Goal: Task Accomplishment & Management: Complete application form

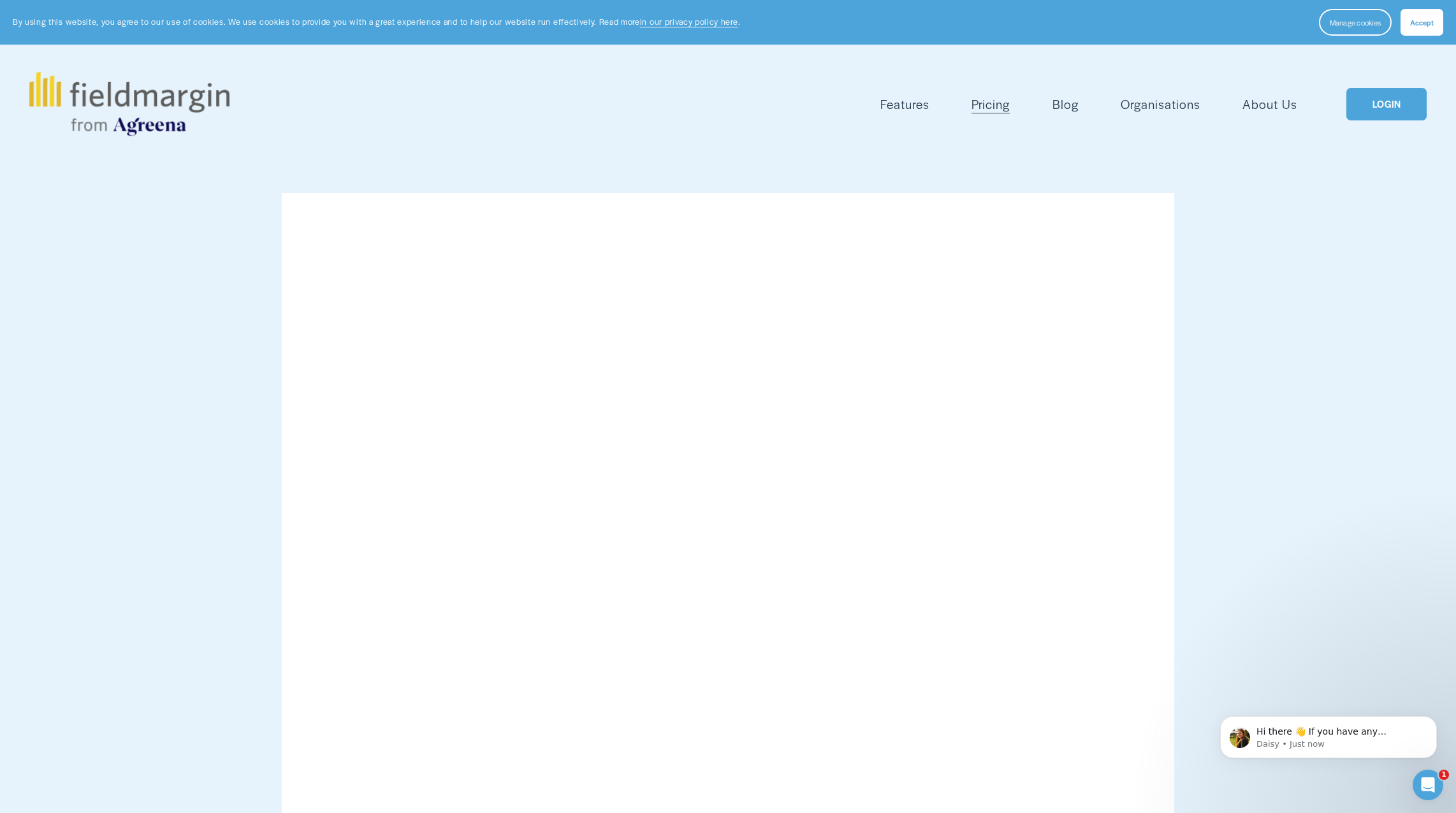
click at [1386, 108] on link "LOGIN" at bounding box center [1386, 104] width 80 height 33
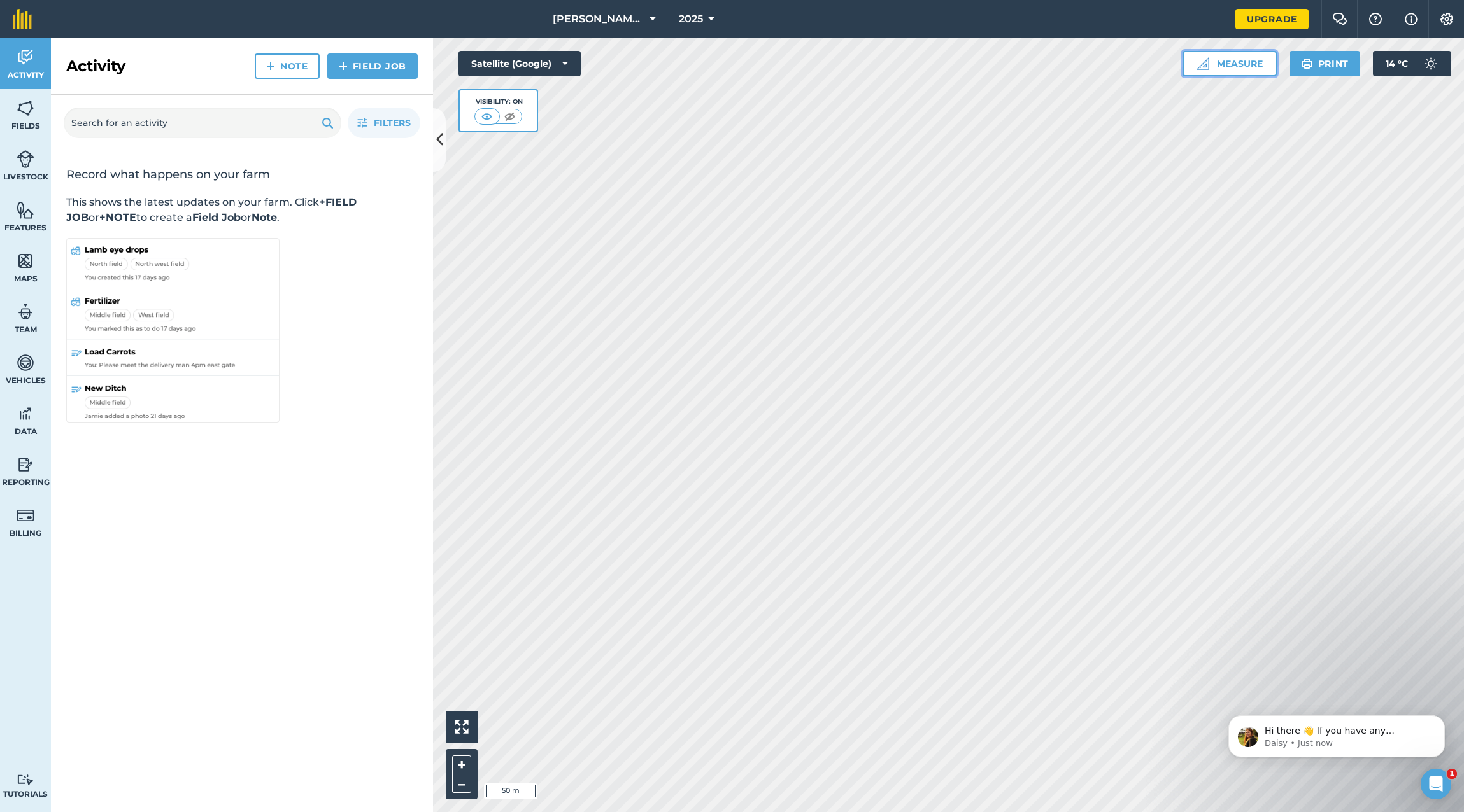
click at [1242, 67] on button "Measure" at bounding box center [1229, 64] width 95 height 25
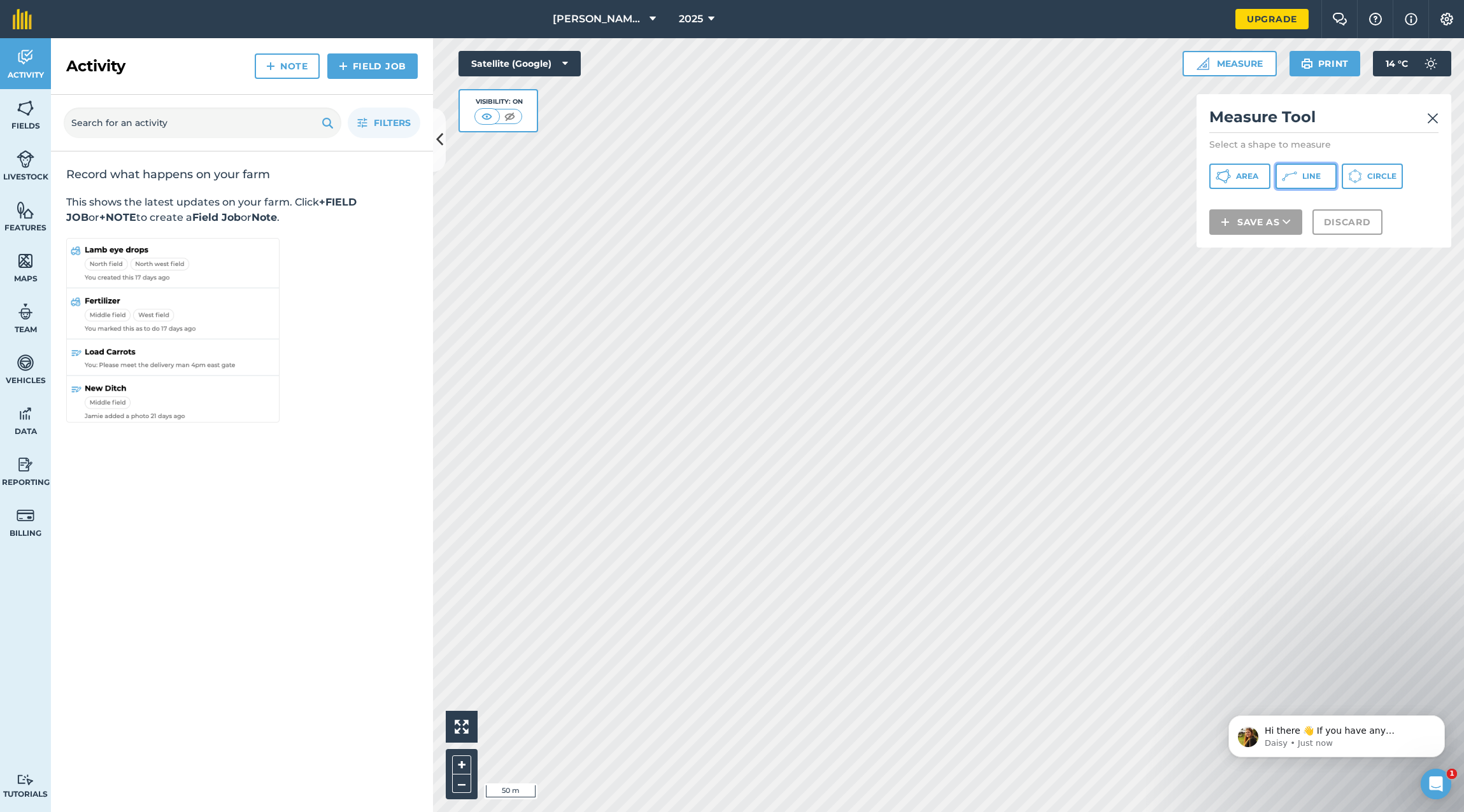
click at [1306, 172] on span "Line" at bounding box center [1311, 176] width 18 height 10
click at [1256, 234] on button "Save as" at bounding box center [1255, 238] width 93 height 25
click at [1239, 175] on span "Area" at bounding box center [1246, 176] width 23 height 10
click at [1431, 121] on img at bounding box center [1432, 118] width 12 height 15
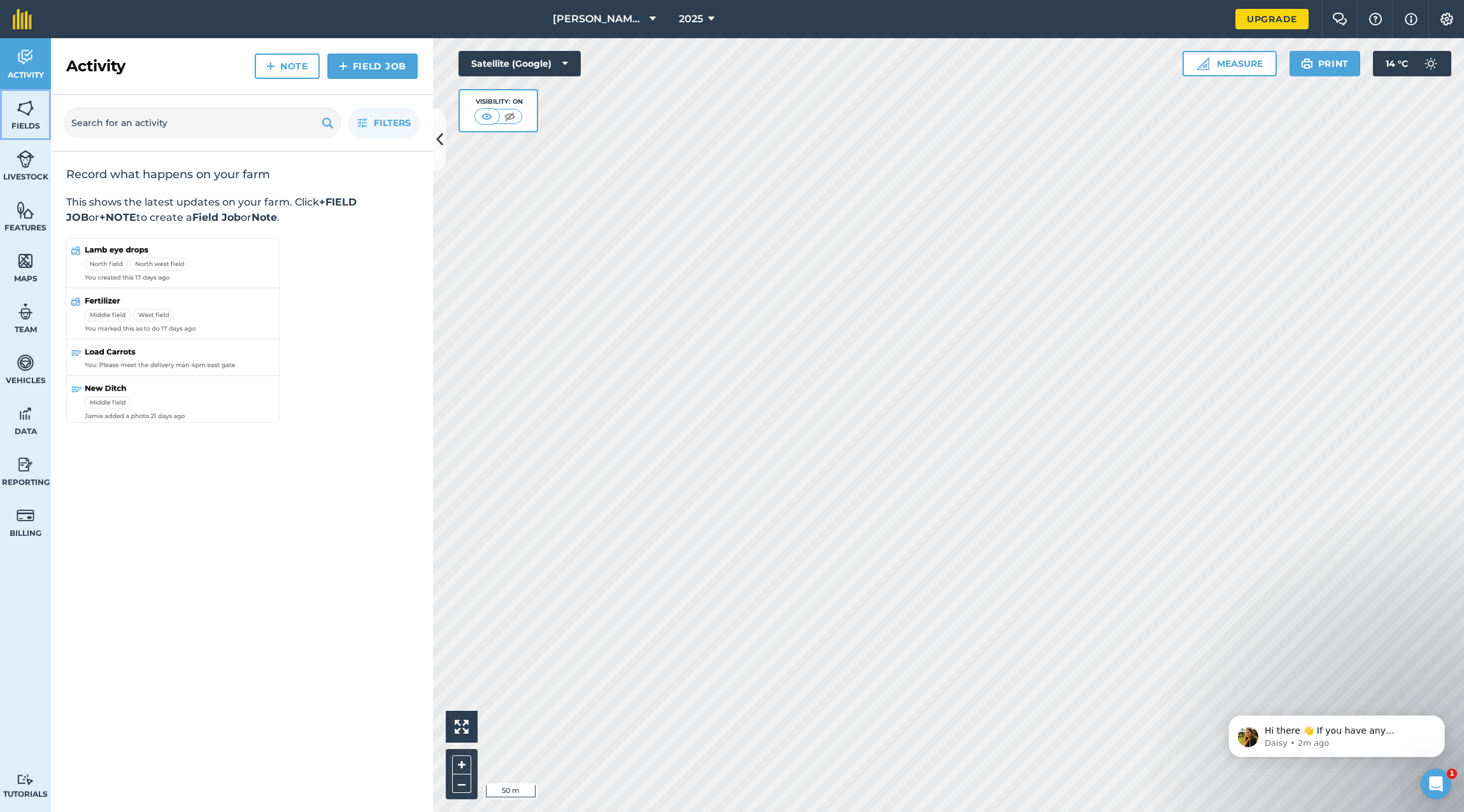
click at [31, 112] on img at bounding box center [25, 108] width 18 height 19
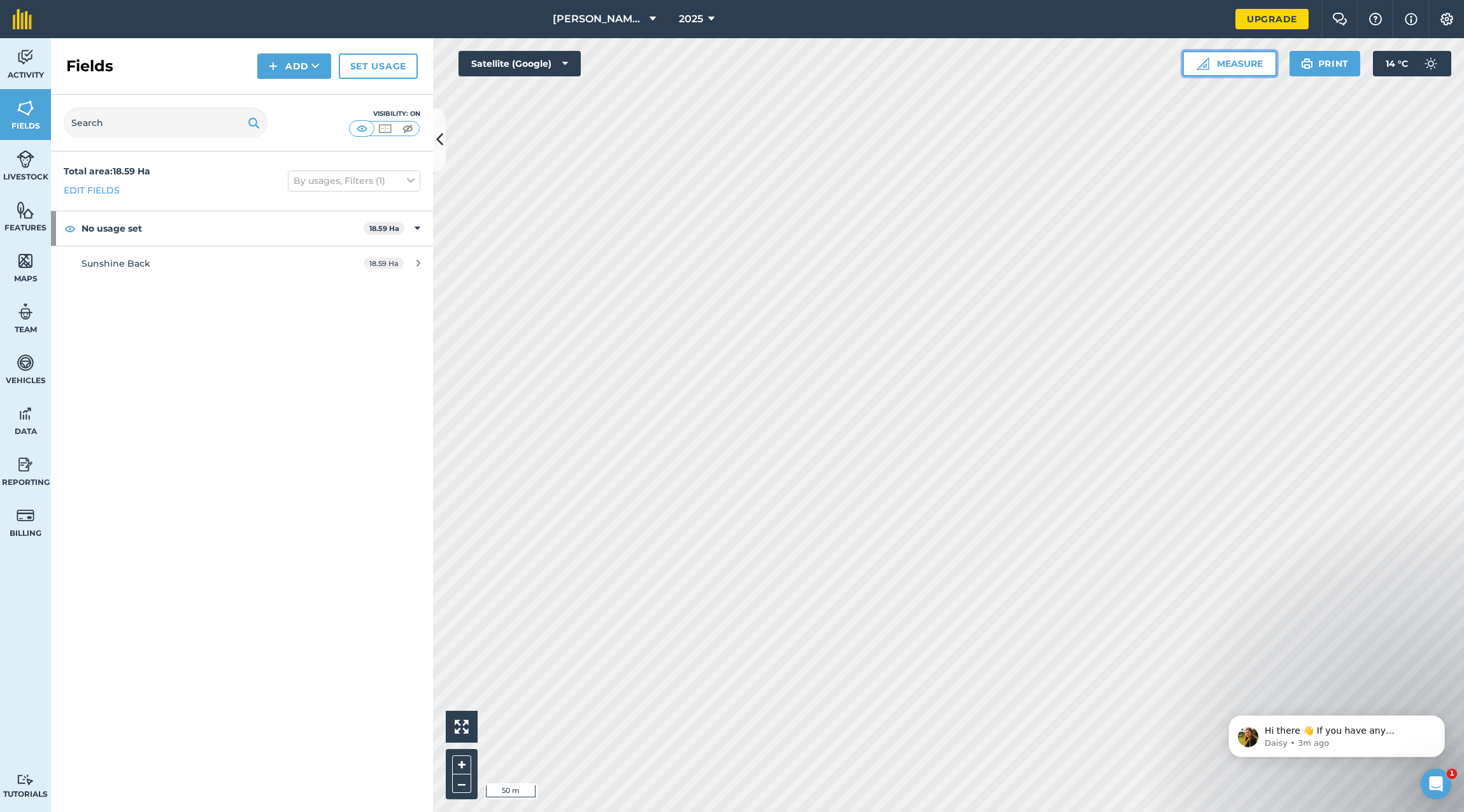
click at [1242, 67] on button "Measure" at bounding box center [1229, 64] width 95 height 25
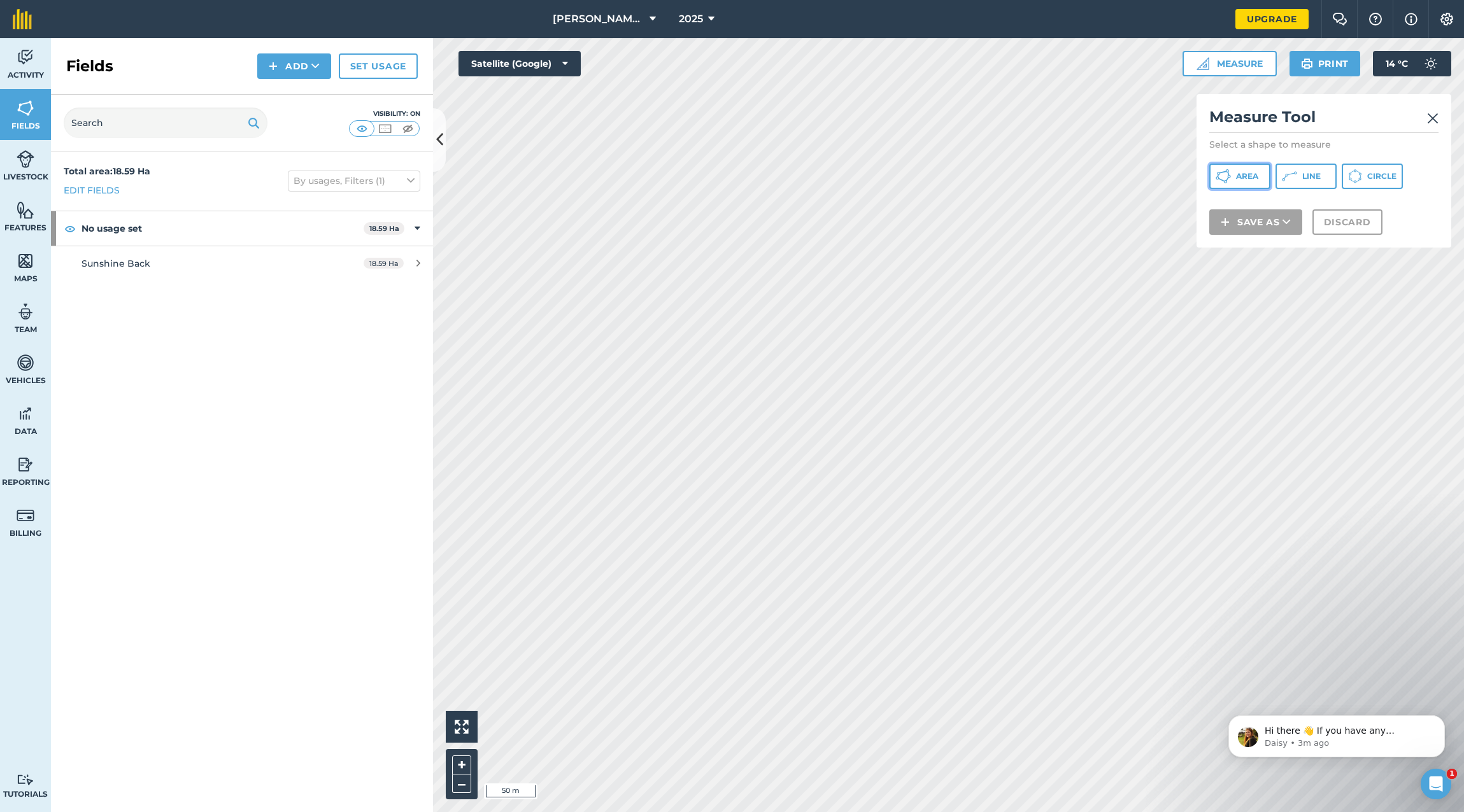
click at [1246, 181] on button "Area" at bounding box center [1239, 176] width 61 height 25
click at [1244, 236] on button "Save as" at bounding box center [1255, 238] width 93 height 25
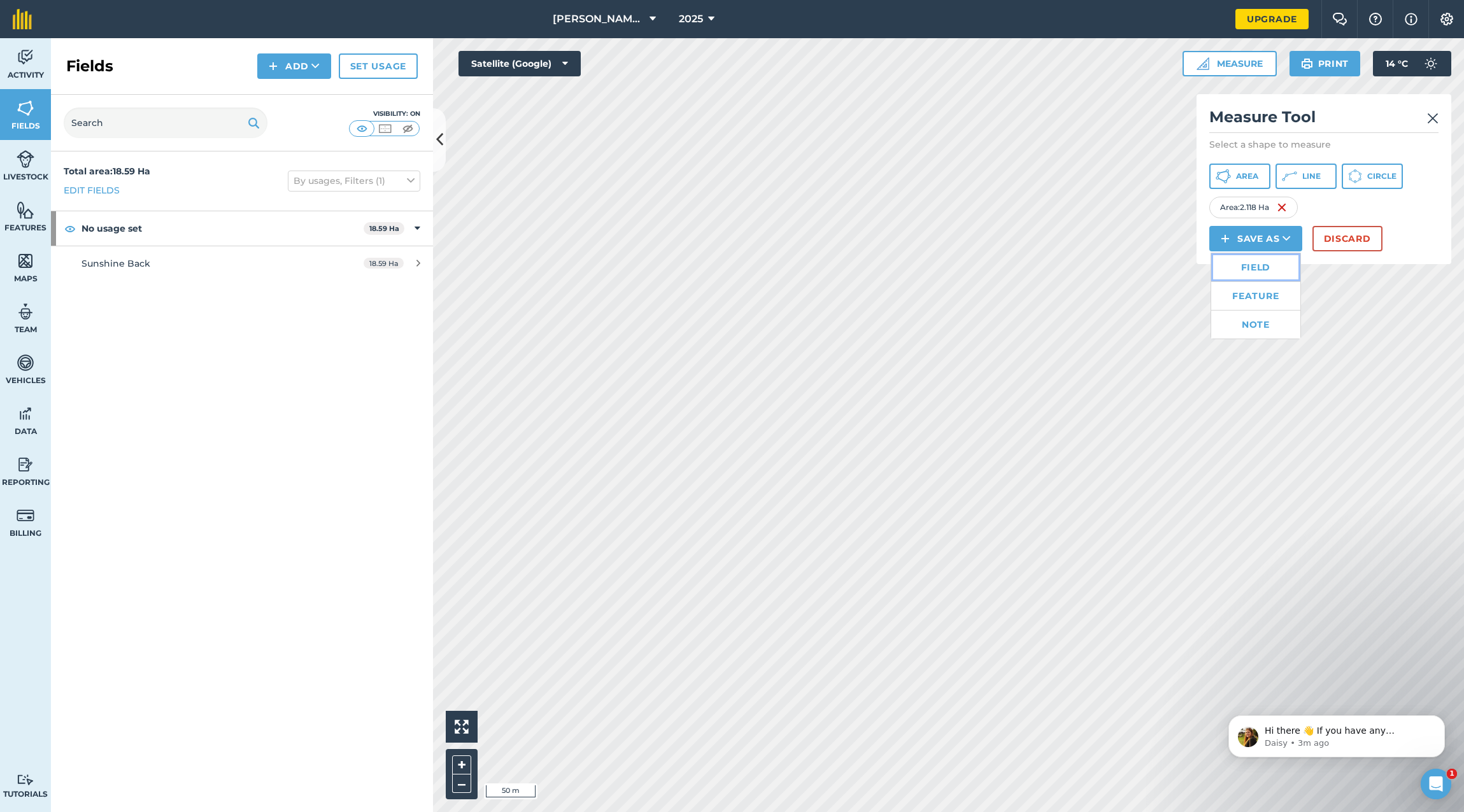
click at [1245, 267] on link "Field" at bounding box center [1255, 267] width 90 height 28
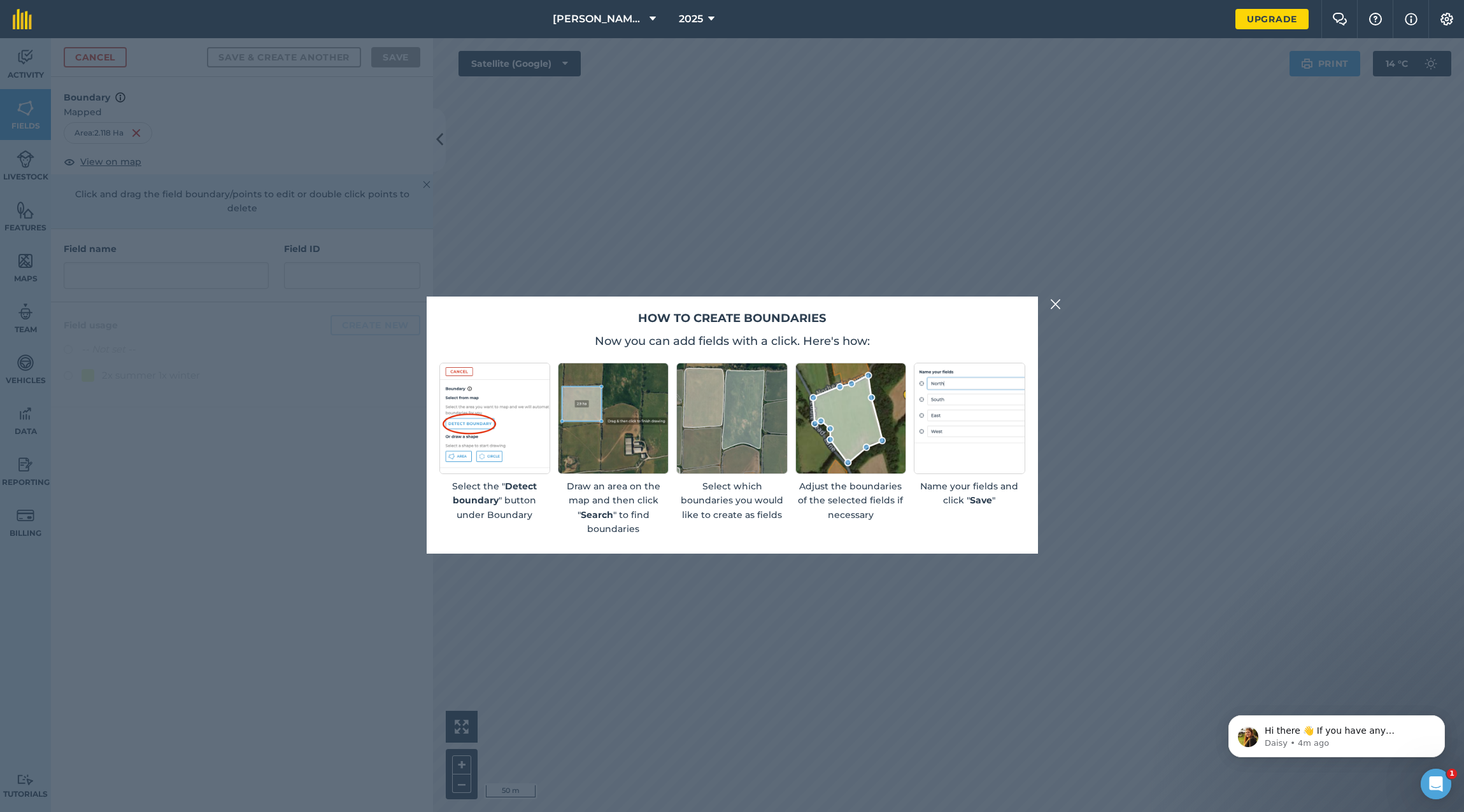
click at [1053, 299] on img at bounding box center [1056, 304] width 12 height 15
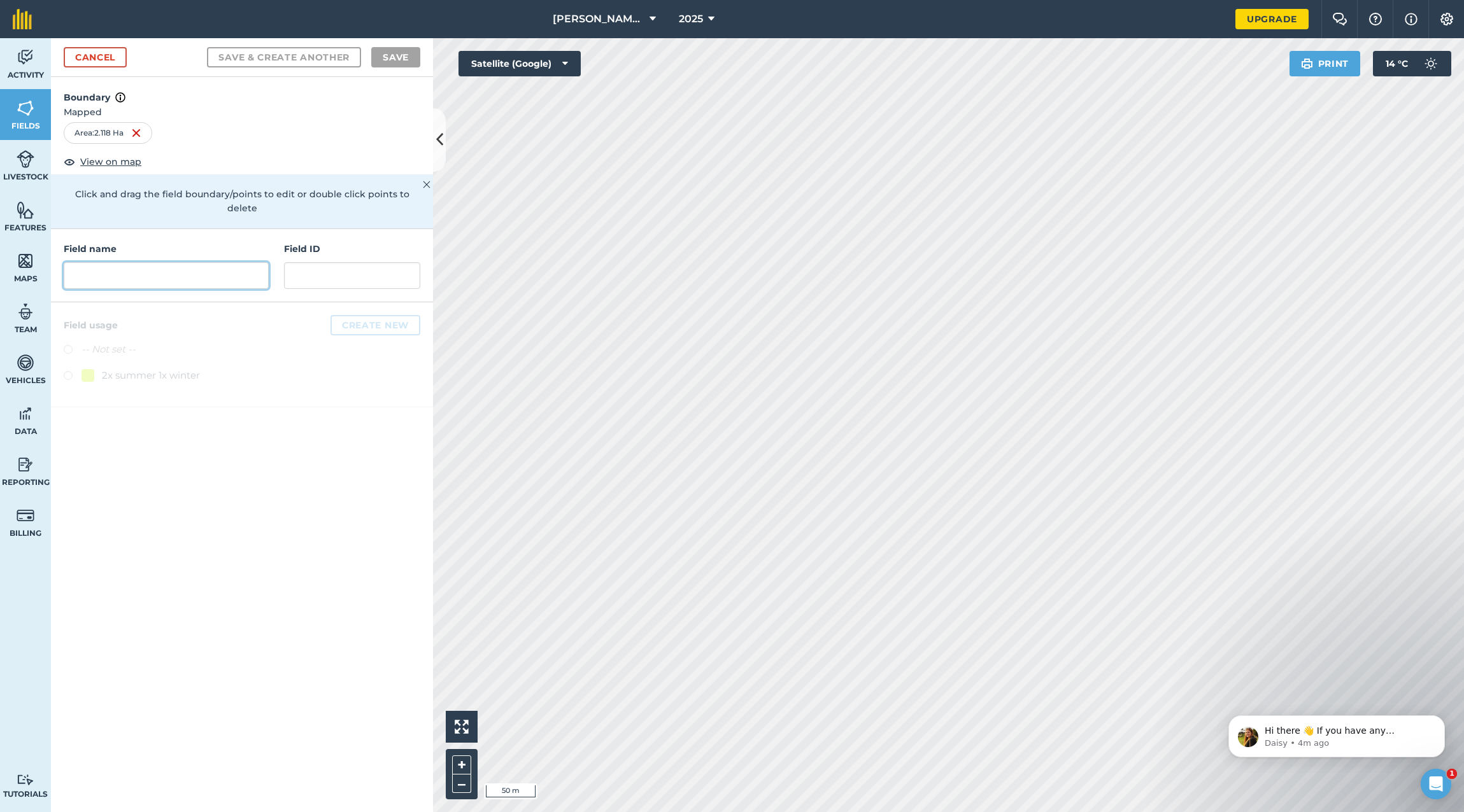
click at [125, 263] on input "text" at bounding box center [166, 276] width 205 height 27
type input "Sunshine Graze 1"
click at [316, 263] on input "text" at bounding box center [351, 276] width 136 height 27
click at [67, 345] on label at bounding box center [72, 350] width 18 height 13
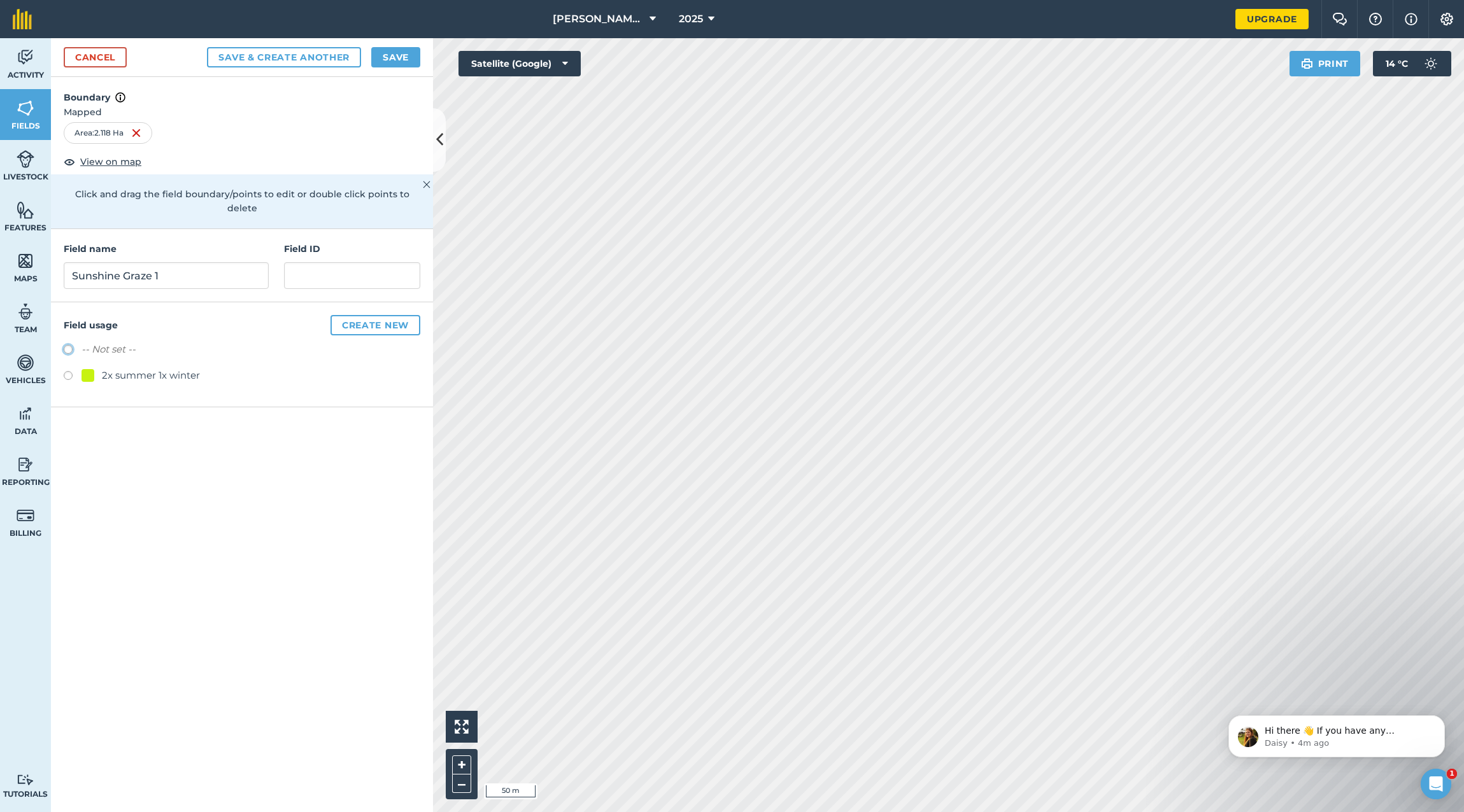
radio input "true"
click at [385, 315] on button "Create new" at bounding box center [375, 325] width 90 height 20
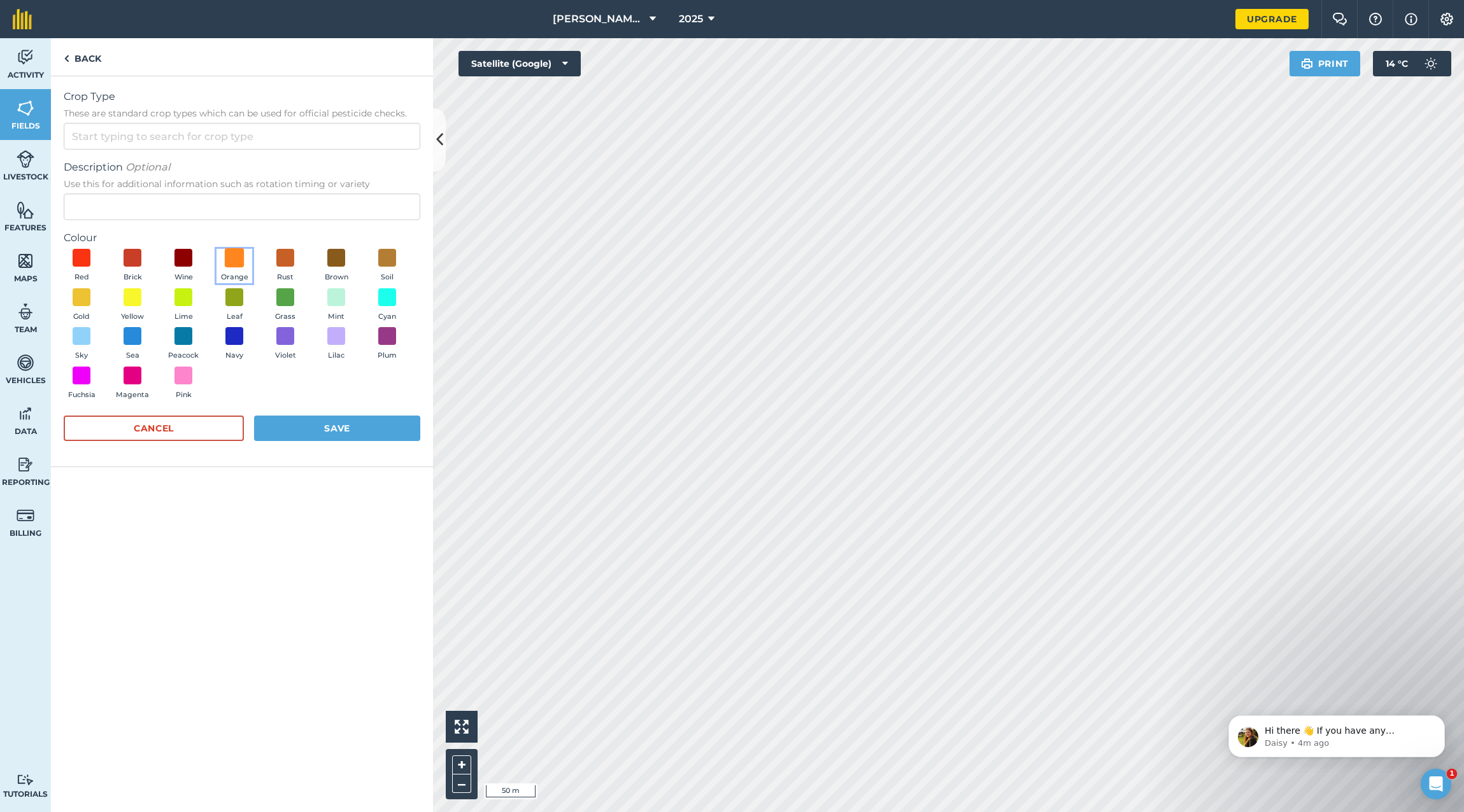
click at [231, 259] on span at bounding box center [235, 258] width 20 height 20
click at [305, 426] on button "Save" at bounding box center [337, 428] width 166 height 25
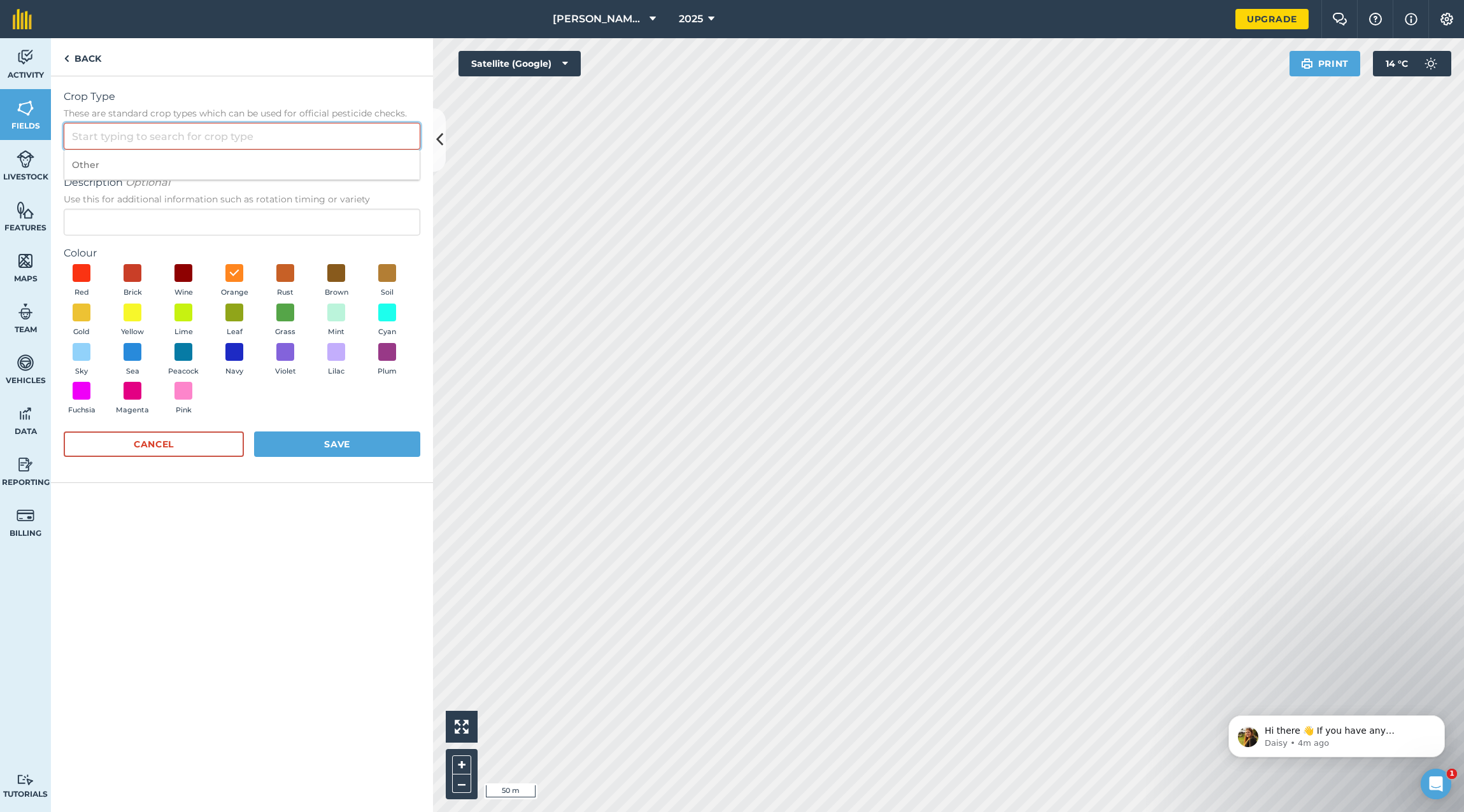
click at [142, 132] on input "Crop Type These are standard crop types which can be used for official pesticid…" at bounding box center [242, 136] width 356 height 27
type input "Grazing paddock"
click at [229, 193] on span "Use this for additional information such as rotation timing or variety" at bounding box center [242, 199] width 356 height 13
click at [229, 209] on input "Description Optional Use this for additional information such as rotation timin…" at bounding box center [242, 222] width 356 height 27
click at [319, 438] on button "Save" at bounding box center [337, 444] width 166 height 25
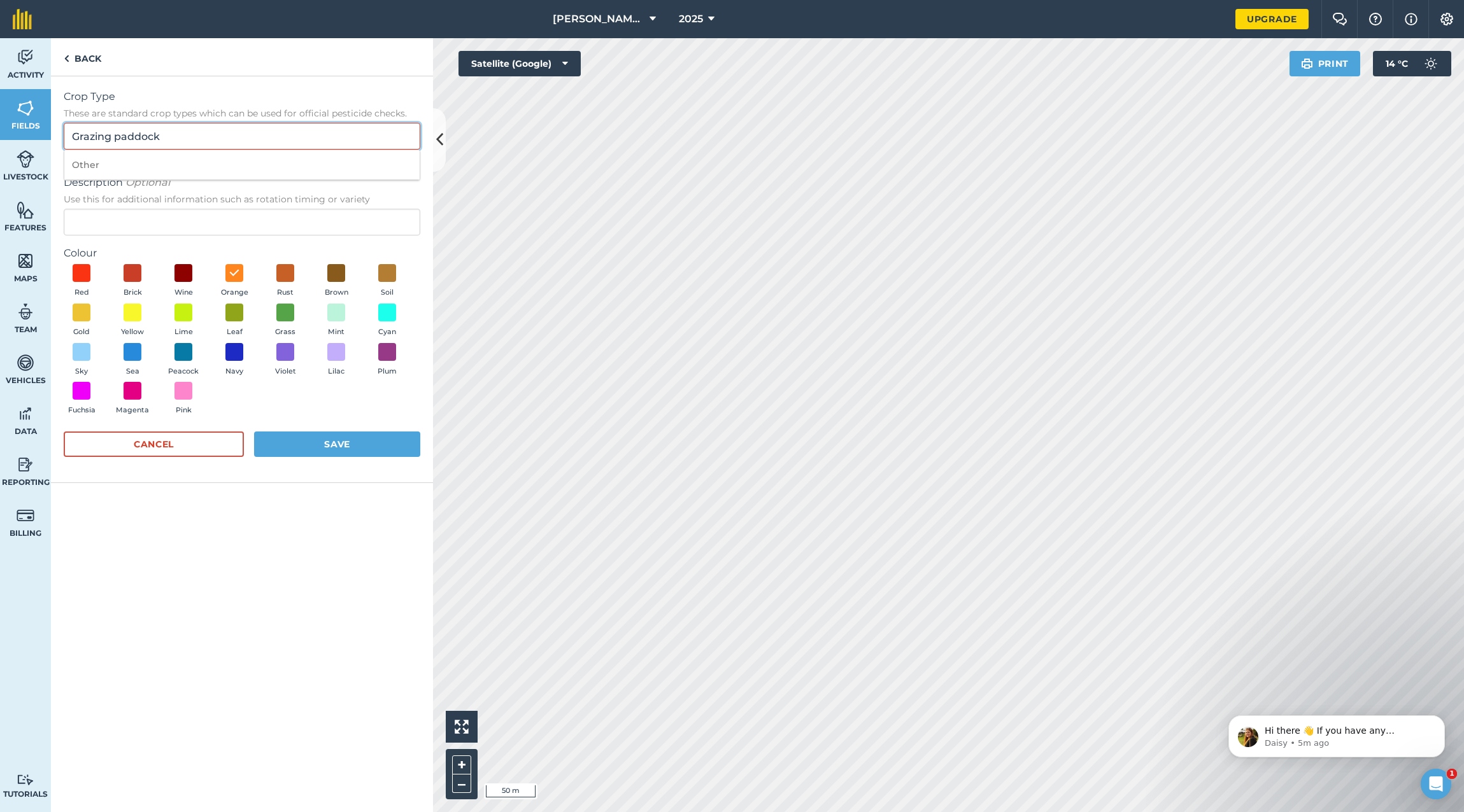
click at [234, 140] on input "Grazing paddock" at bounding box center [242, 136] width 356 height 27
click at [20, 165] on img at bounding box center [25, 159] width 18 height 19
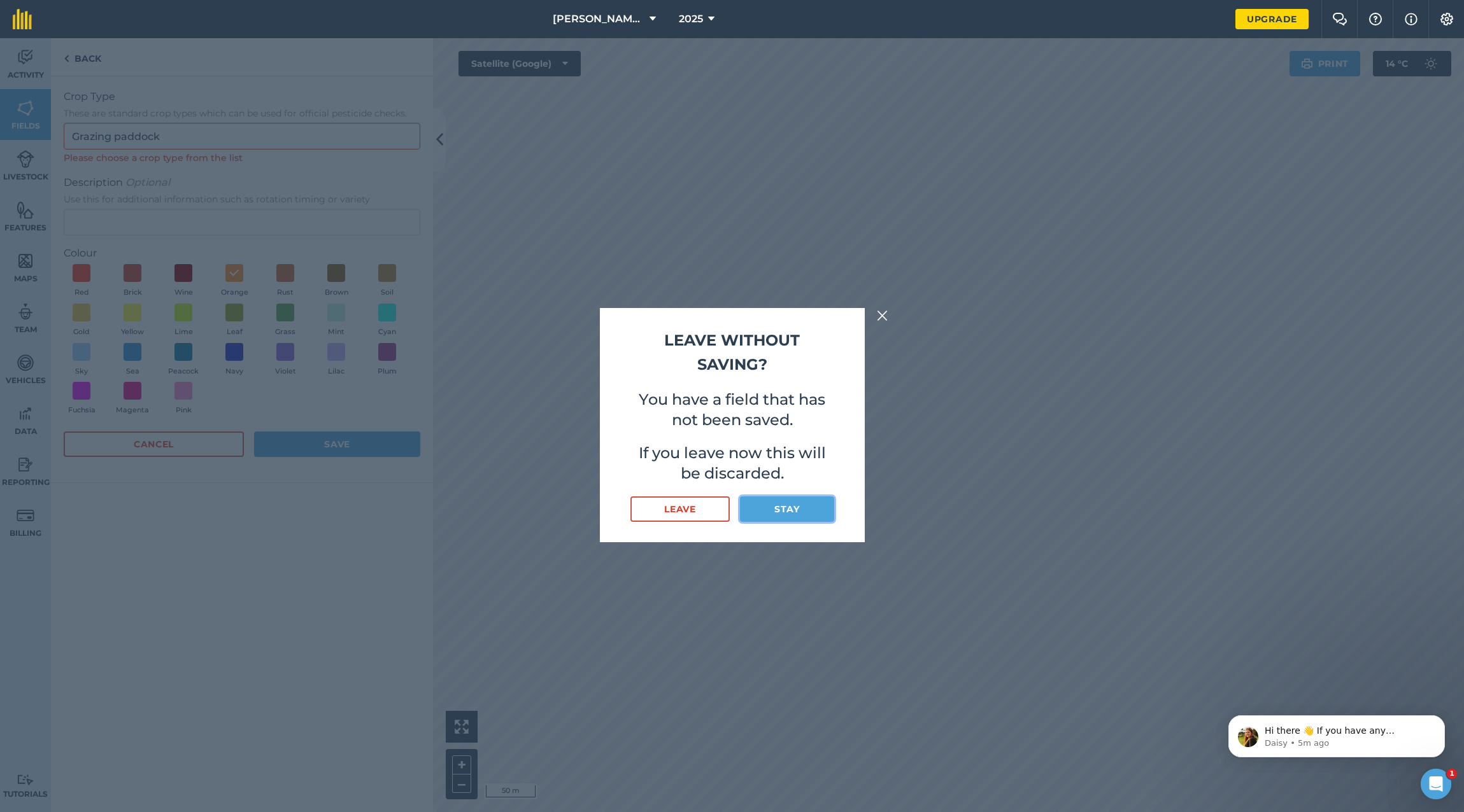
click at [793, 508] on button "Stay" at bounding box center [786, 509] width 94 height 25
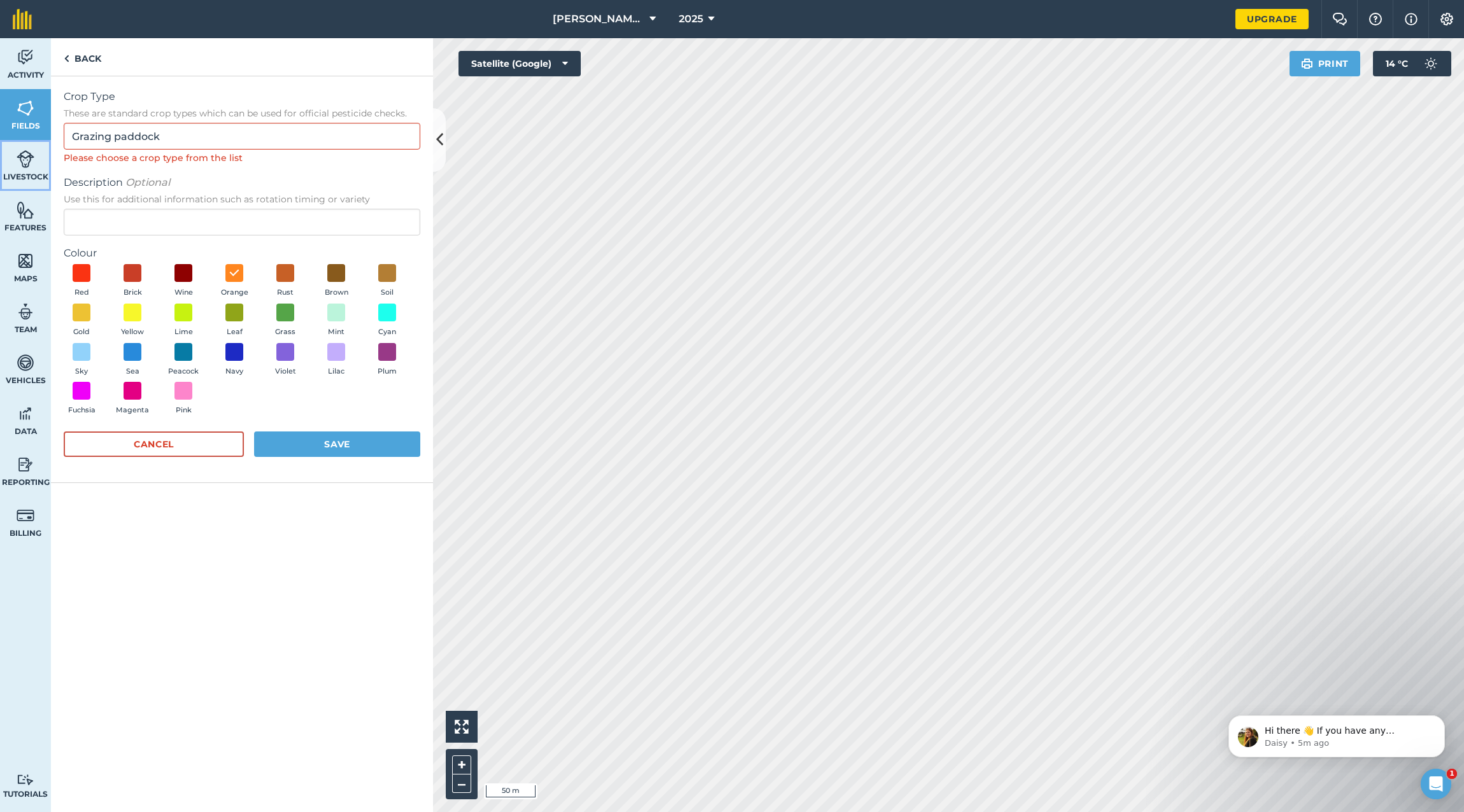
click at [19, 161] on img at bounding box center [25, 159] width 18 height 19
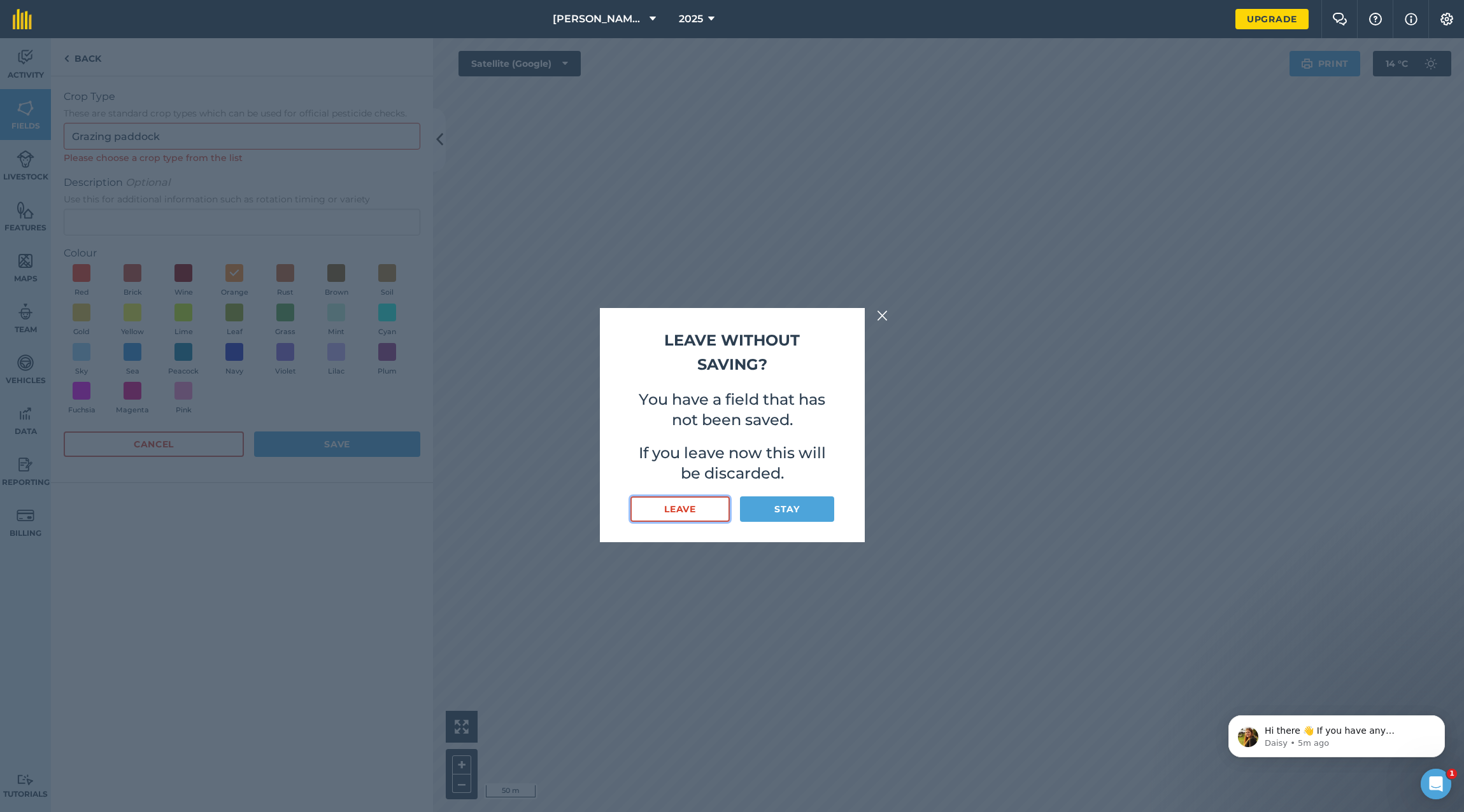
click at [696, 511] on button "Leave" at bounding box center [679, 509] width 100 height 25
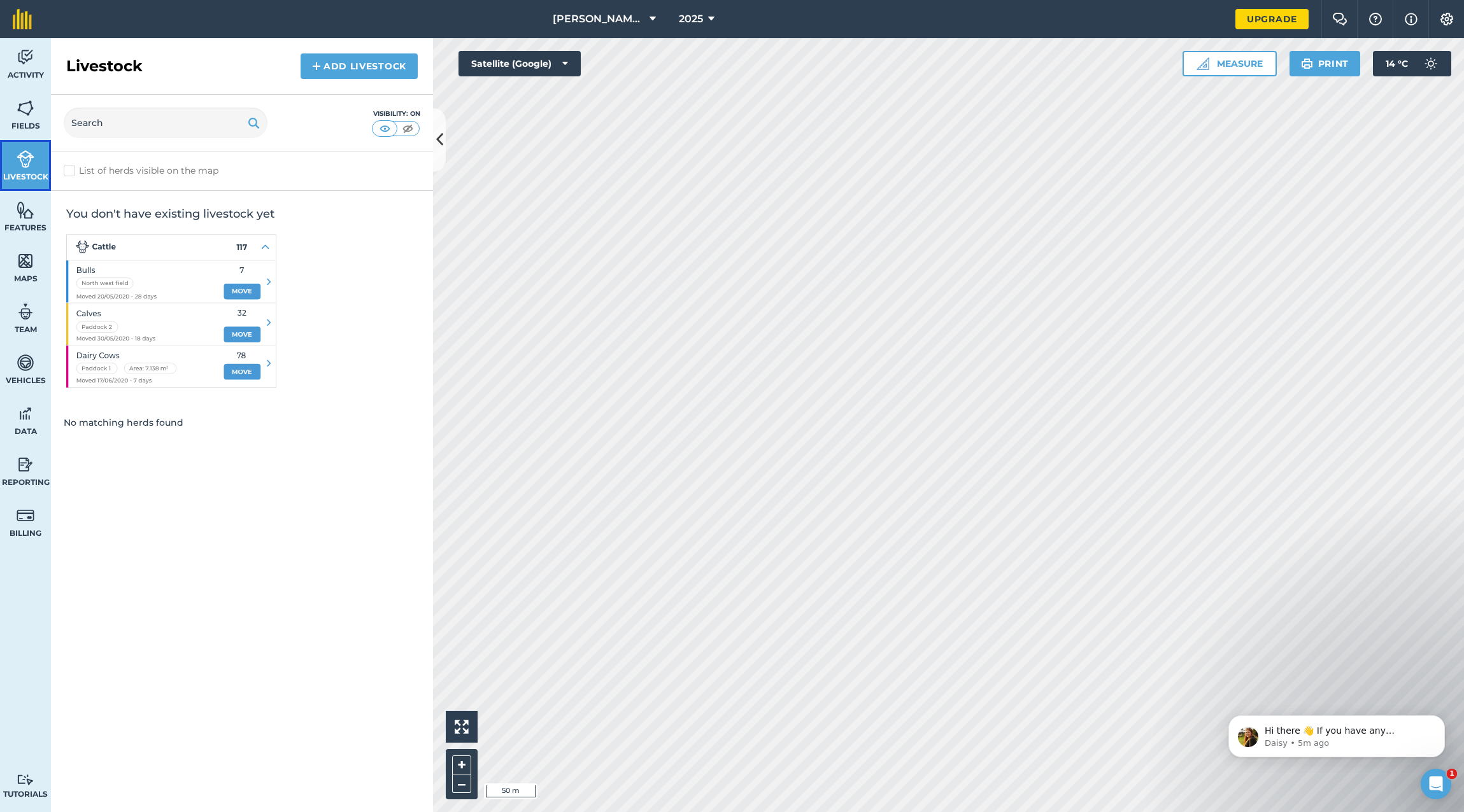
click at [29, 166] on img at bounding box center [25, 159] width 18 height 19
click at [1240, 68] on button "Measure" at bounding box center [1229, 64] width 95 height 25
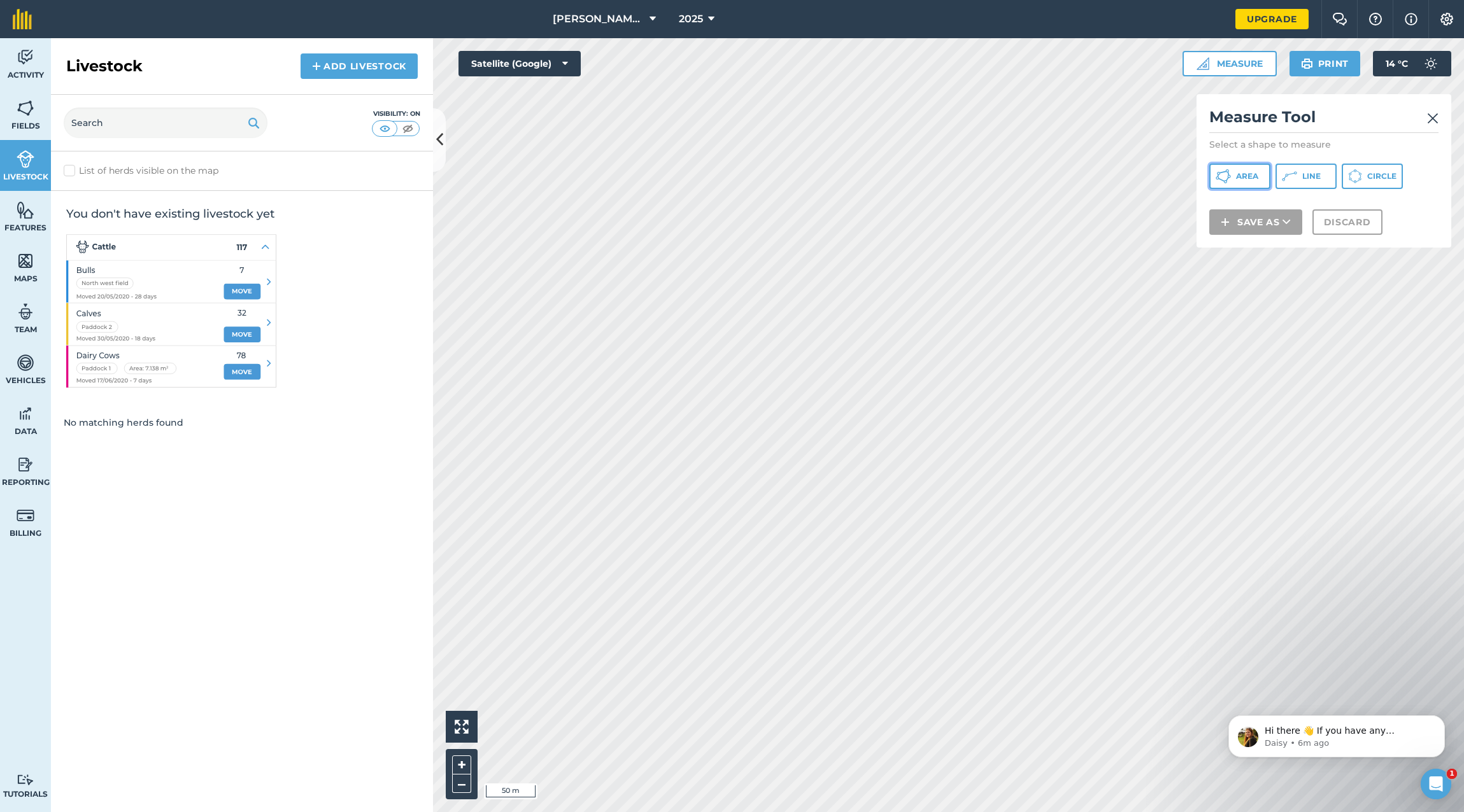
click at [1248, 177] on span "Area" at bounding box center [1246, 176] width 23 height 10
click at [1257, 236] on button "Save as" at bounding box center [1255, 238] width 93 height 25
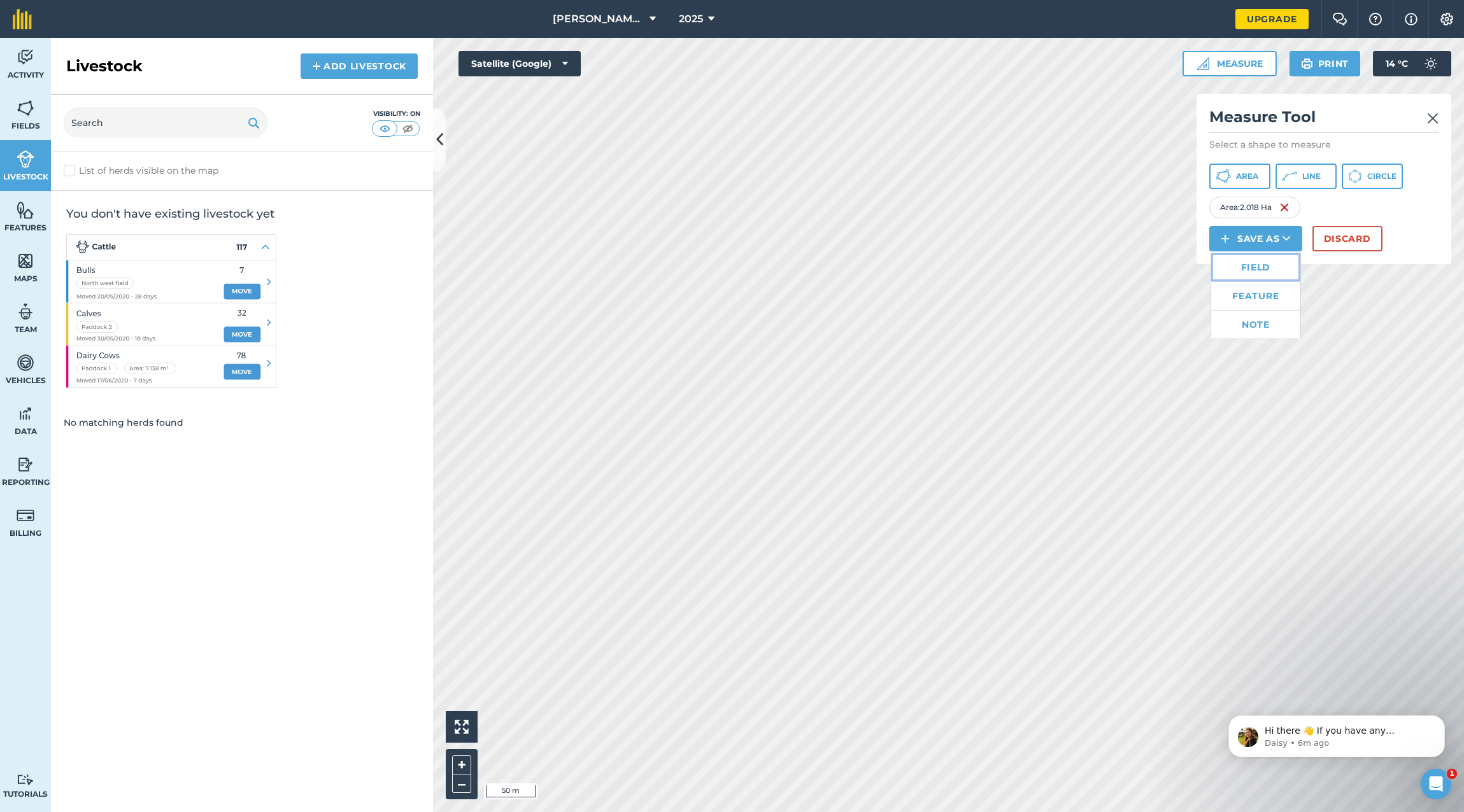
click at [1252, 267] on link "Field" at bounding box center [1255, 267] width 90 height 28
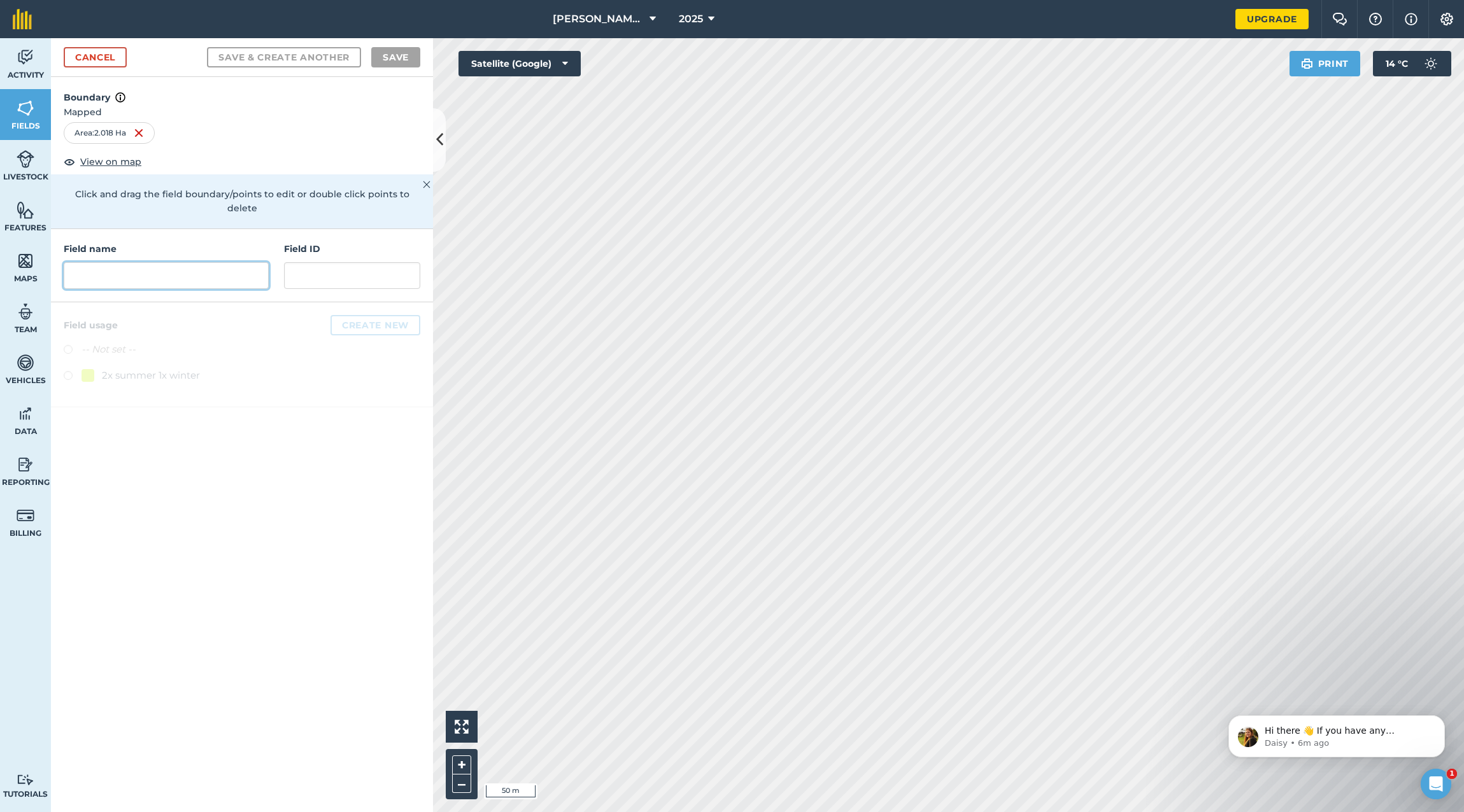
click at [124, 267] on input "text" at bounding box center [166, 276] width 205 height 27
click at [20, 171] on span "Livestock" at bounding box center [25, 176] width 51 height 10
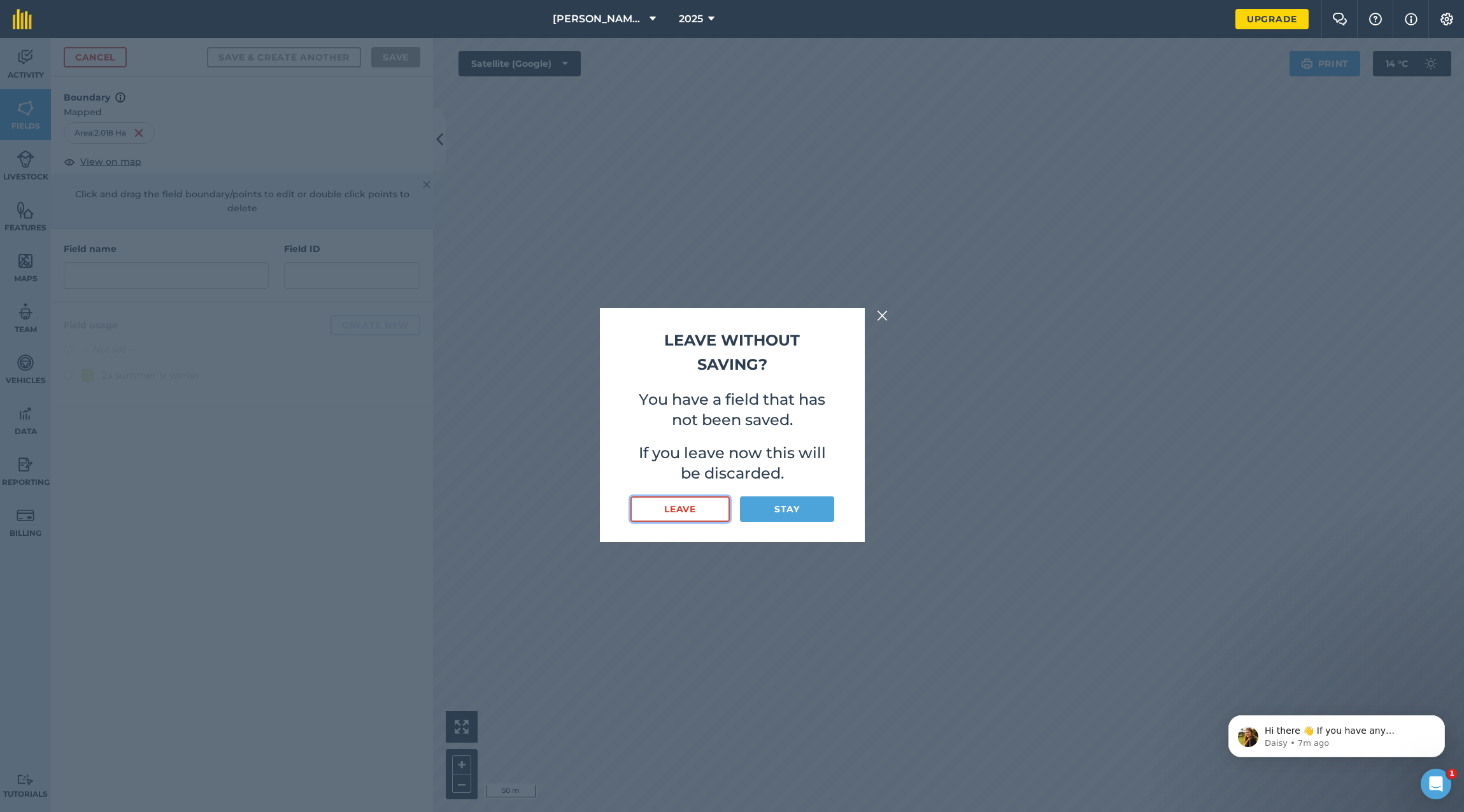
click at [673, 506] on button "Leave" at bounding box center [679, 509] width 100 height 25
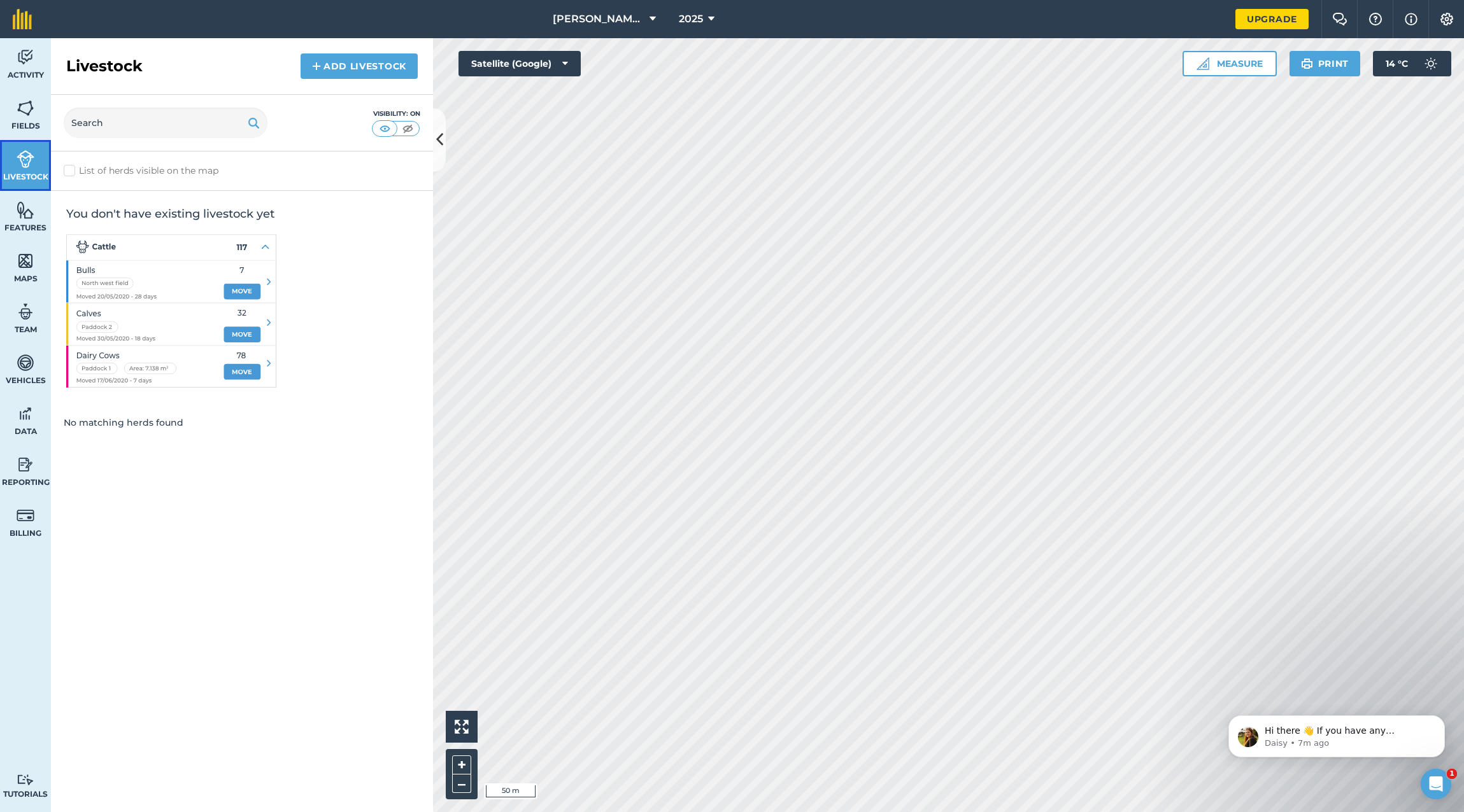
click at [28, 166] on img at bounding box center [25, 159] width 18 height 19
click at [1231, 63] on button "Measure" at bounding box center [1229, 64] width 95 height 25
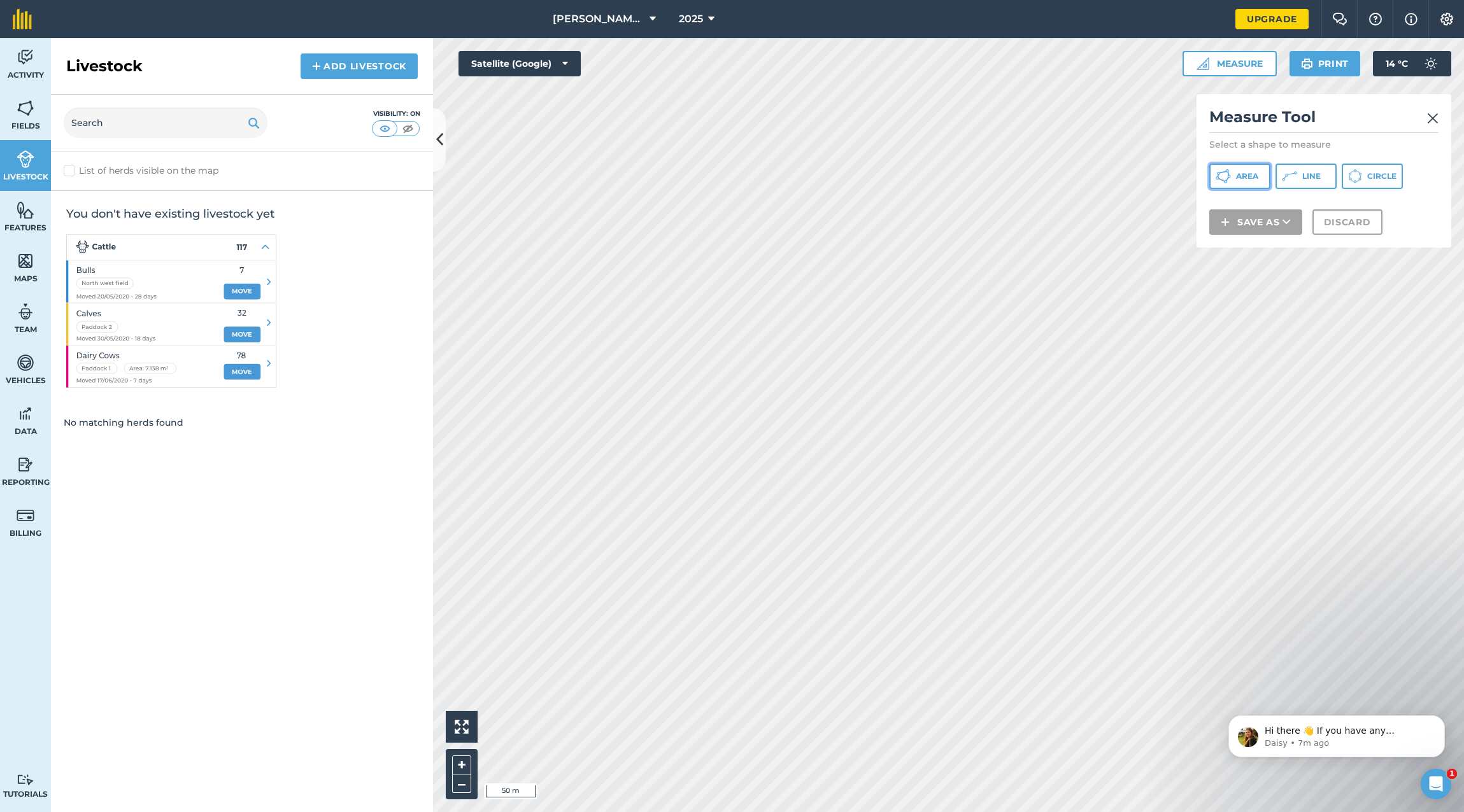
click at [1238, 176] on span "Area" at bounding box center [1246, 176] width 23 height 10
click at [1292, 236] on button "Save as" at bounding box center [1255, 238] width 93 height 25
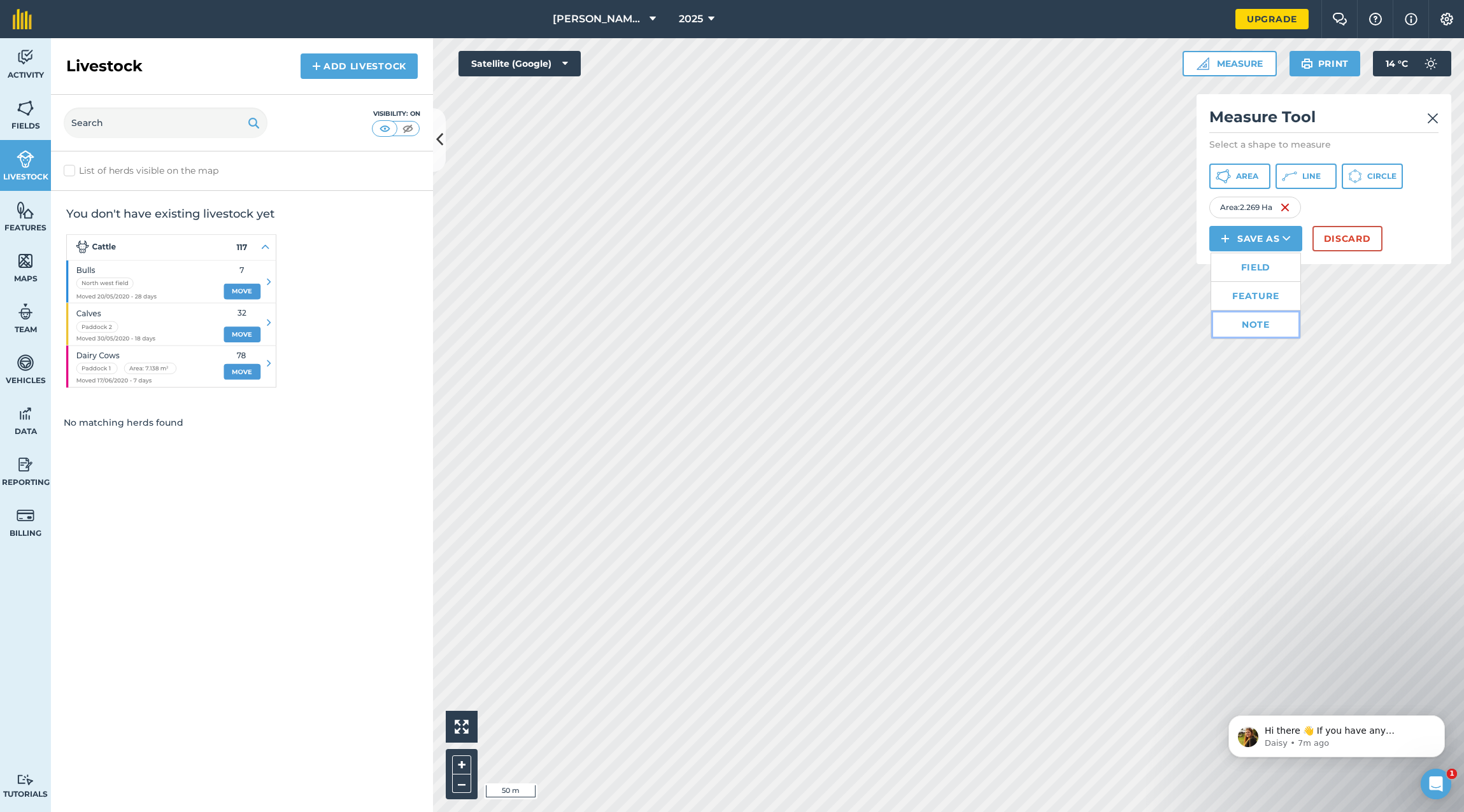
click at [1244, 320] on link "Note" at bounding box center [1255, 324] width 90 height 28
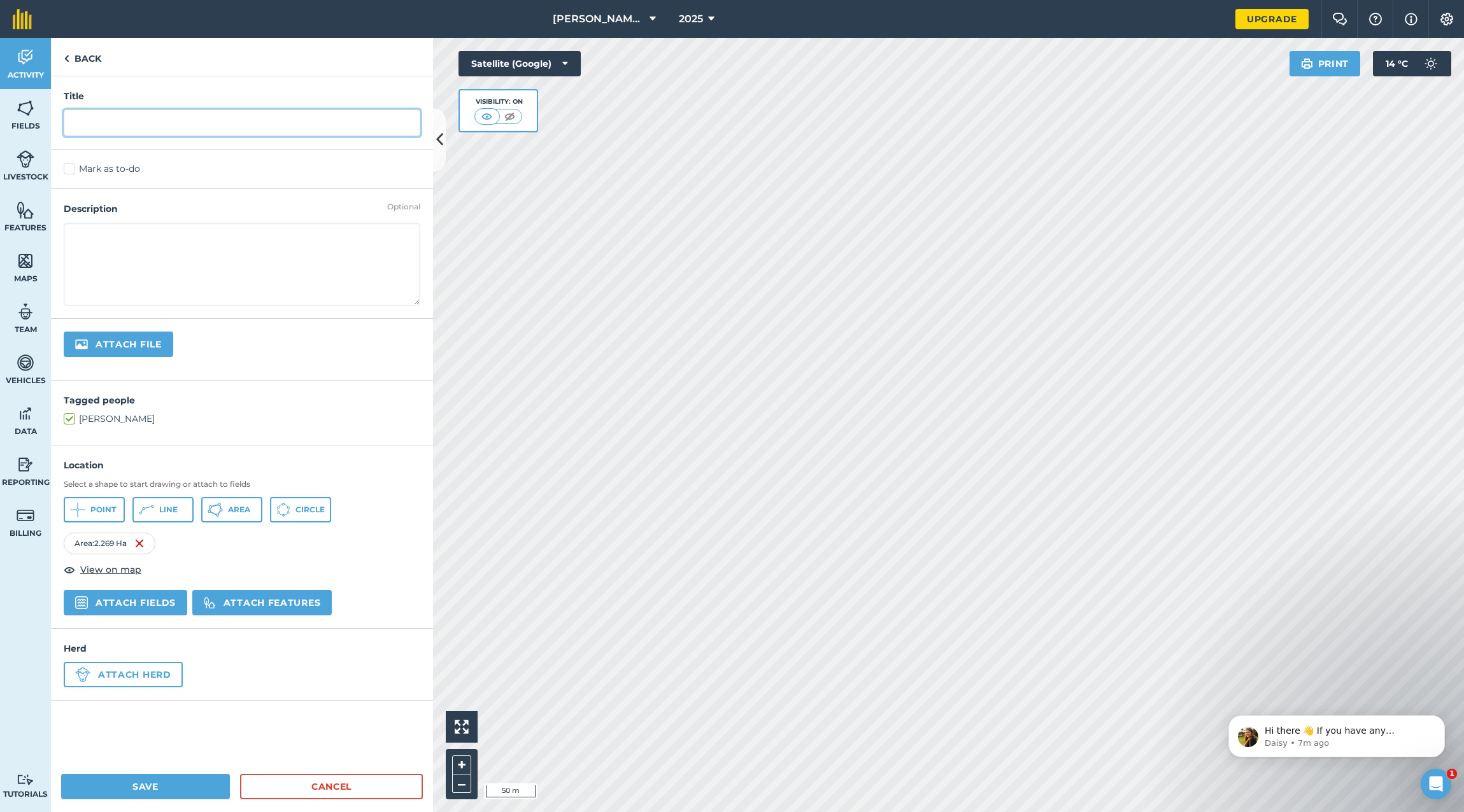
click at [123, 110] on input "text" at bounding box center [242, 123] width 356 height 27
type input "G"
type input "SG1"
click at [106, 247] on textarea at bounding box center [242, 263] width 356 height 83
click at [79, 239] on textarea "grazing Paddock" at bounding box center [242, 263] width 356 height 83
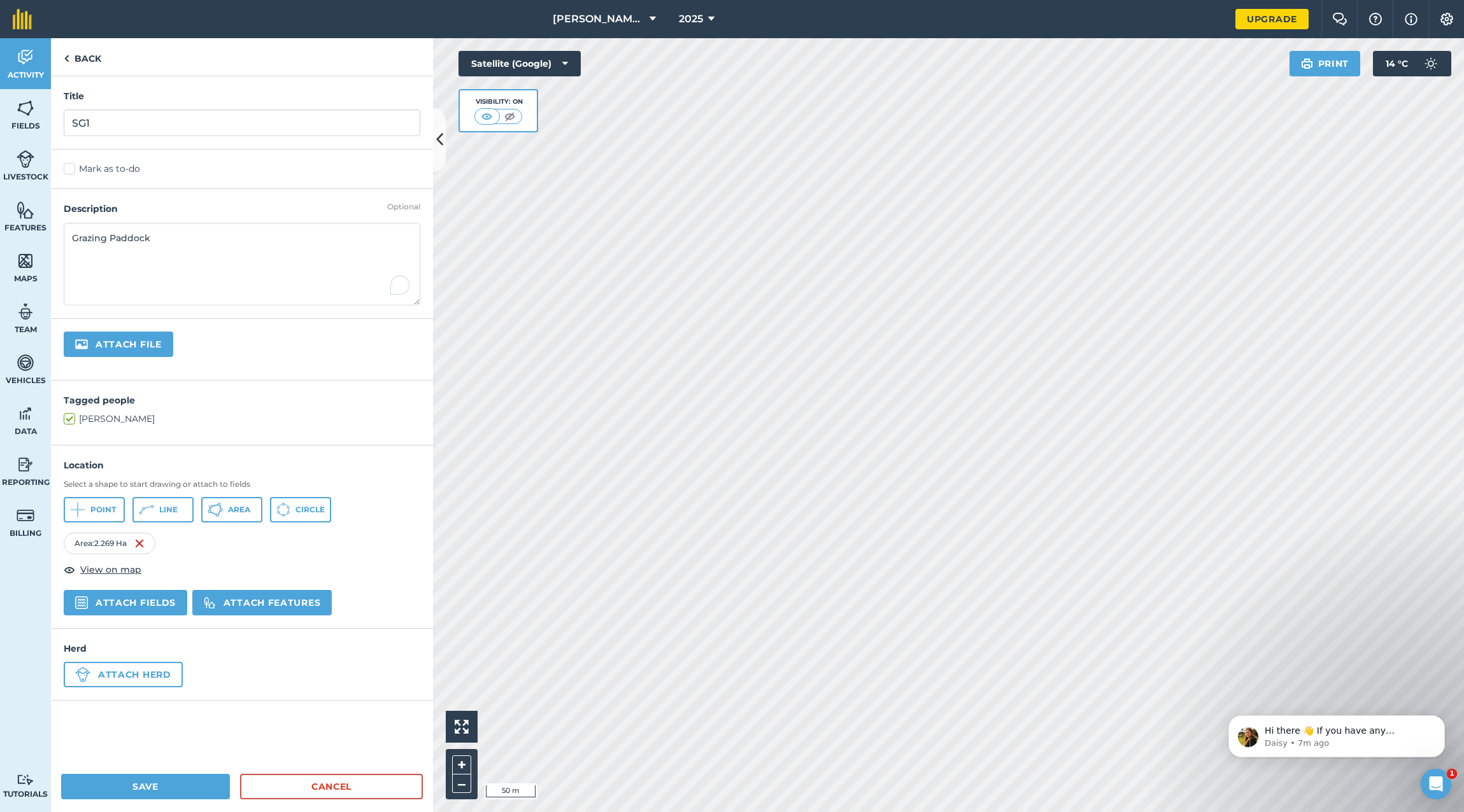
type textarea "Grazing Paddock"
click at [161, 784] on button "Save" at bounding box center [146, 786] width 169 height 25
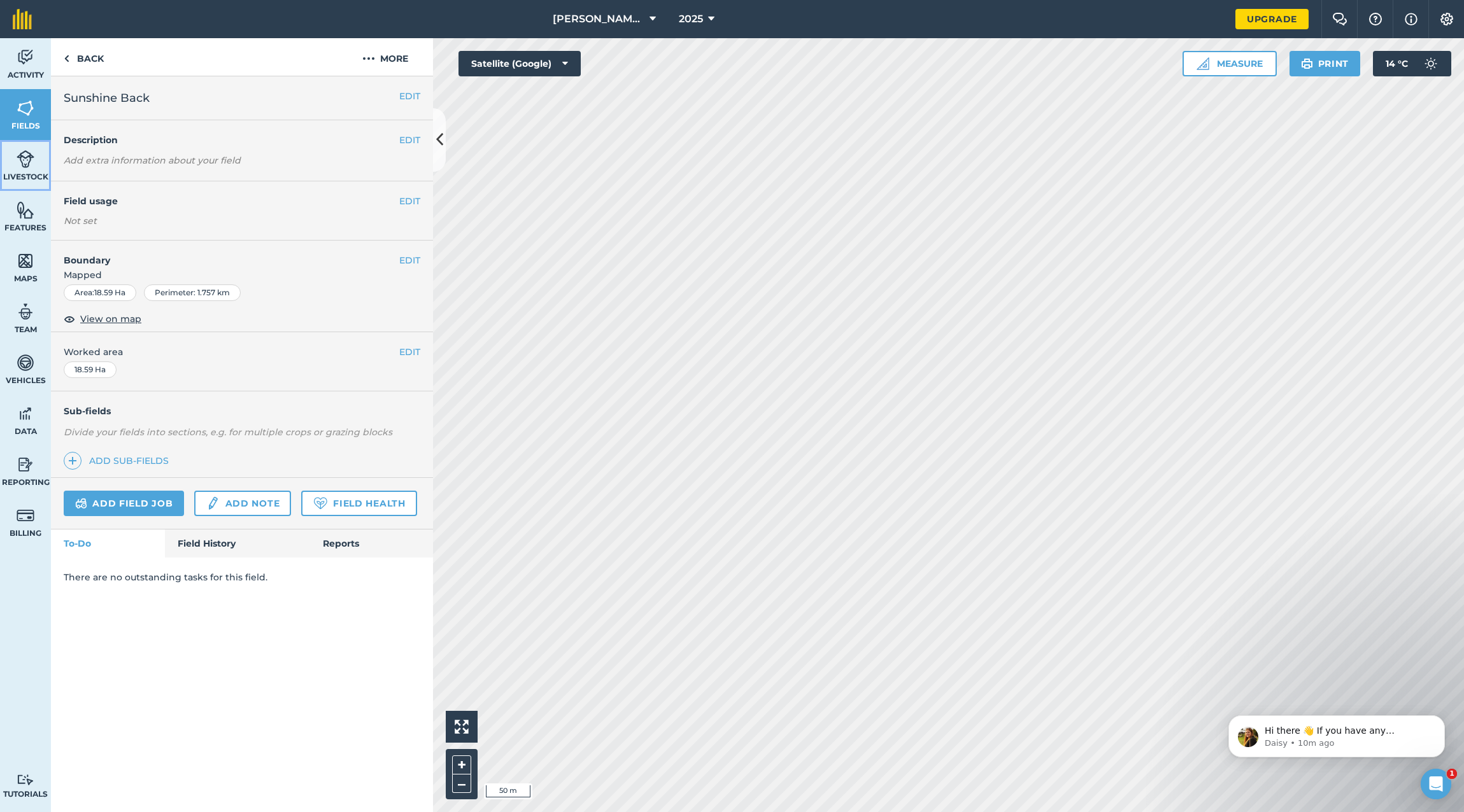
click at [35, 161] on link "Livestock" at bounding box center [25, 165] width 51 height 51
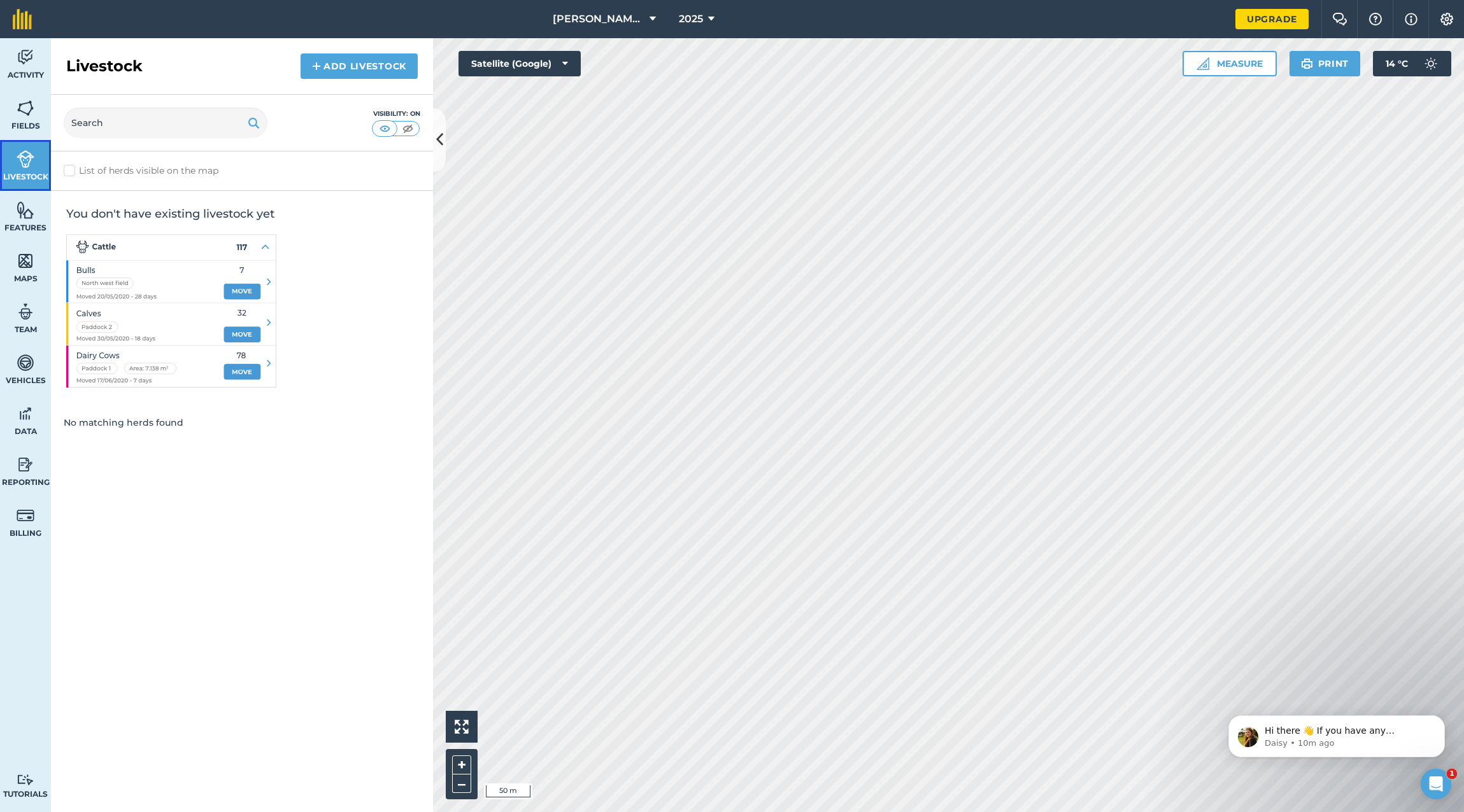
click at [23, 166] on img at bounding box center [25, 159] width 18 height 19
click at [17, 163] on img at bounding box center [25, 159] width 18 height 19
click at [1216, 66] on button "Measure" at bounding box center [1229, 64] width 95 height 25
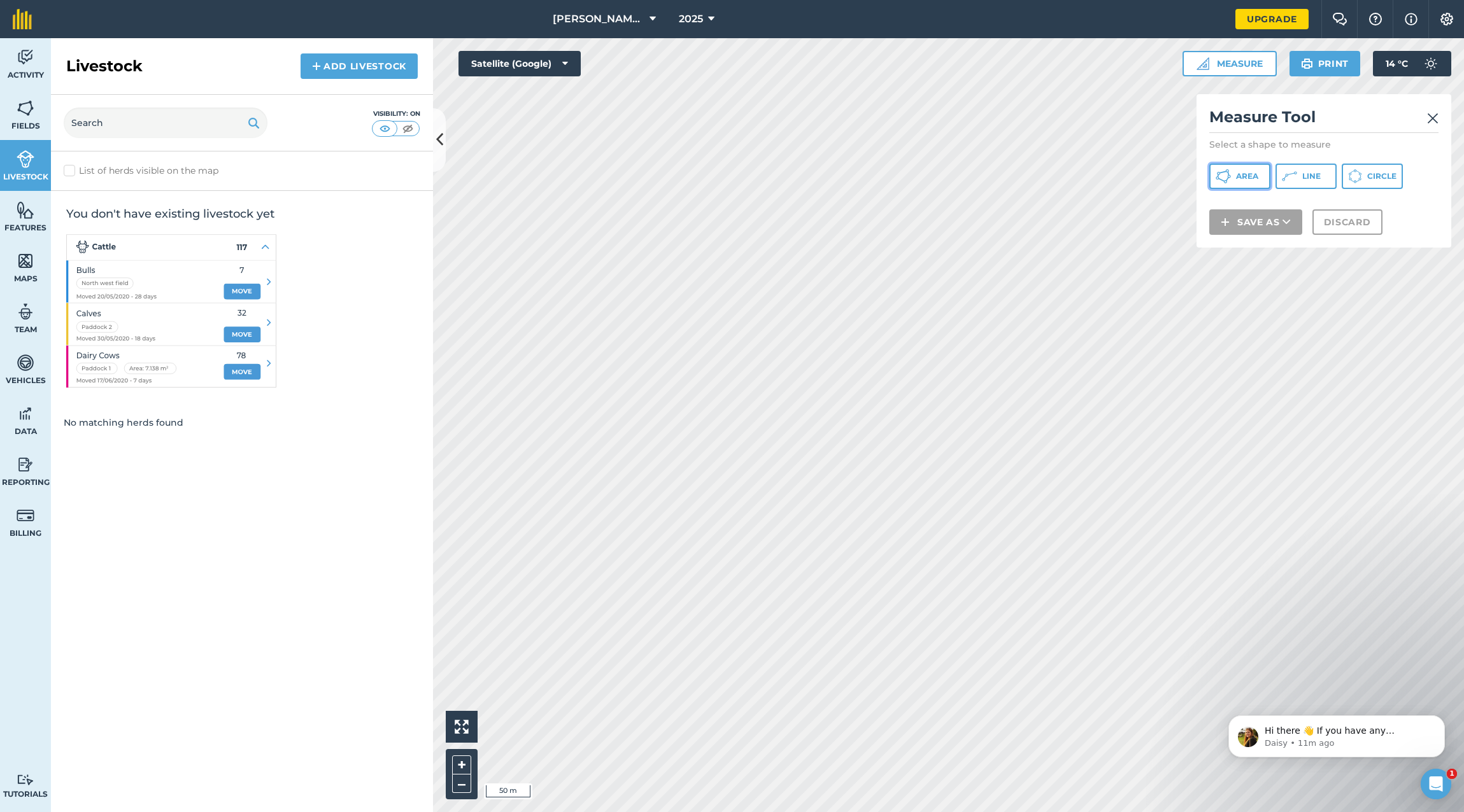
click at [1243, 178] on span "Area" at bounding box center [1246, 176] width 23 height 10
click at [1256, 235] on button "Save as" at bounding box center [1255, 238] width 93 height 25
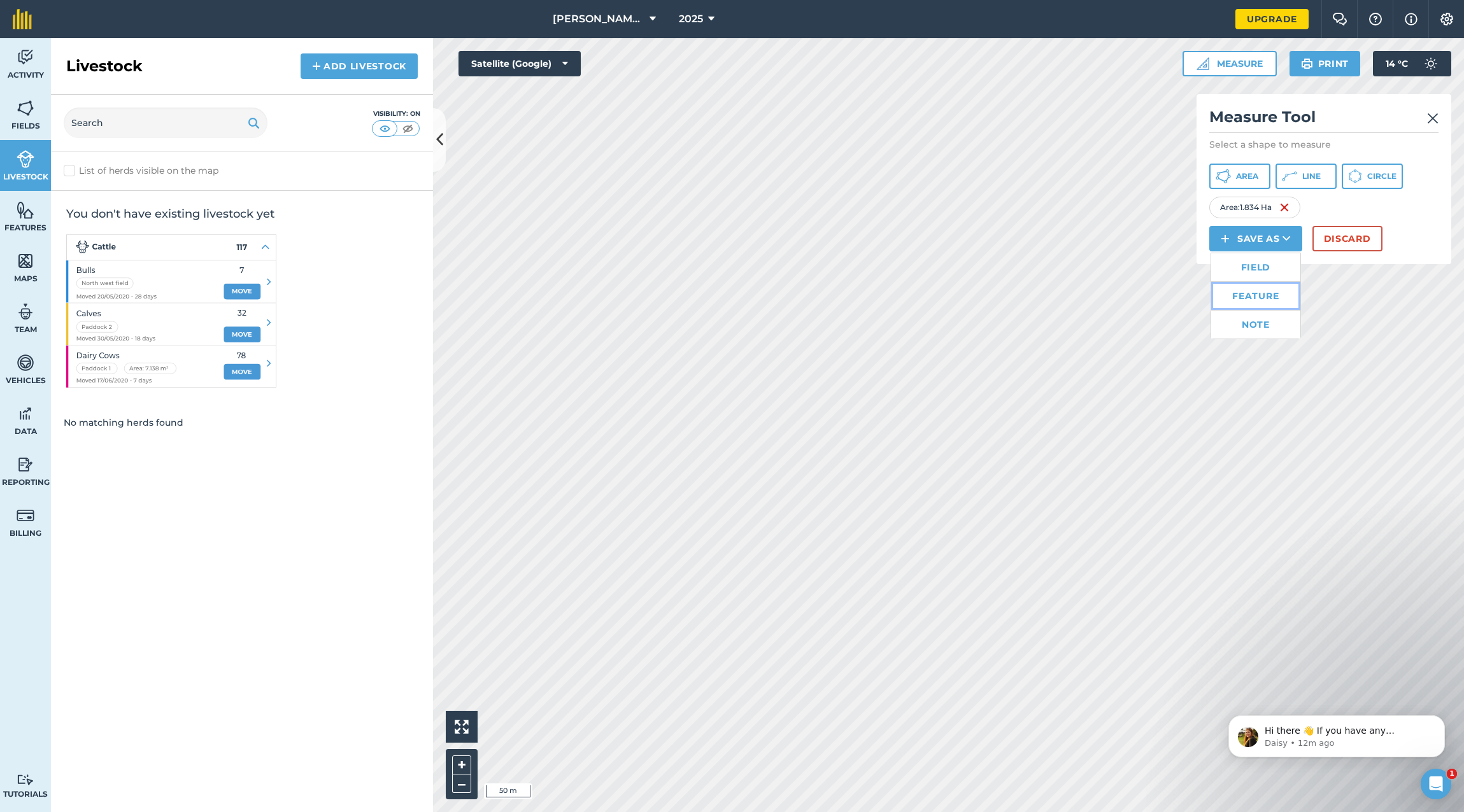
click at [1260, 289] on link "Feature" at bounding box center [1255, 295] width 90 height 28
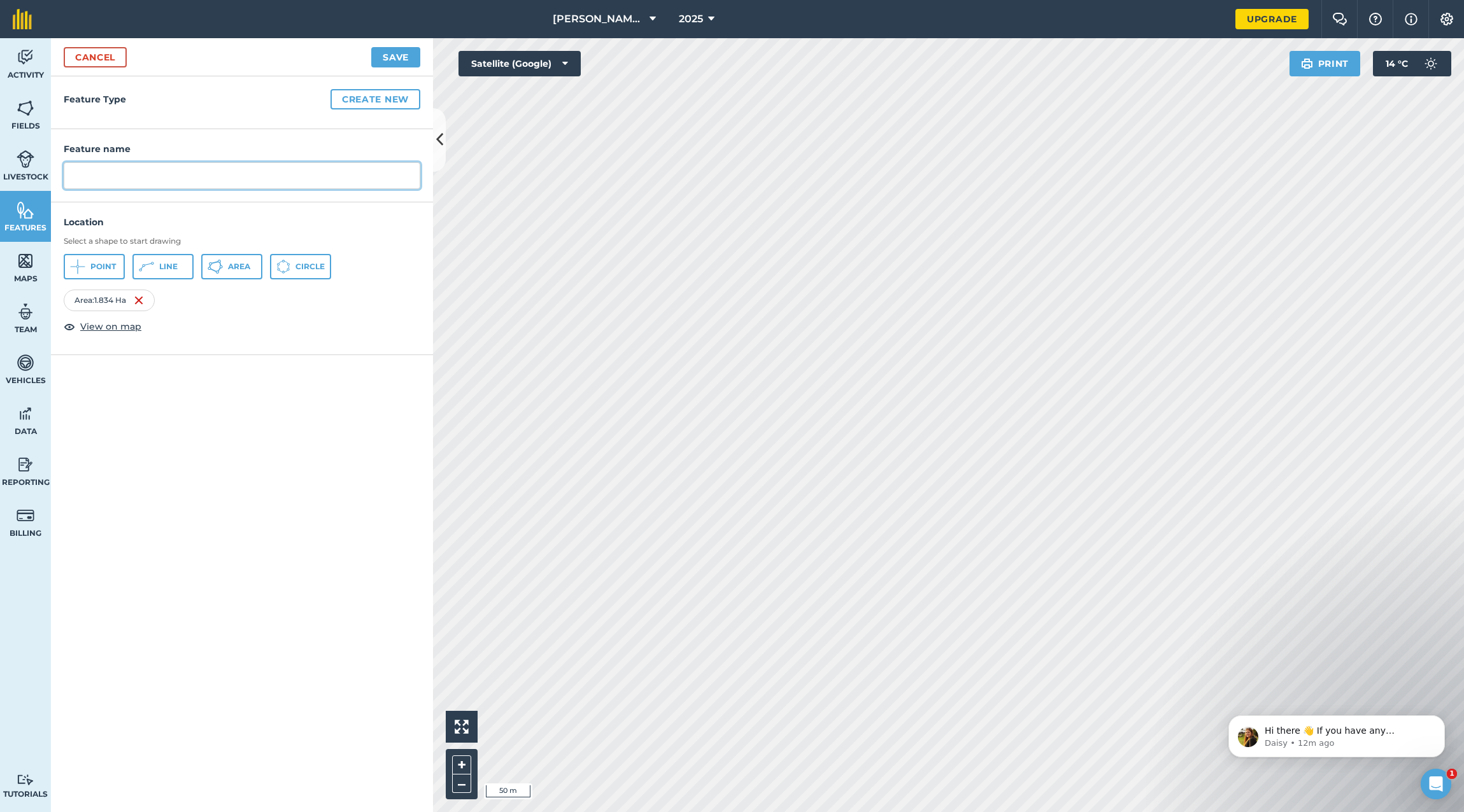
click at [87, 171] on input "text" at bounding box center [242, 176] width 356 height 27
type input "Sunshine Grazing 1"
click at [225, 268] on button "Area" at bounding box center [231, 267] width 61 height 25
click at [387, 57] on button "Save" at bounding box center [396, 57] width 49 height 20
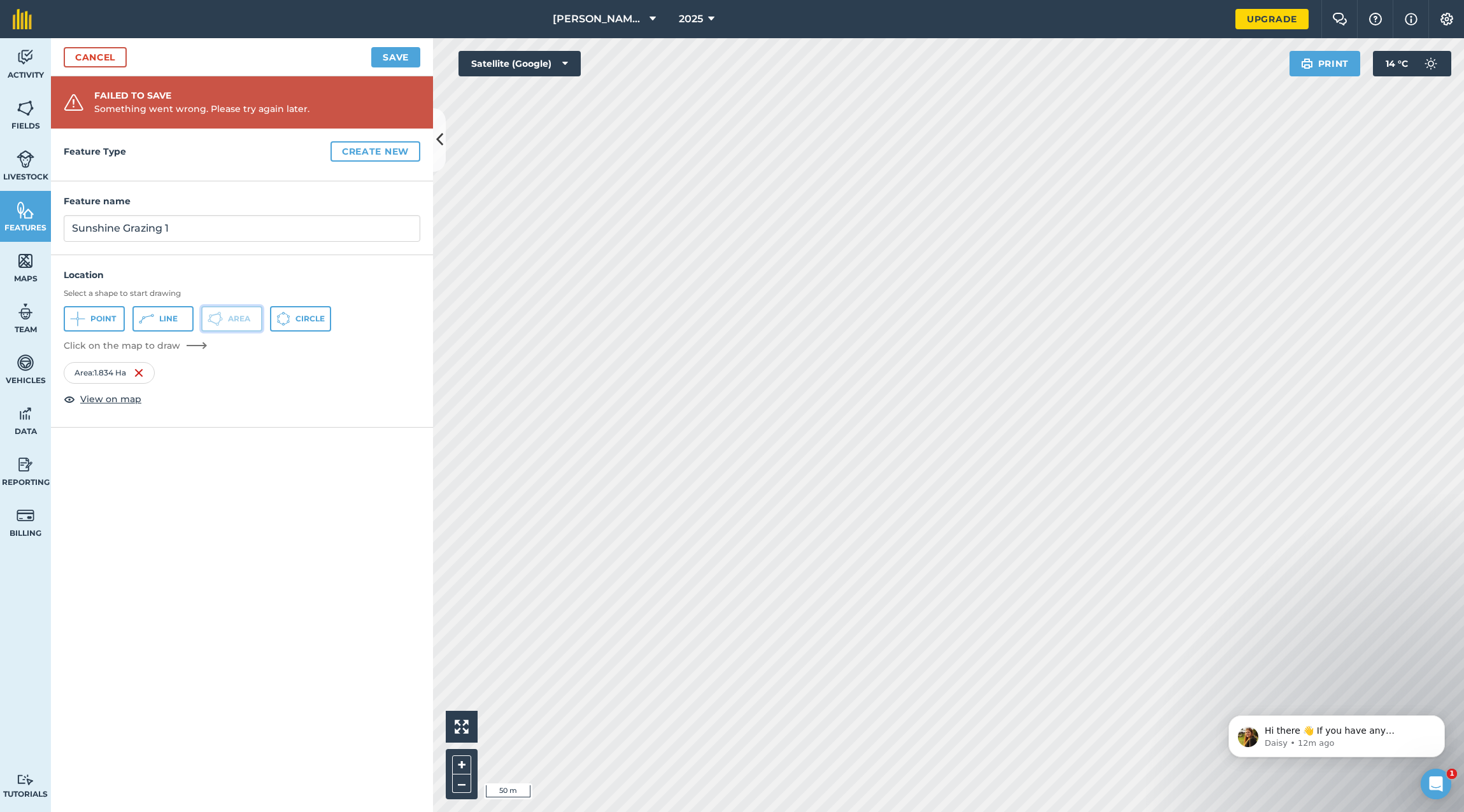
click at [234, 315] on span "Area" at bounding box center [238, 319] width 23 height 10
click at [23, 159] on img at bounding box center [25, 159] width 18 height 19
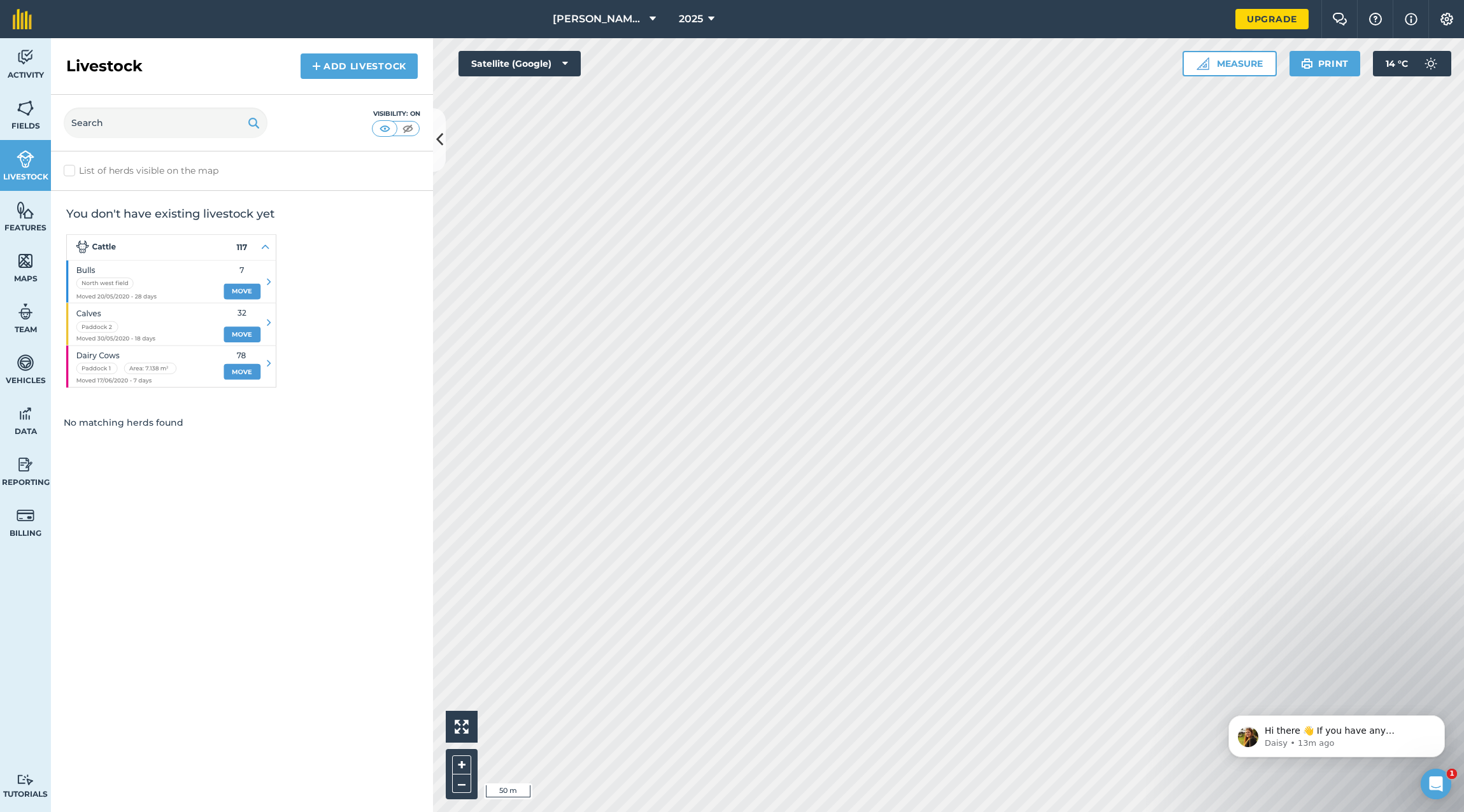
click at [202, 175] on label "List of herds visible on the map" at bounding box center [242, 171] width 356 height 13
click at [72, 172] on input "List of herds visible on the map" at bounding box center [68, 168] width 8 height 8
checkbox input "true"
click at [1223, 65] on button "Measure" at bounding box center [1229, 64] width 95 height 25
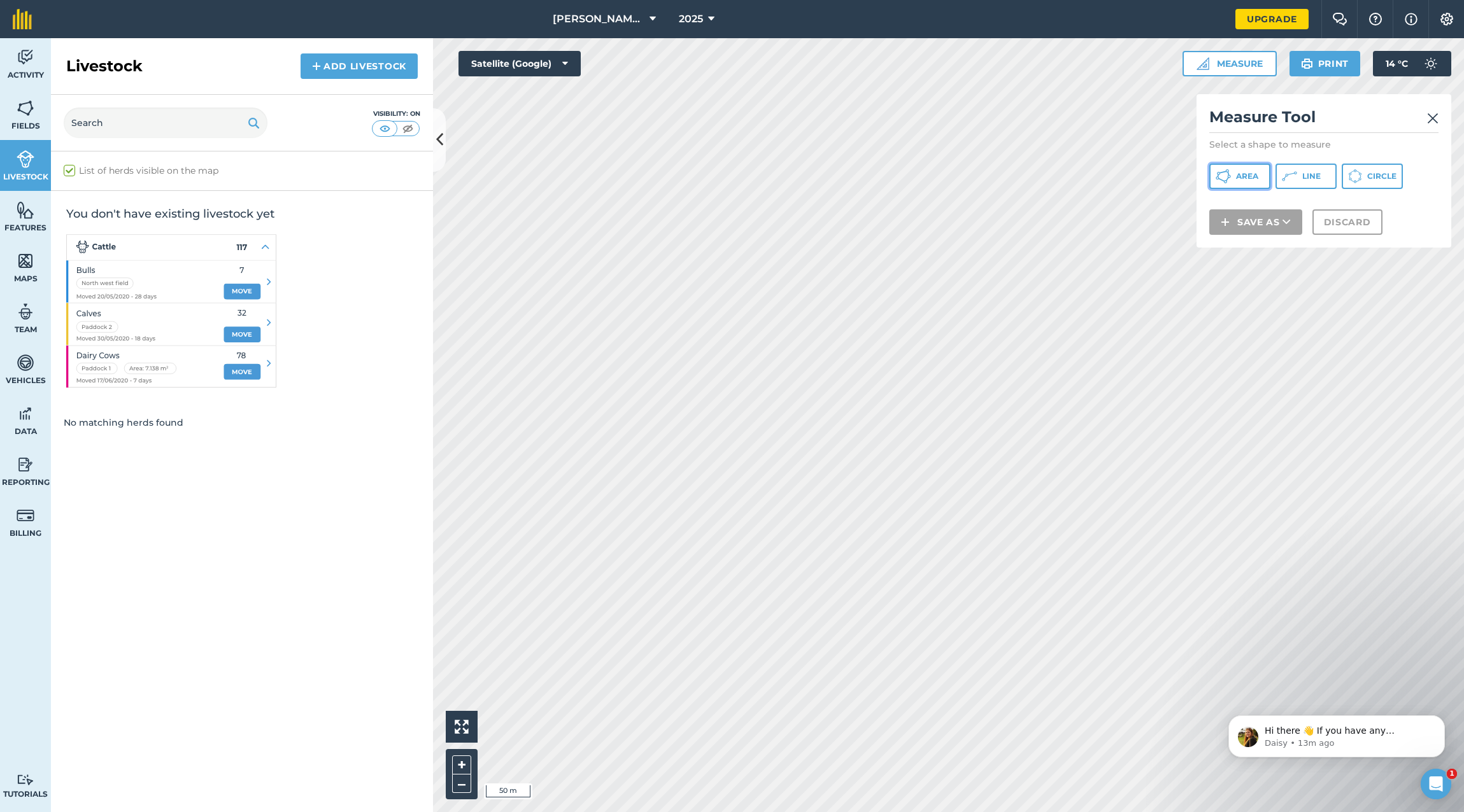
click at [1243, 172] on span "Area" at bounding box center [1246, 176] width 23 height 10
click at [1434, 112] on img at bounding box center [1432, 118] width 12 height 15
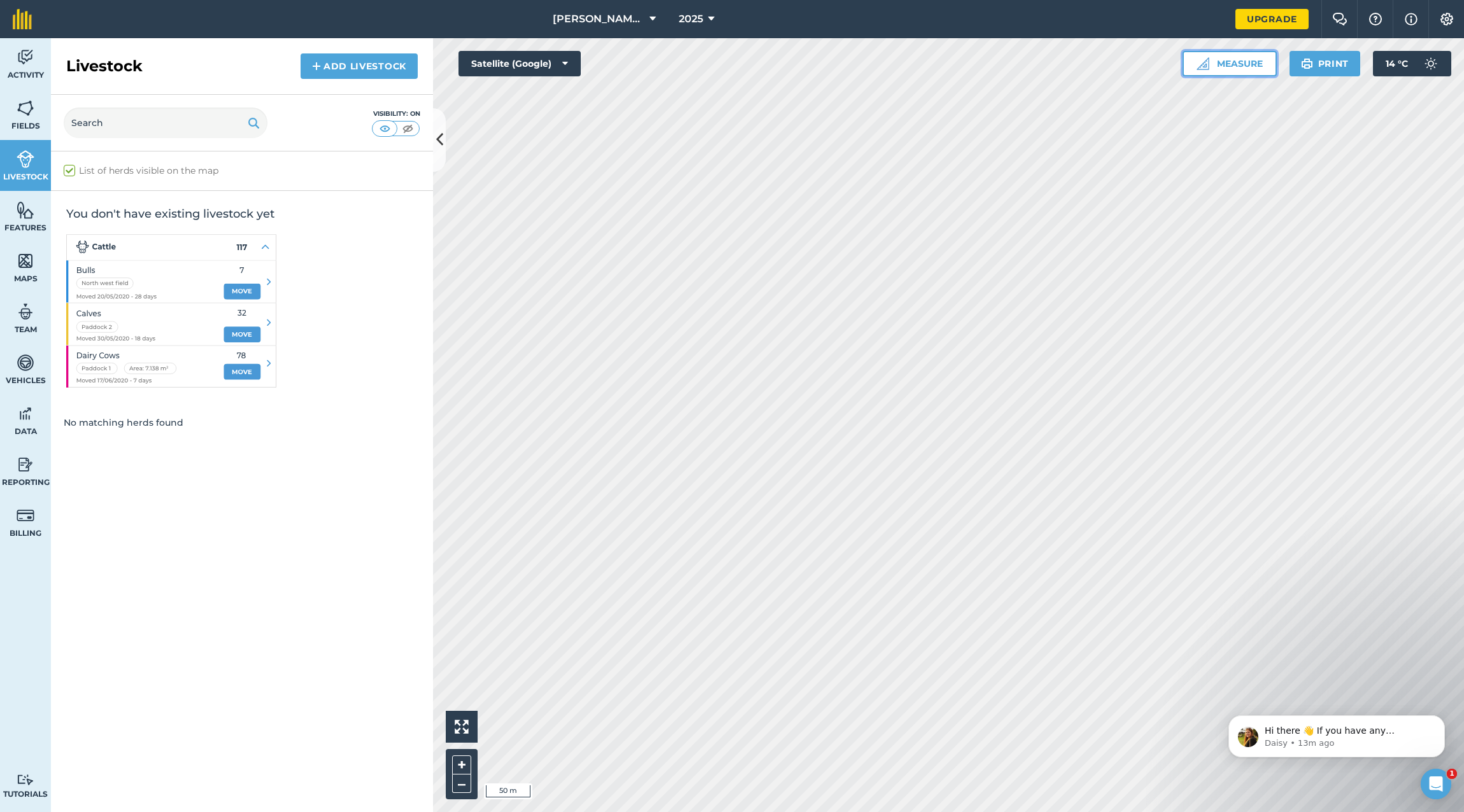
click at [1222, 60] on button "Measure" at bounding box center [1229, 64] width 95 height 25
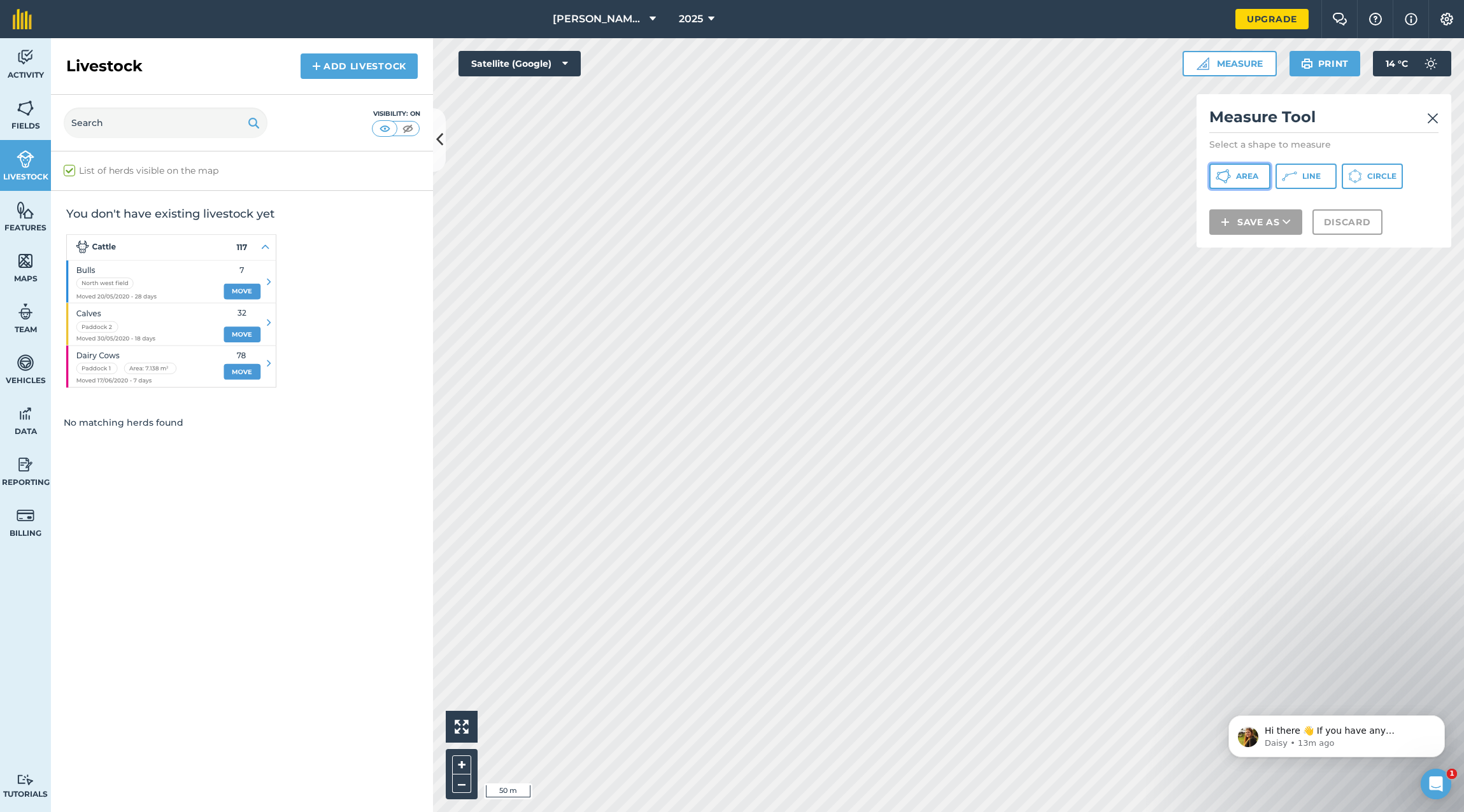
click at [1240, 173] on span "Area" at bounding box center [1246, 176] width 23 height 10
click at [1256, 239] on button "Save as" at bounding box center [1255, 238] width 93 height 25
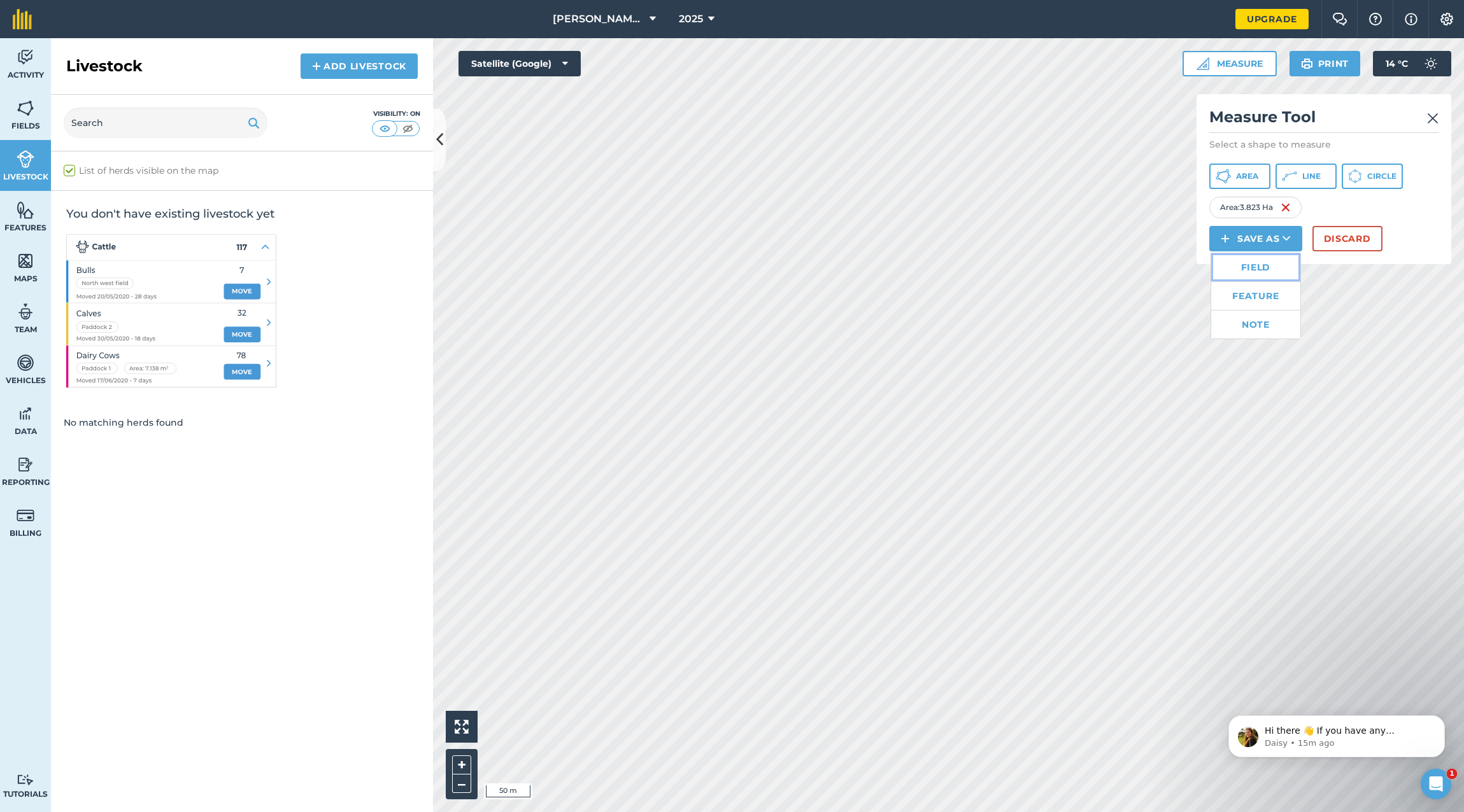
click at [1260, 267] on link "Field" at bounding box center [1255, 267] width 90 height 28
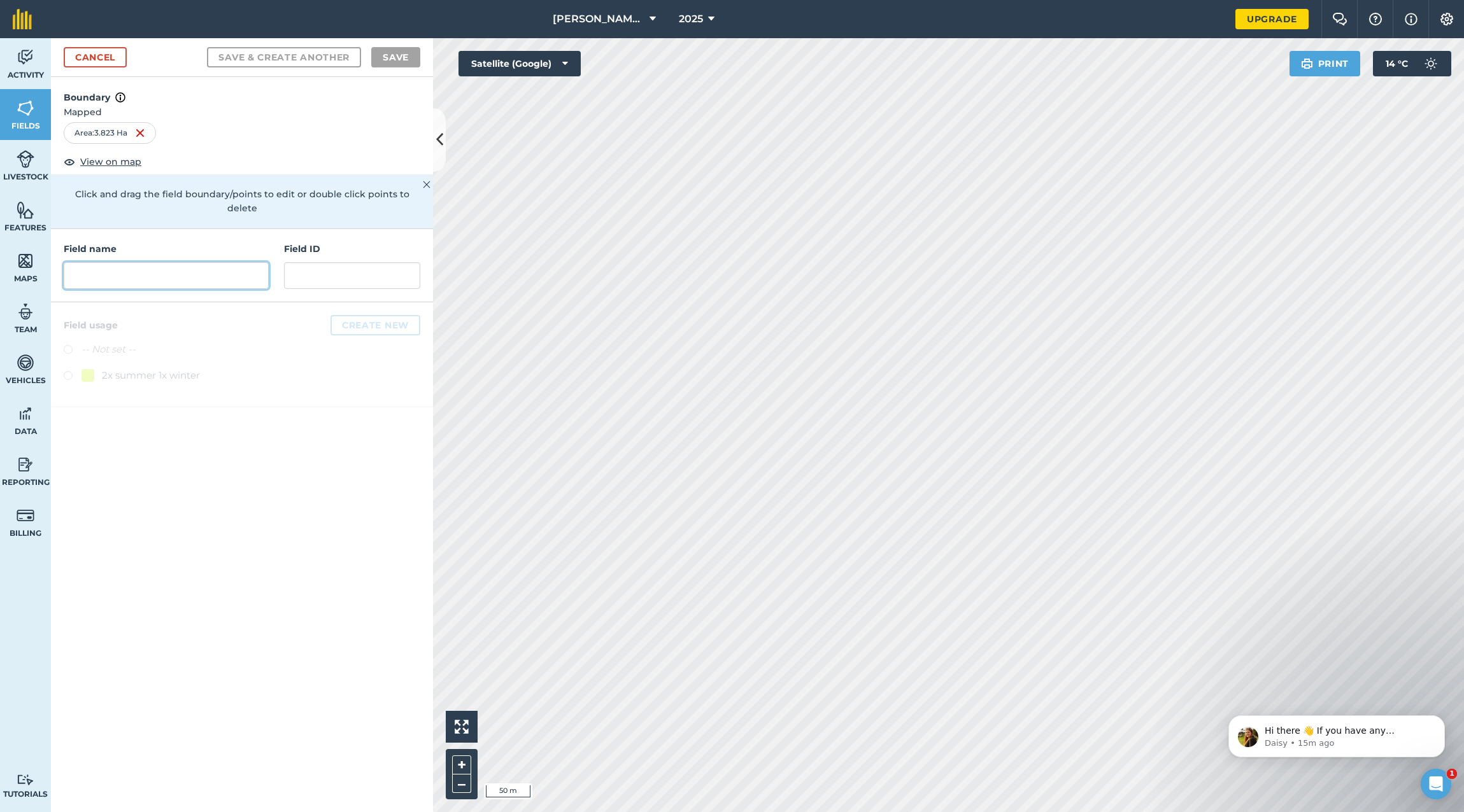
click at [95, 263] on input "text" at bounding box center [166, 276] width 205 height 27
type input "Sunshine Grazing 2"
click at [380, 315] on button "Create new" at bounding box center [375, 325] width 90 height 20
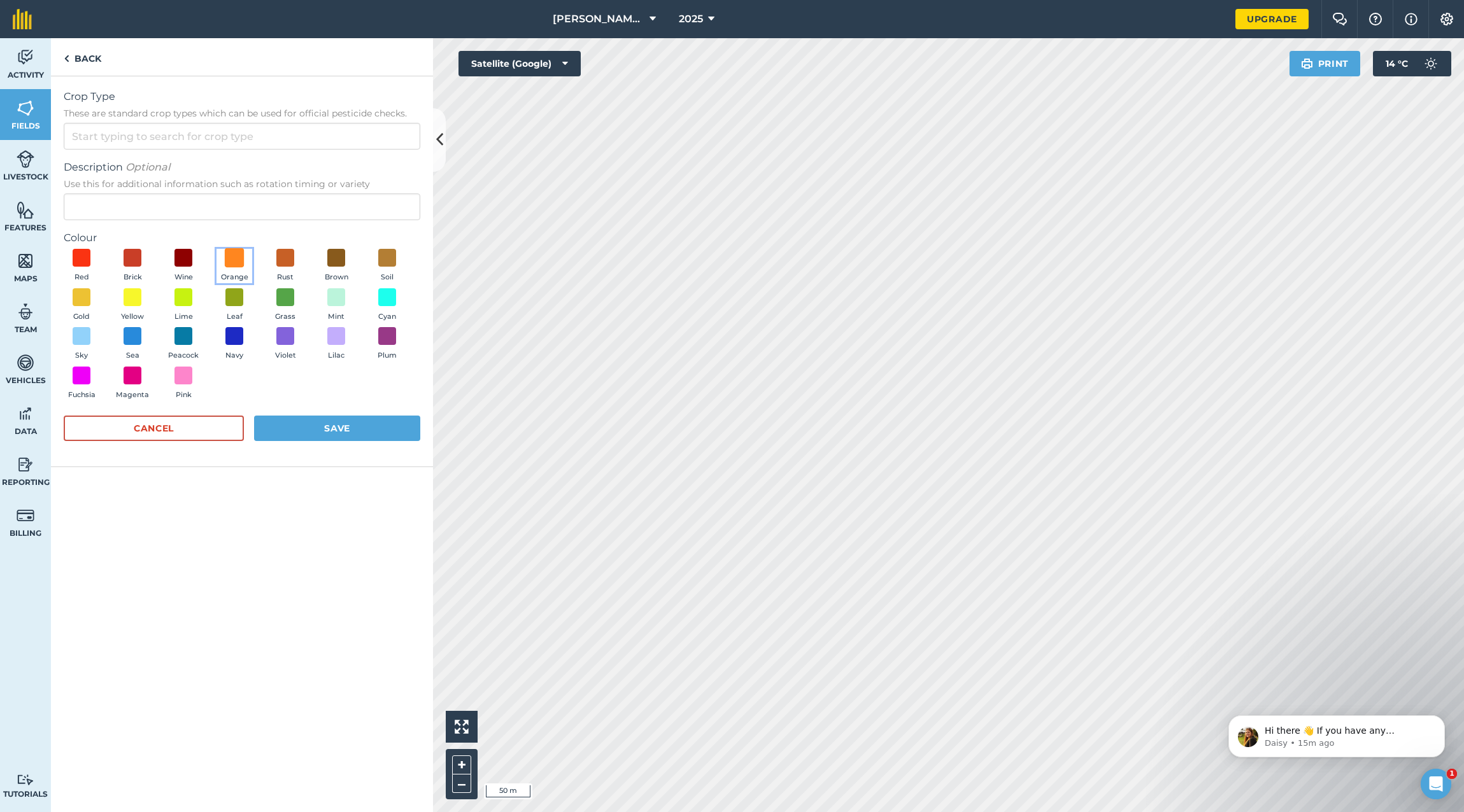
click at [233, 259] on span at bounding box center [235, 258] width 20 height 20
click at [117, 126] on input "Crop Type These are standard crop types which can be used for official pesticid…" at bounding box center [242, 136] width 356 height 27
type input "g"
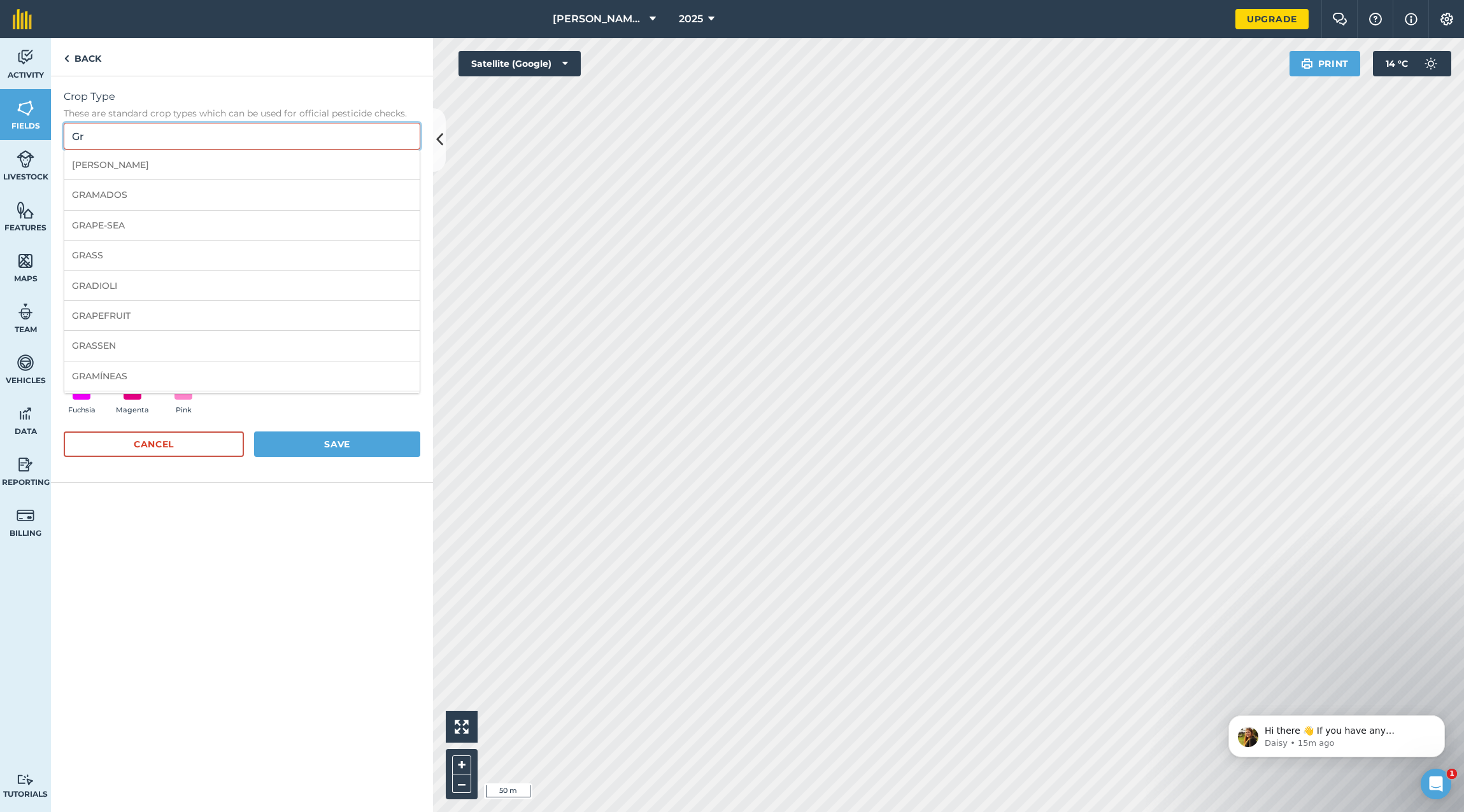
type input "G"
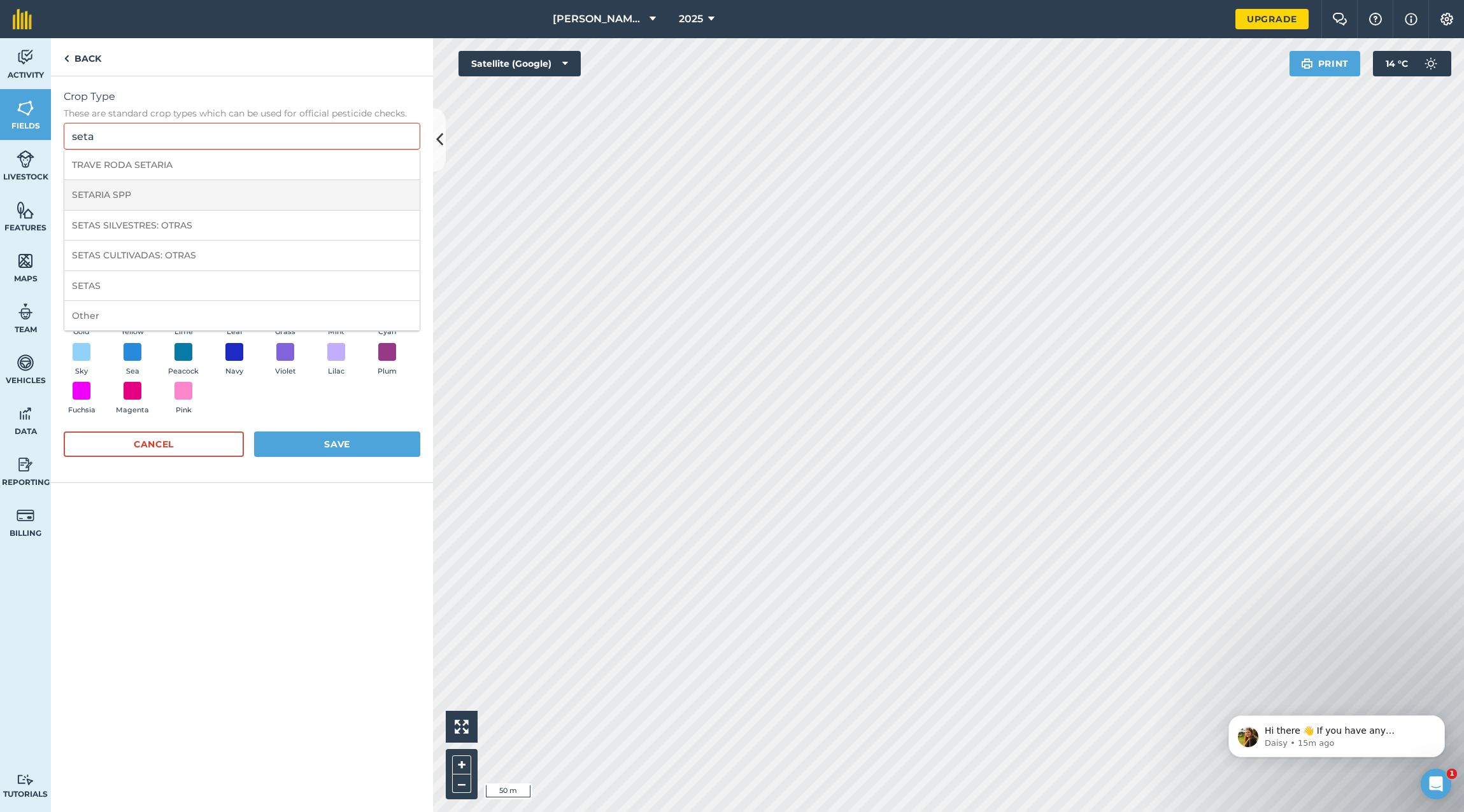
click at [108, 197] on li "SETARIA SPP" at bounding box center [242, 195] width 356 height 30
type input "SETARIA SPP"
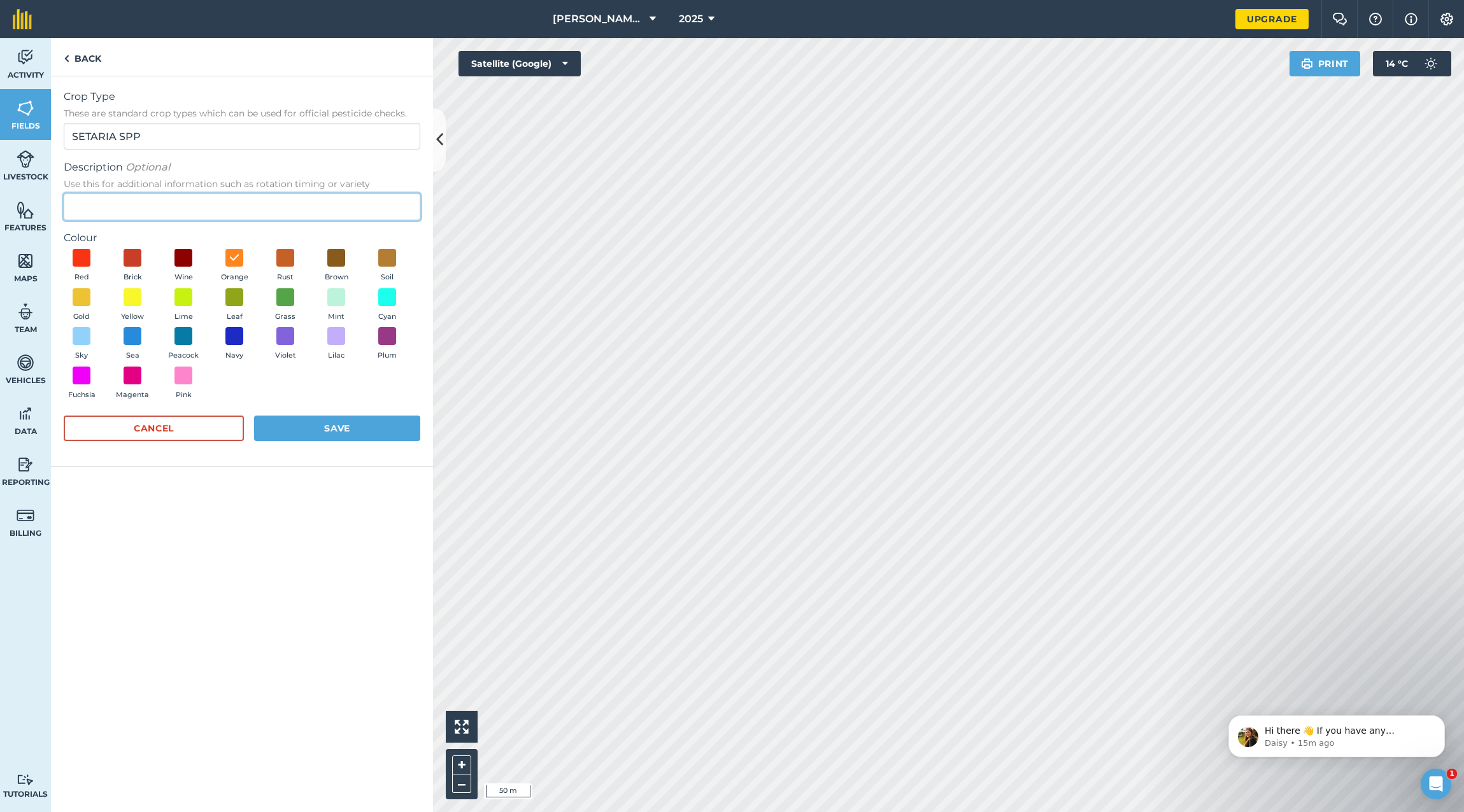
click at [110, 207] on input "Description Optional Use this for additional information such as rotation timin…" at bounding box center [242, 207] width 356 height 27
click at [79, 210] on input "grazing" at bounding box center [242, 207] width 356 height 27
type input "Grazing"
click at [353, 426] on button "Save" at bounding box center [337, 428] width 166 height 25
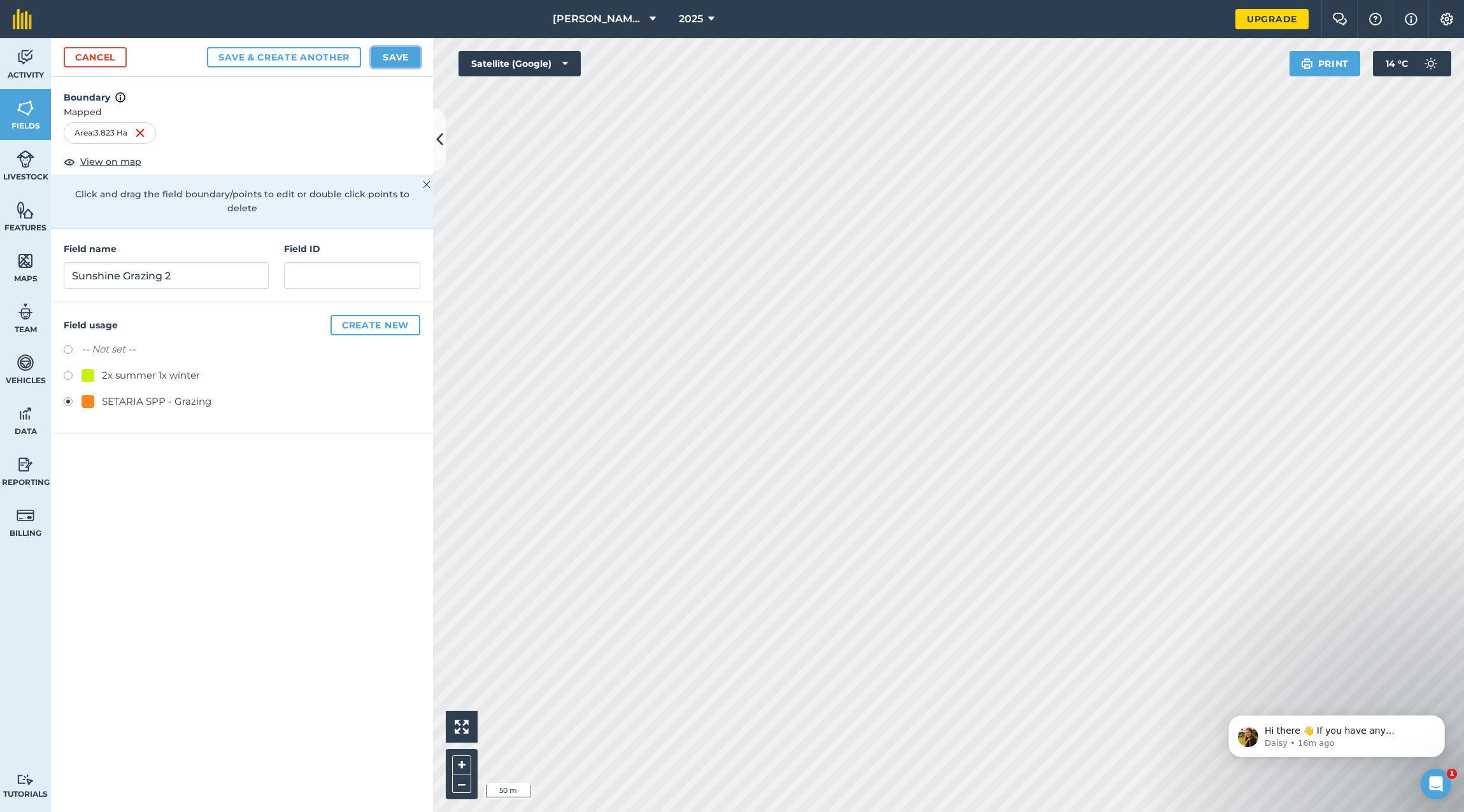
click at [391, 58] on button "Save" at bounding box center [396, 57] width 49 height 20
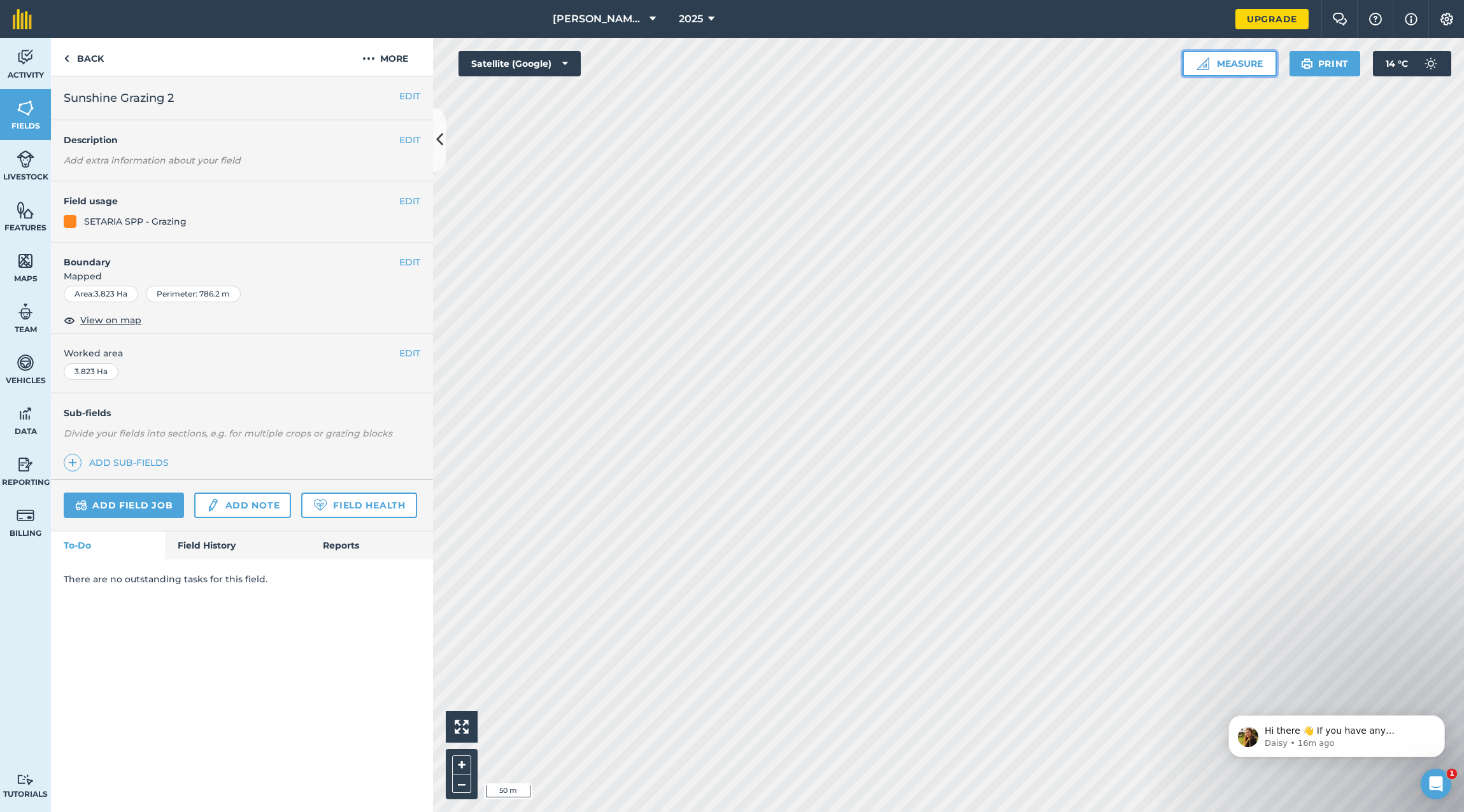
click at [1236, 64] on button "Measure" at bounding box center [1229, 64] width 95 height 25
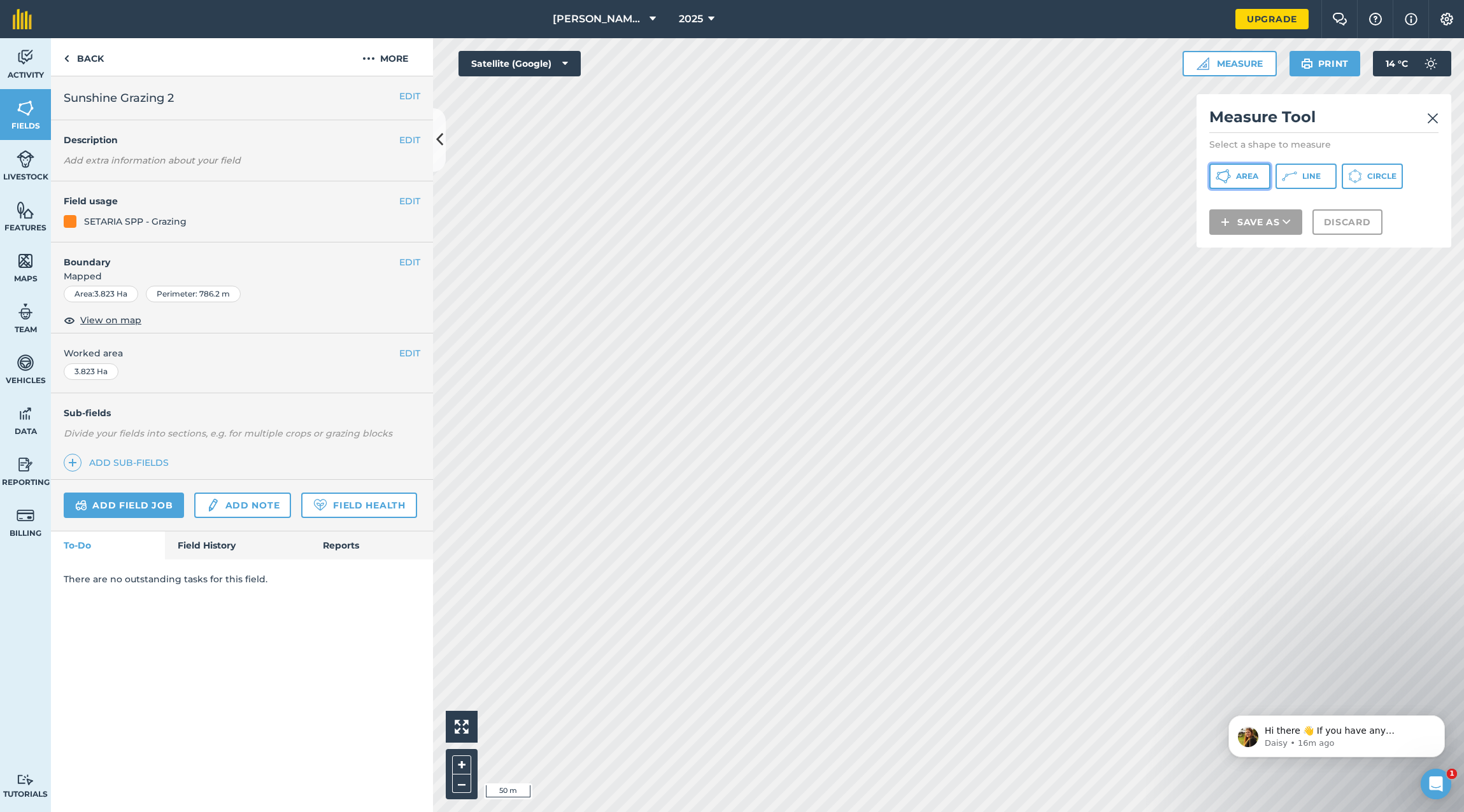
click at [1247, 176] on span "Area" at bounding box center [1246, 176] width 23 height 10
click at [1266, 237] on button "Save as" at bounding box center [1255, 238] width 93 height 25
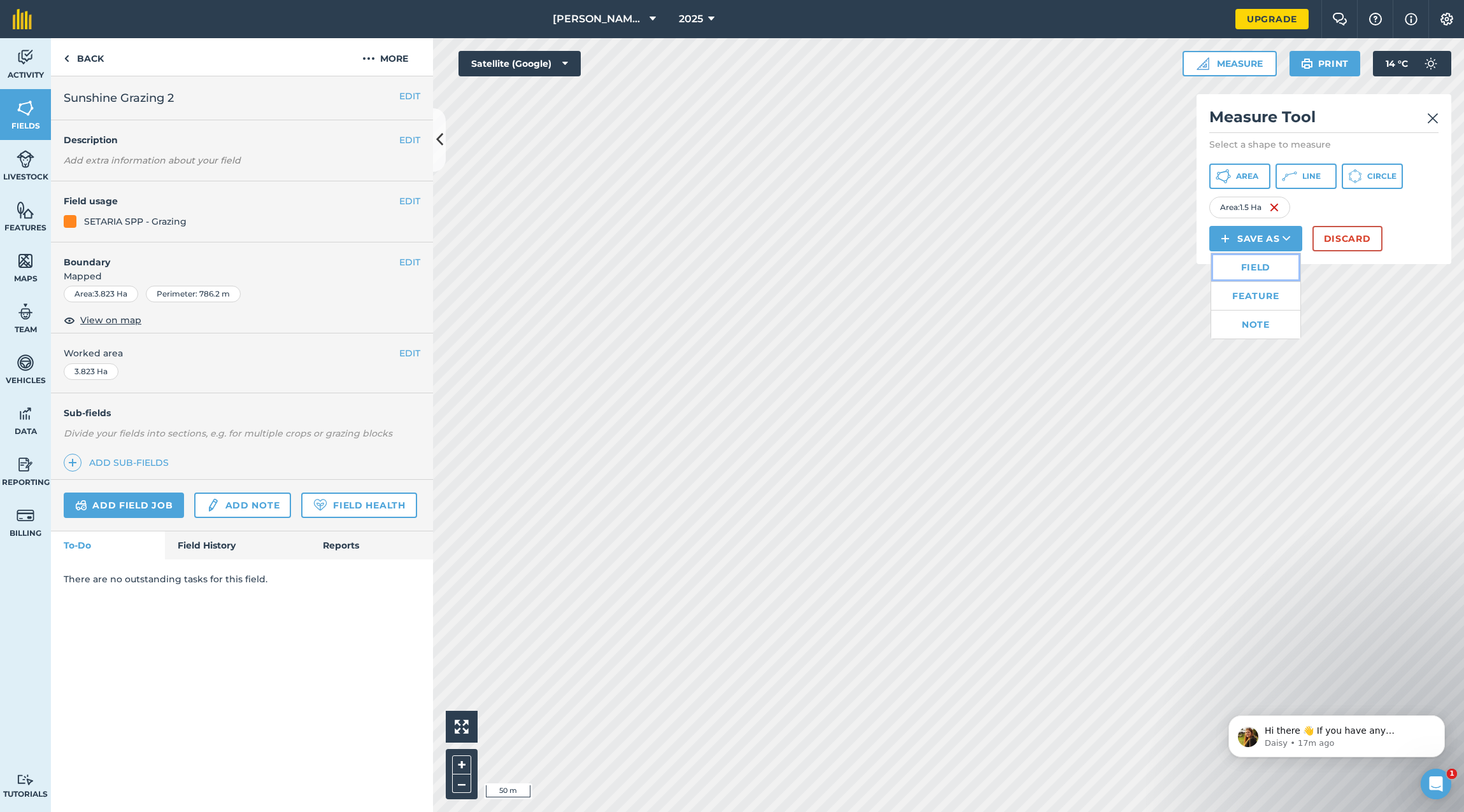
click at [1253, 265] on link "Field" at bounding box center [1255, 267] width 90 height 28
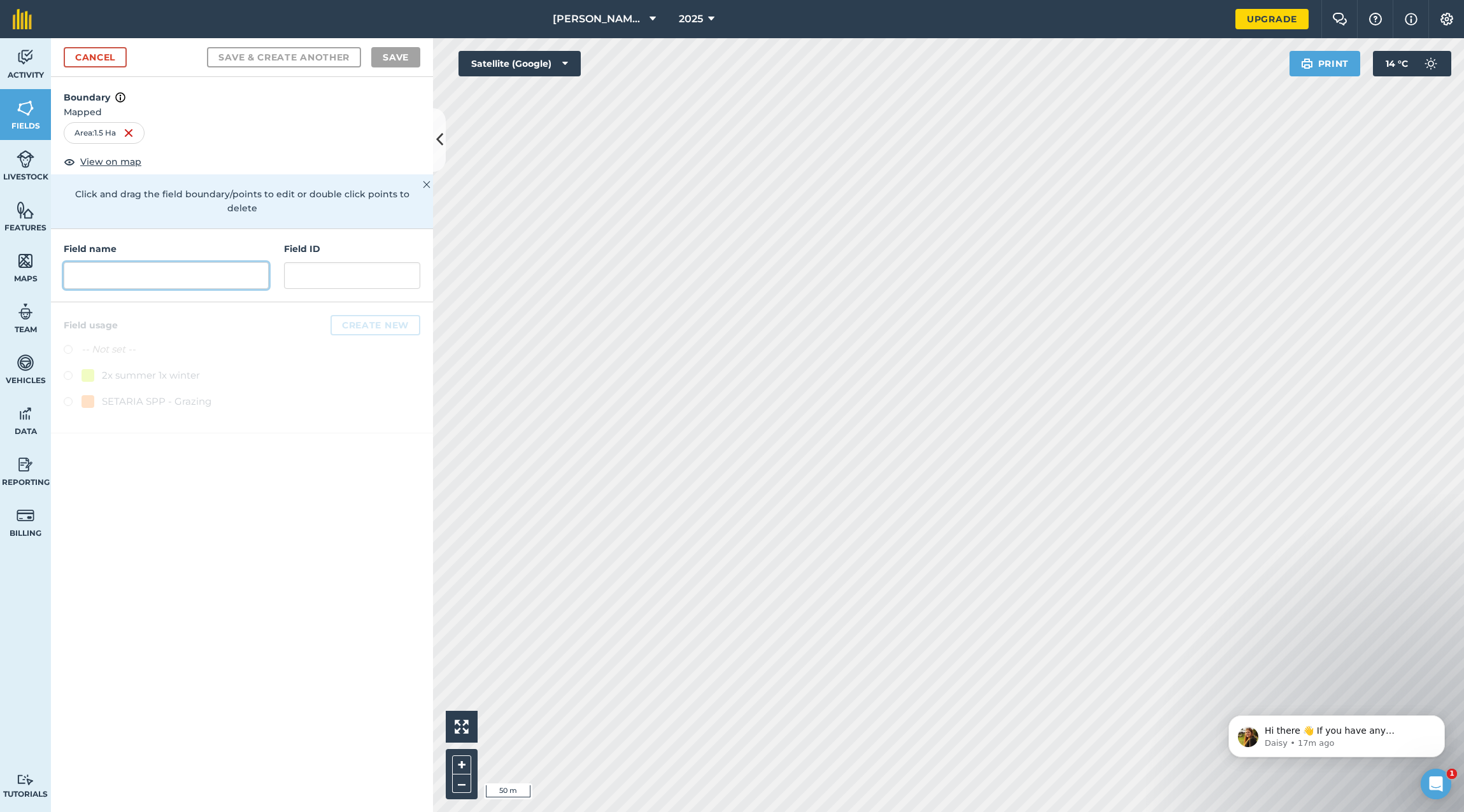
click at [100, 263] on input "text" at bounding box center [166, 276] width 205 height 27
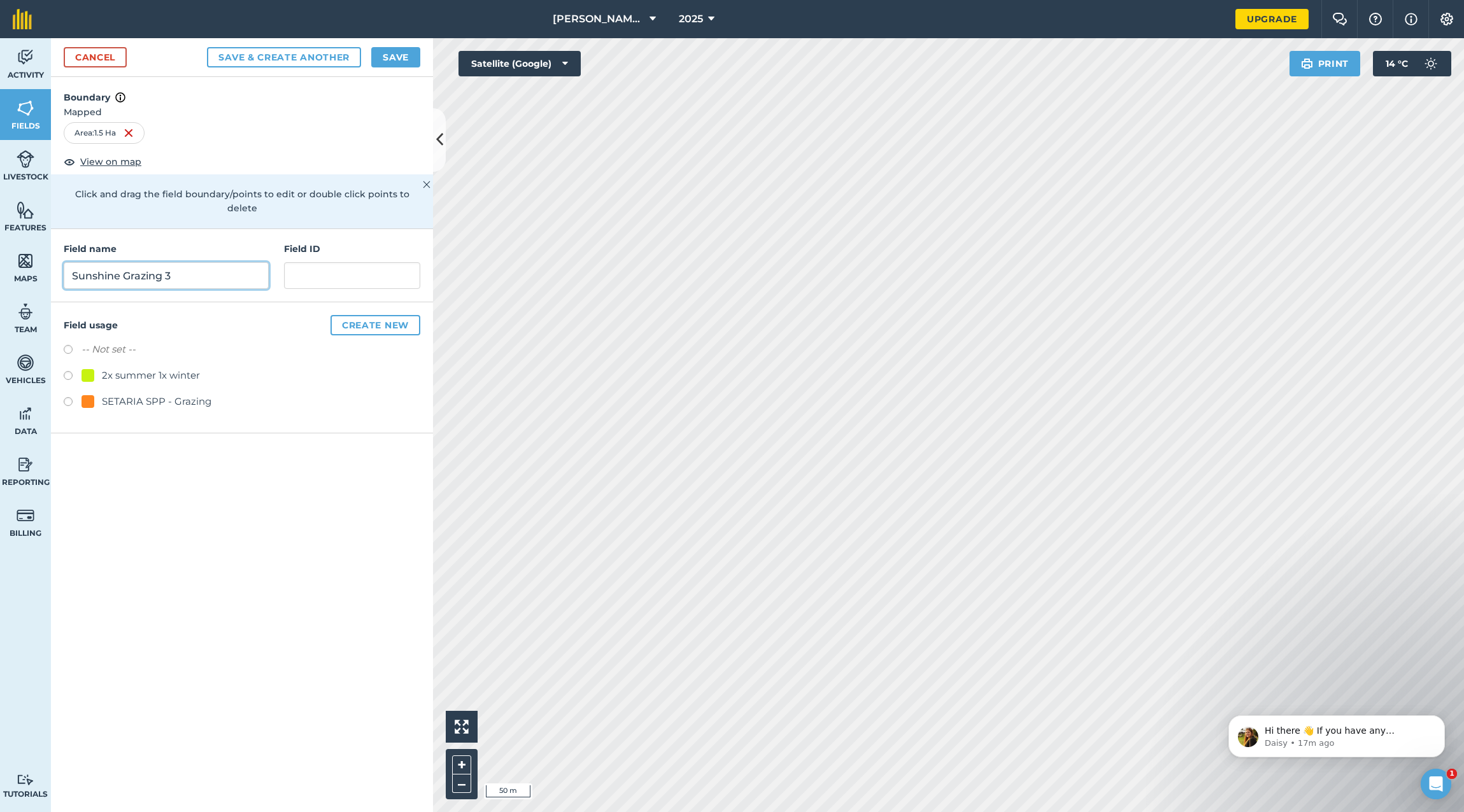
type input "Sunshine Grazing 3"
click at [253, 342] on div "-- Not set --" at bounding box center [242, 351] width 356 height 18
click at [71, 397] on label at bounding box center [72, 403] width 18 height 13
radio input "true"
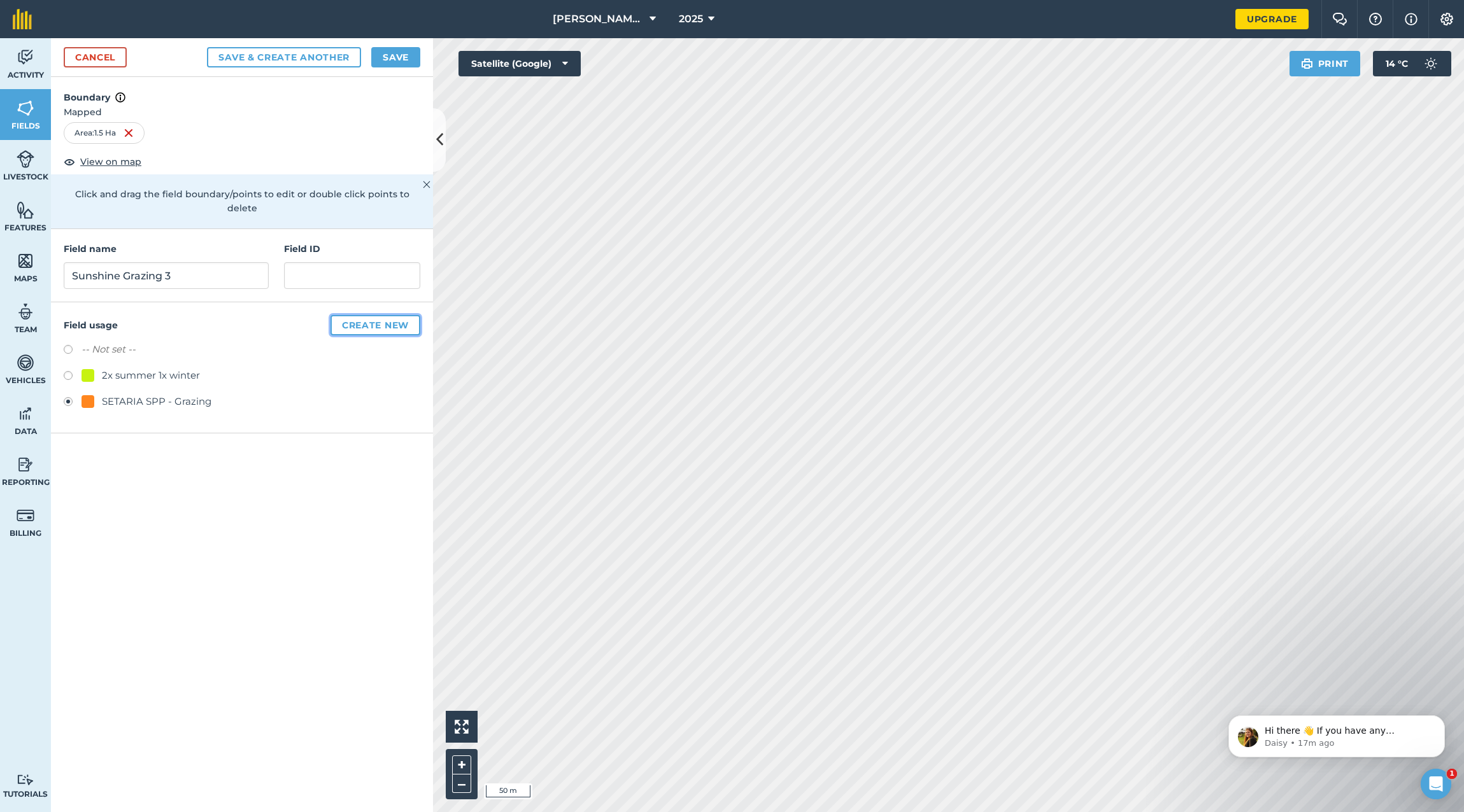
click at [367, 315] on button "Create new" at bounding box center [375, 325] width 90 height 20
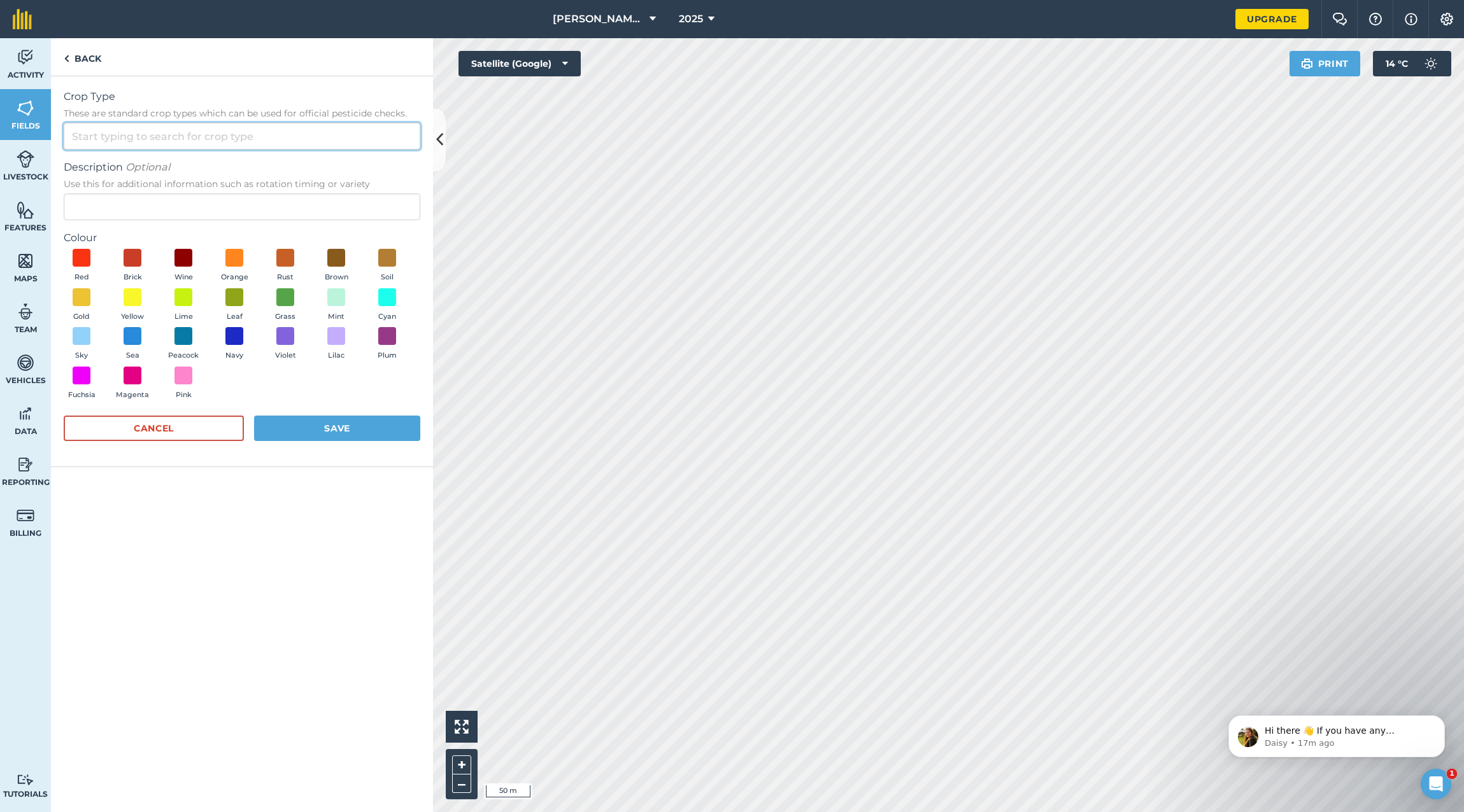
click at [121, 140] on input "Crop Type These are standard crop types which can be used for official pesticid…" at bounding box center [242, 136] width 356 height 27
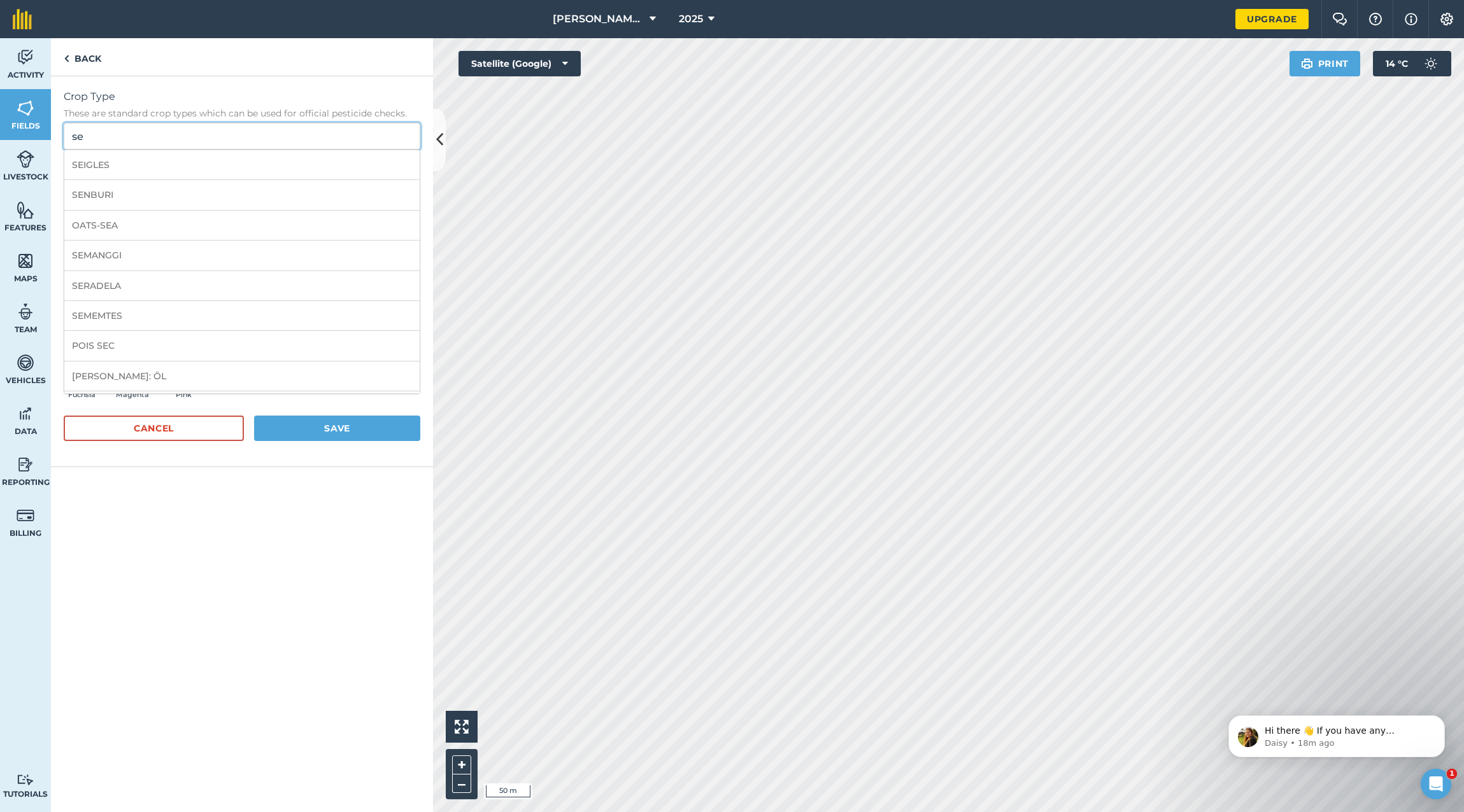
type input "s"
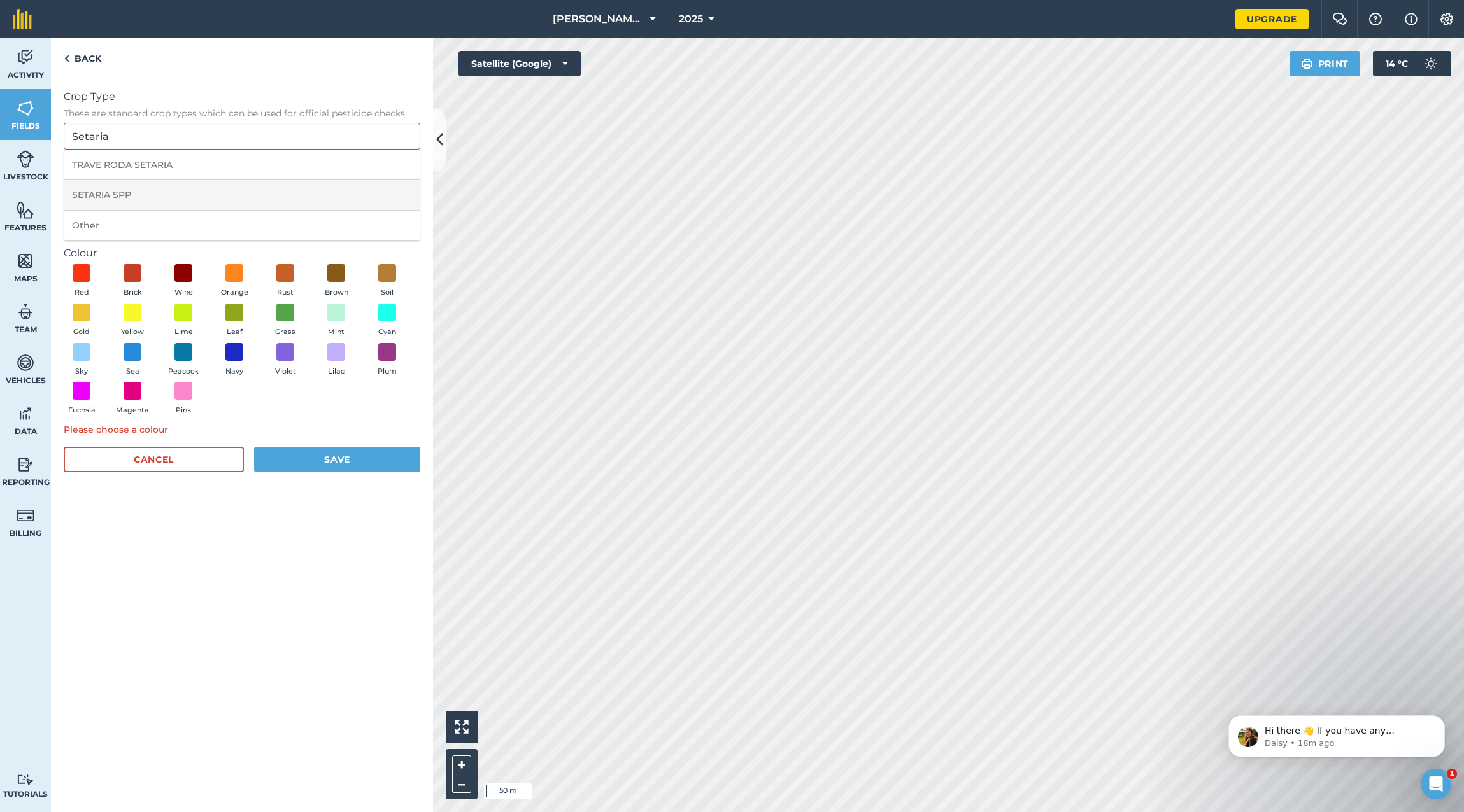
click at [137, 204] on li "SETARIA SPP" at bounding box center [242, 195] width 356 height 30
type input "SETARIA SPP"
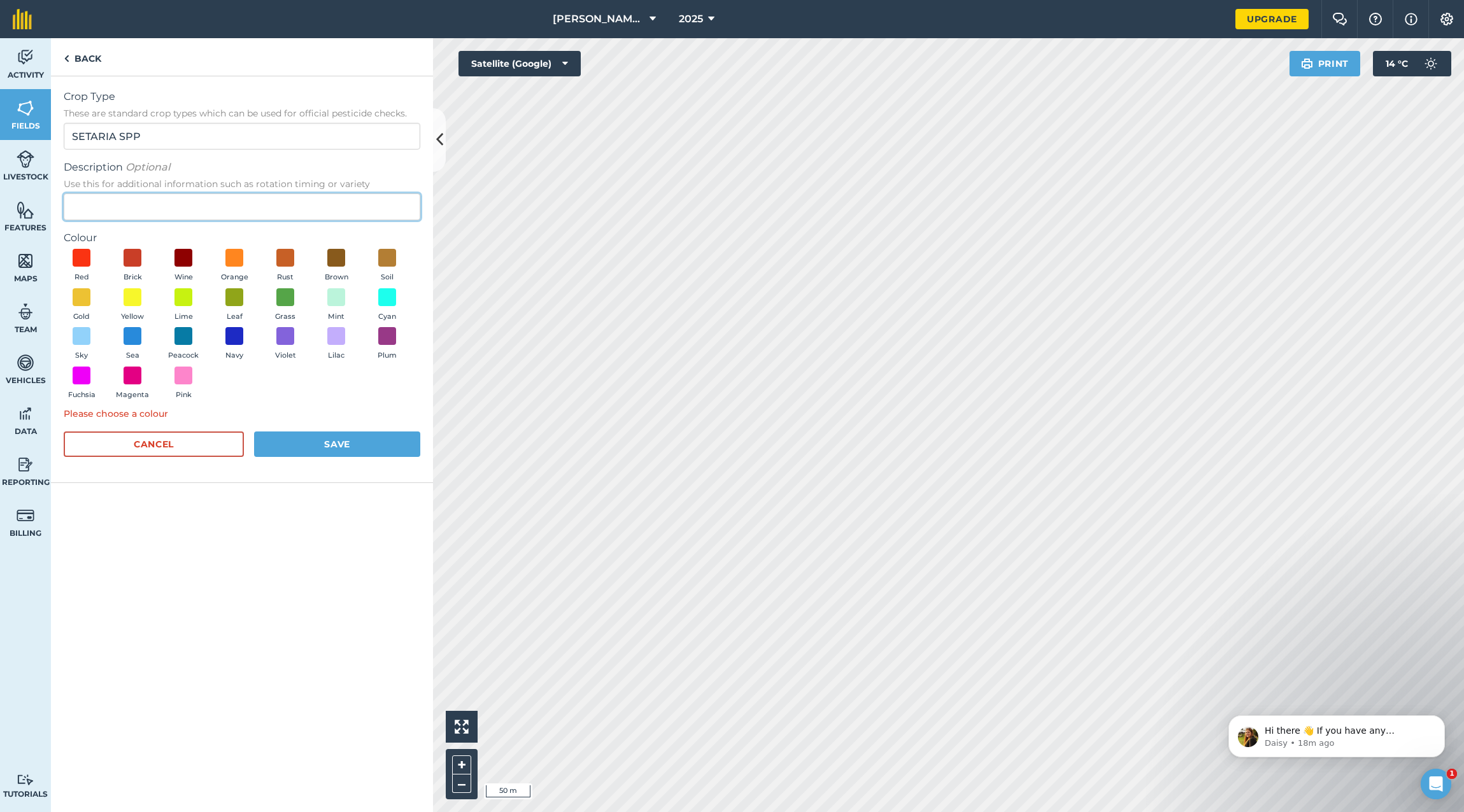
click at [87, 209] on input "Description Optional Use this for additional information such as rotation timin…" at bounding box center [242, 207] width 356 height 27
type input "Grazing"
click at [355, 440] on button "Save" at bounding box center [337, 444] width 166 height 25
click at [332, 447] on button "Save" at bounding box center [337, 444] width 166 height 25
click at [334, 439] on button "Save" at bounding box center [337, 444] width 166 height 25
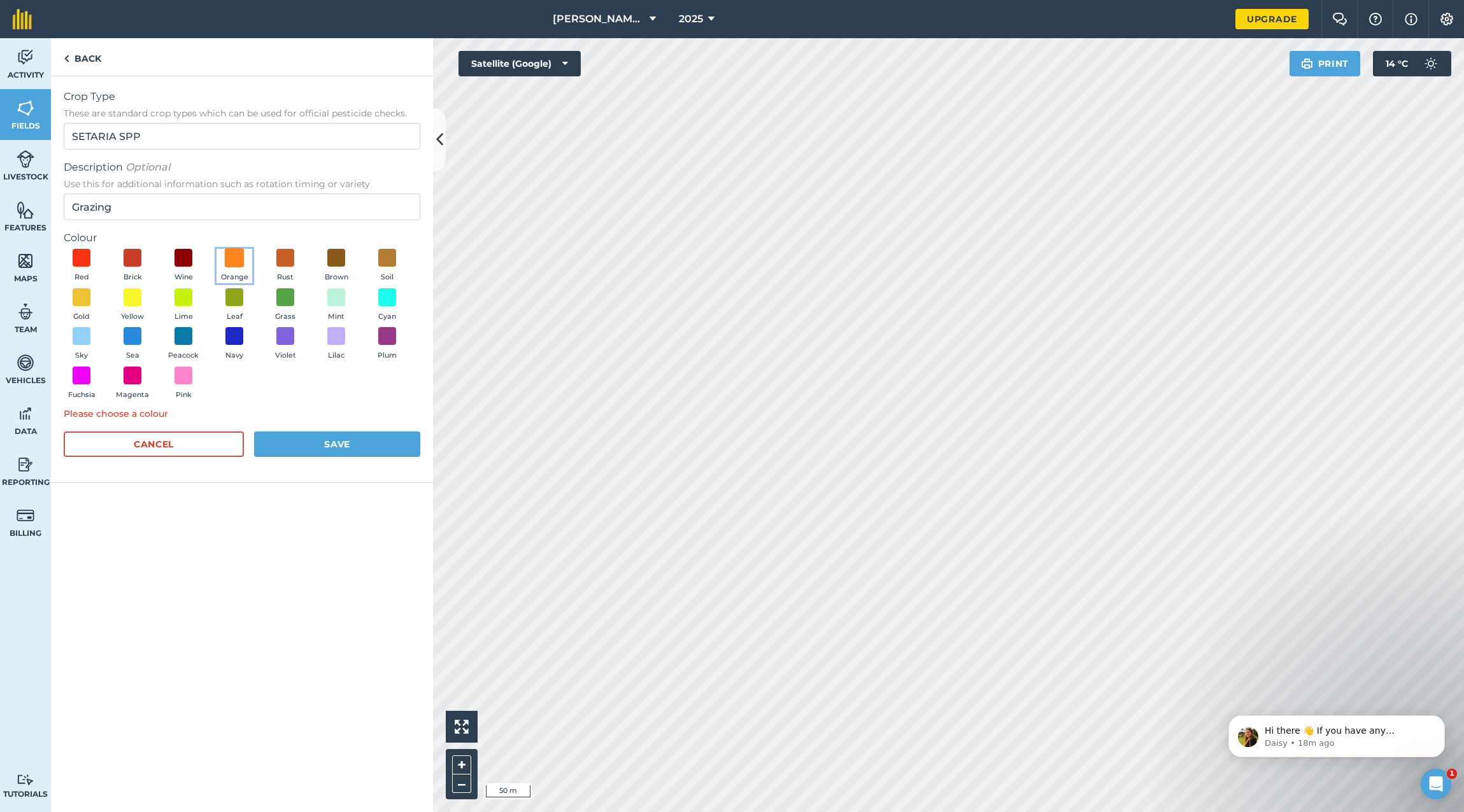
click at [241, 258] on span at bounding box center [235, 258] width 20 height 20
click at [319, 441] on button "Save" at bounding box center [337, 444] width 166 height 25
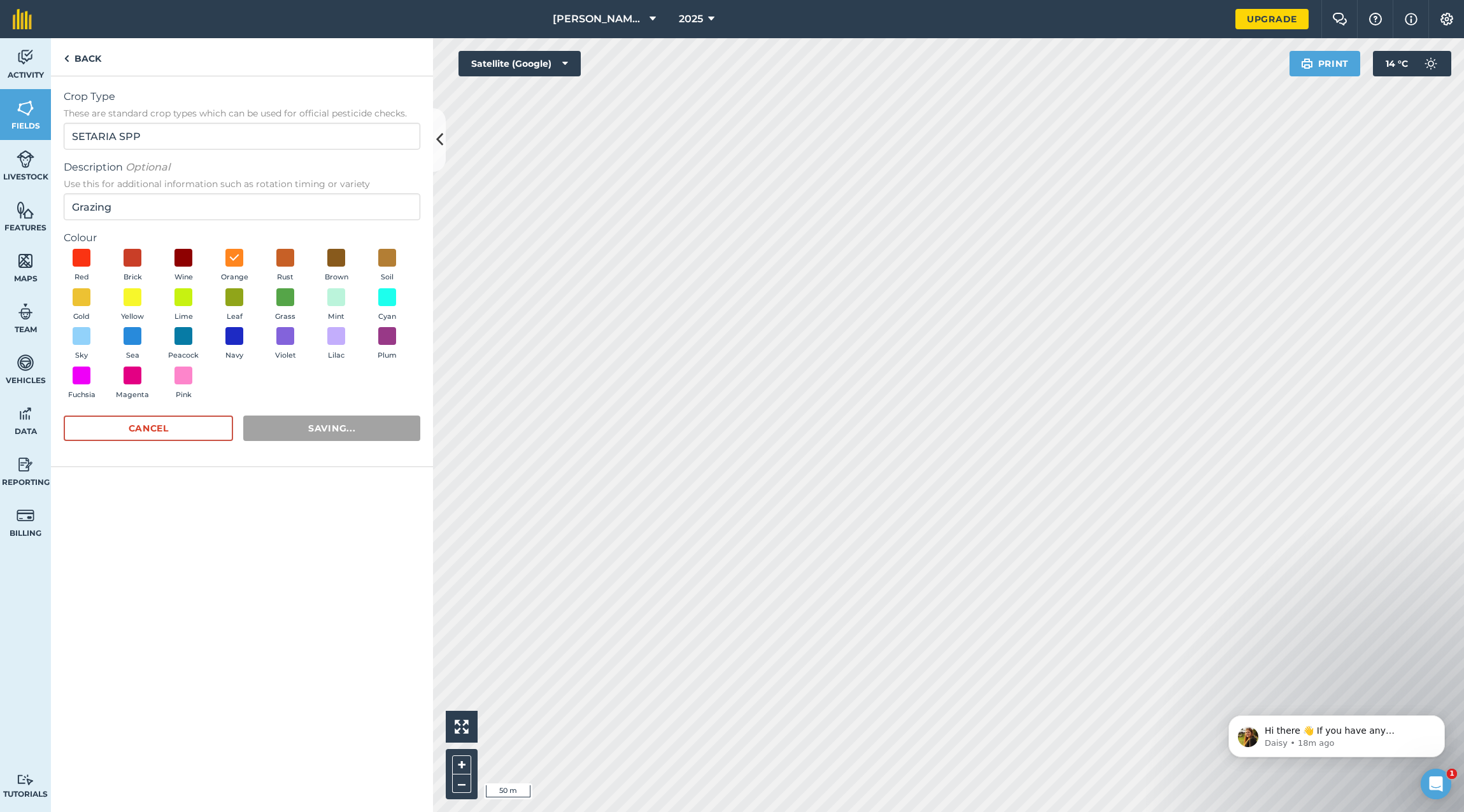
radio input "false"
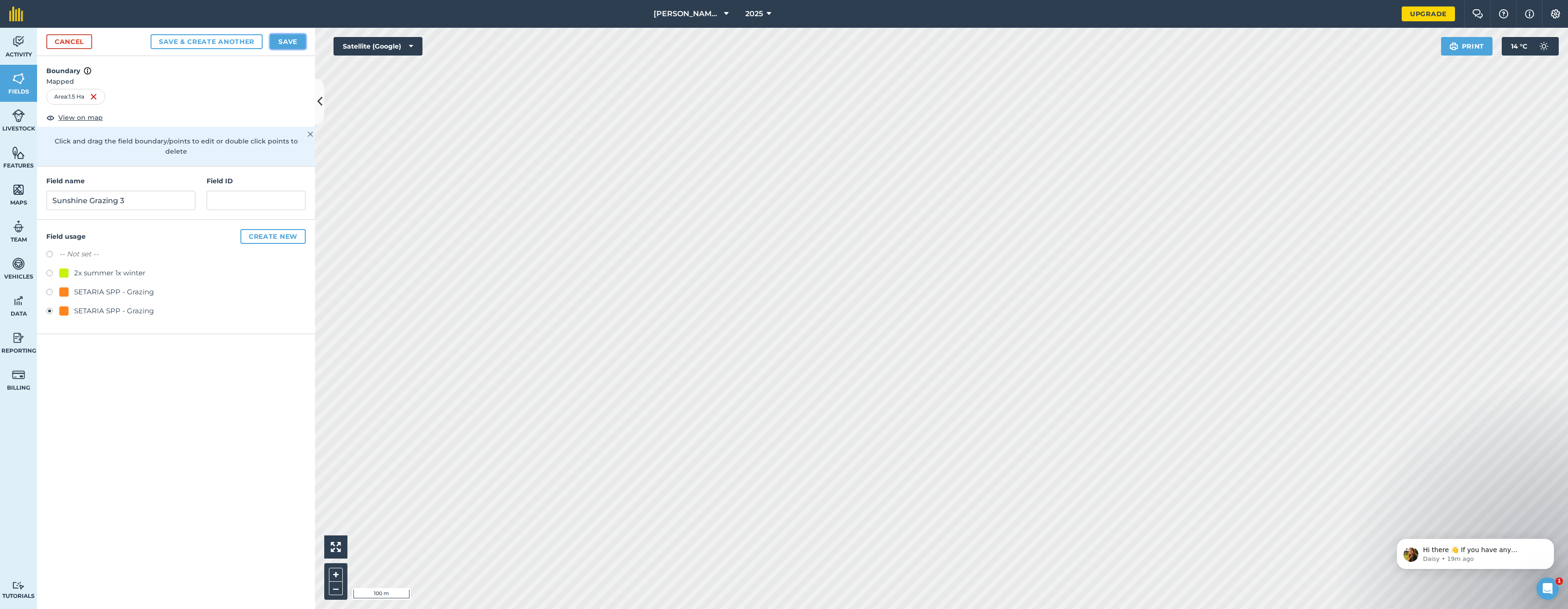
click at [293, 43] on button "Save" at bounding box center [288, 41] width 36 height 15
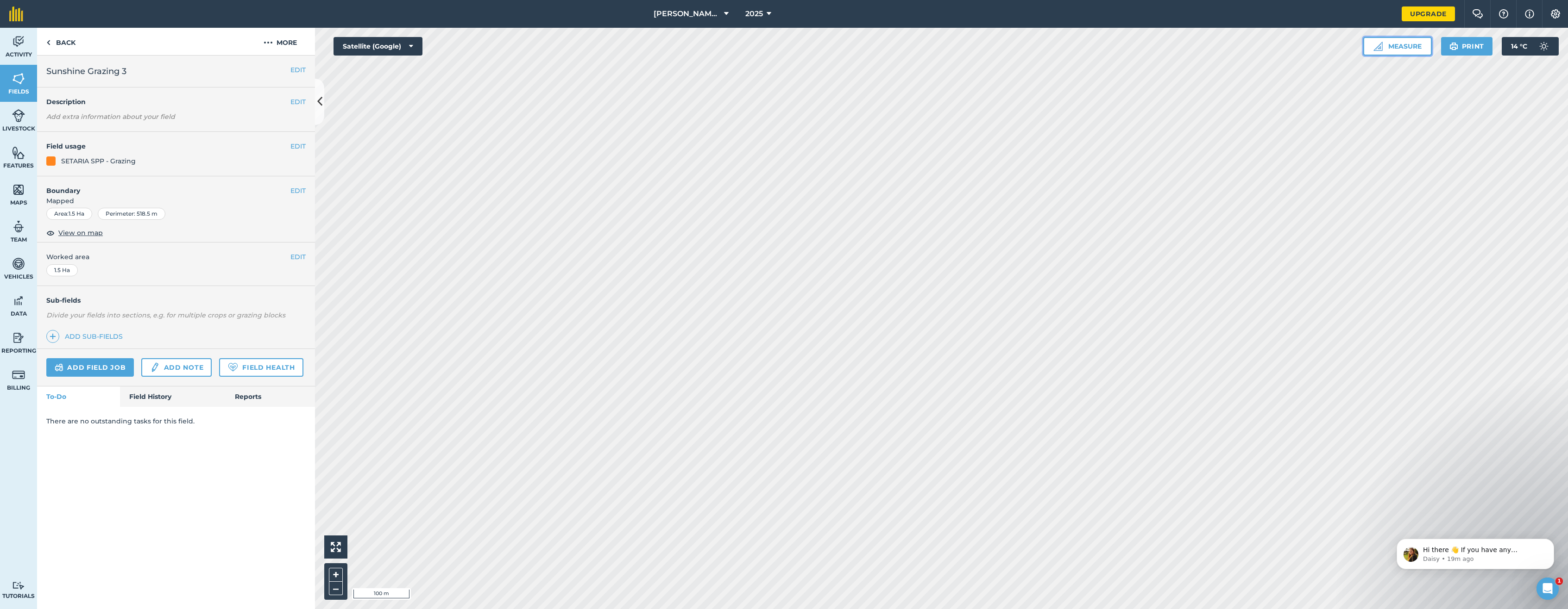
click at [1065, 47] on button "Measure" at bounding box center [1398, 46] width 69 height 18
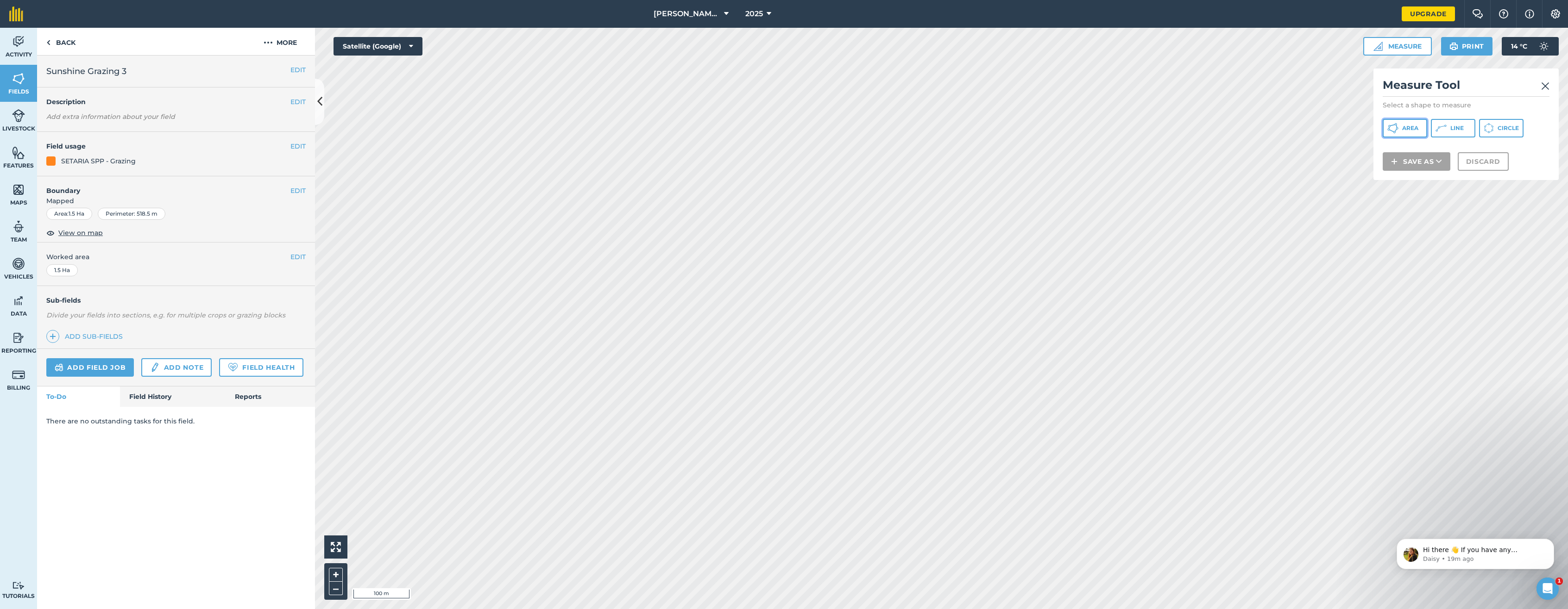
click at [1065, 127] on span "Area" at bounding box center [1410, 128] width 16 height 7
click at [1065, 172] on button "Save as" at bounding box center [1416, 173] width 68 height 18
click at [1065, 192] on link "Field" at bounding box center [1416, 194] width 65 height 20
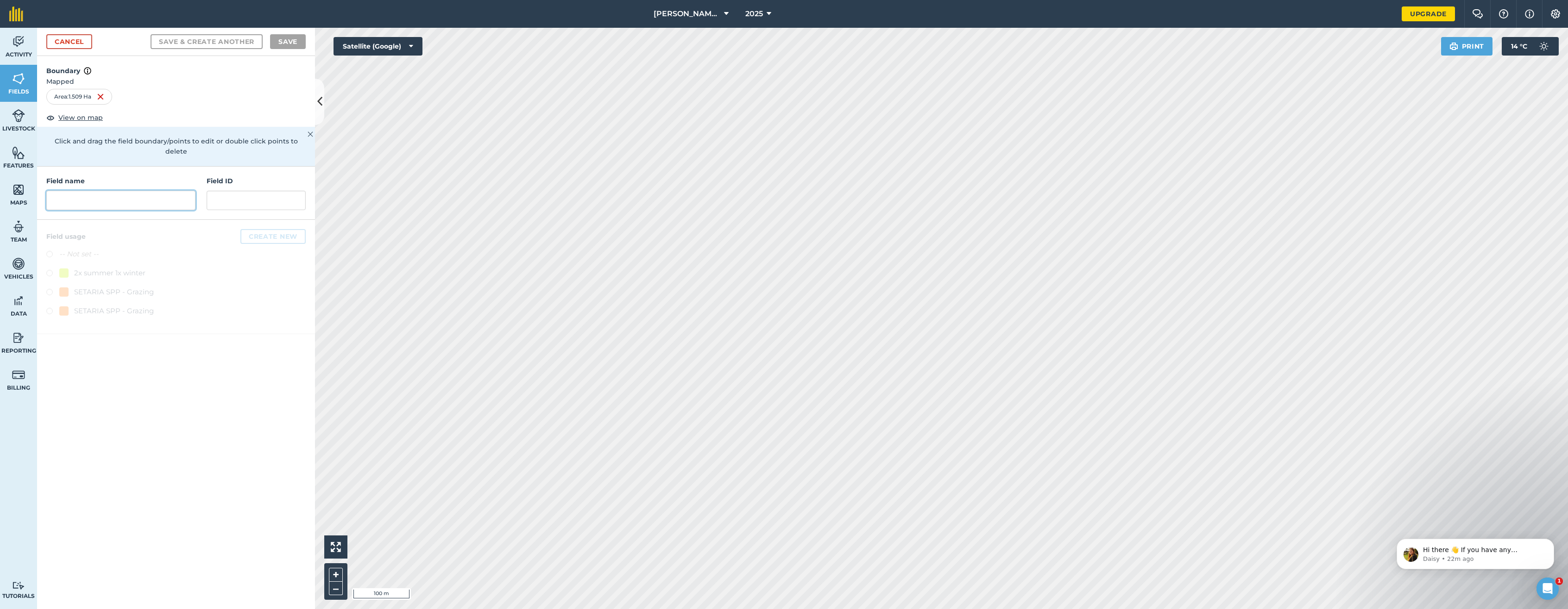
click at [80, 191] on input "text" at bounding box center [121, 201] width 149 height 19
type input "AZ 1 Grazing"
click at [262, 229] on button "Create new" at bounding box center [273, 237] width 65 height 15
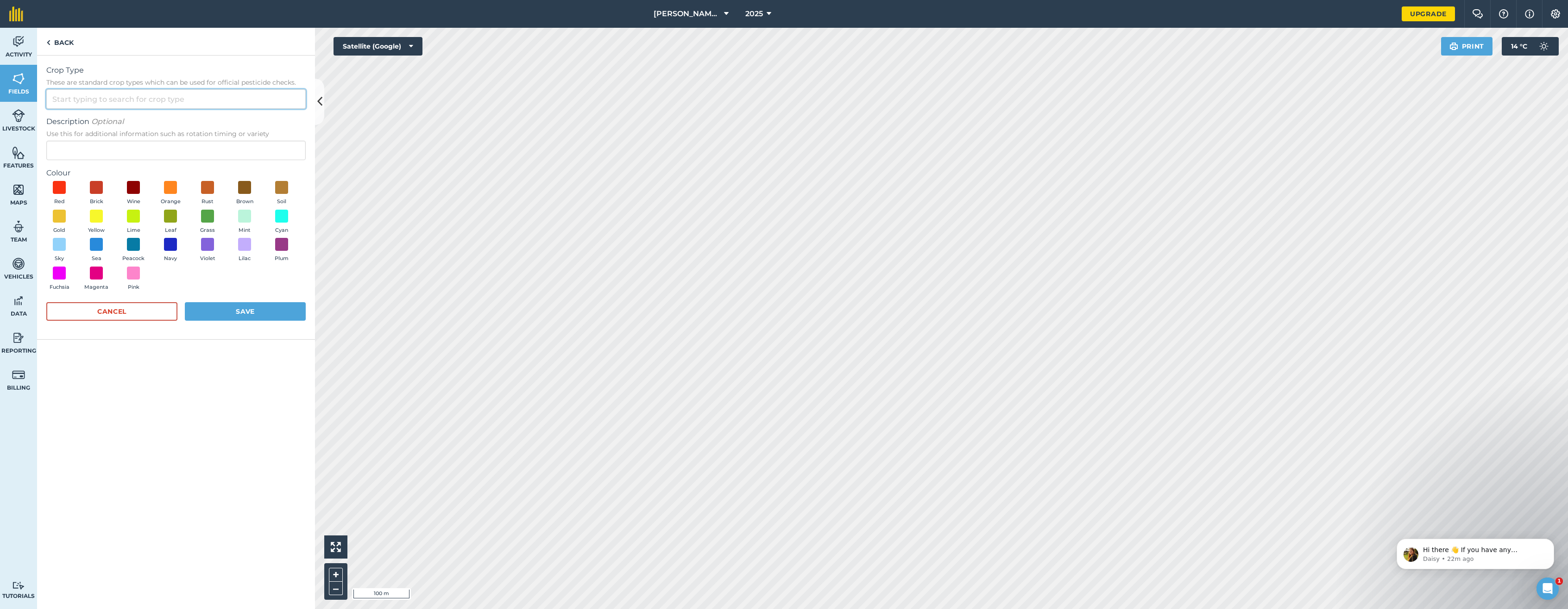
click at [71, 92] on input "Crop Type These are standard crop types which can be used for official pesticid…" at bounding box center [176, 99] width 259 height 19
click at [89, 144] on li "SETARIA SPP" at bounding box center [176, 142] width 259 height 22
type input "SETARIA SPP"
click at [169, 187] on span at bounding box center [171, 188] width 15 height 15
click at [80, 150] on input "Description Optional Use this for additional information such as rotation timin…" at bounding box center [176, 150] width 259 height 19
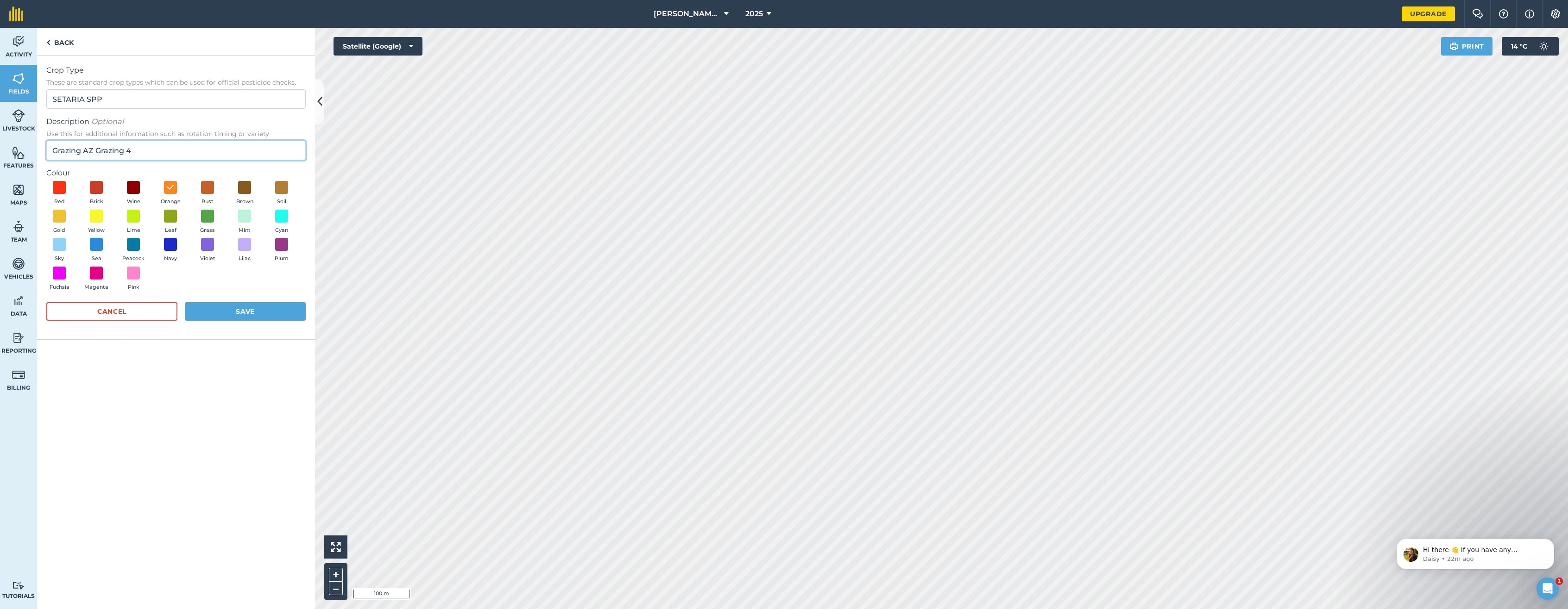
type input "Grazing AZ Grazing 4"
click at [243, 314] on button "Save" at bounding box center [245, 311] width 121 height 18
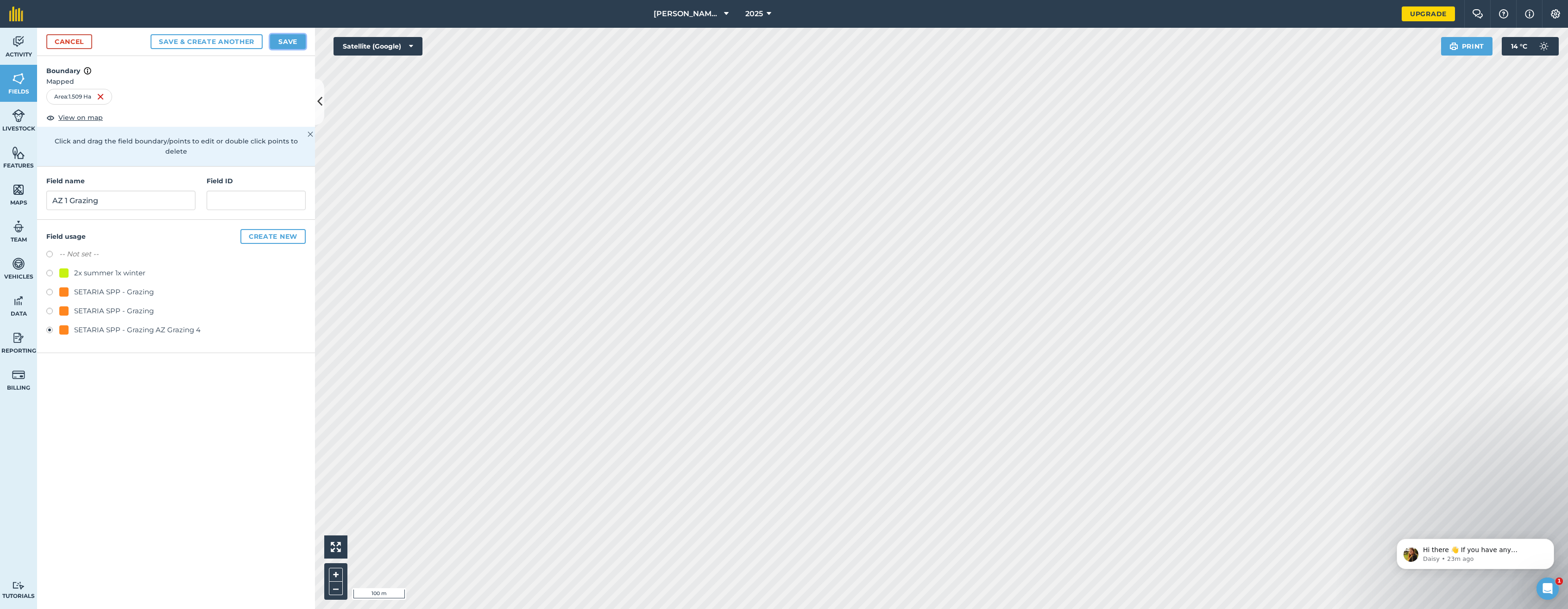
click at [293, 42] on button "Save" at bounding box center [288, 41] width 36 height 15
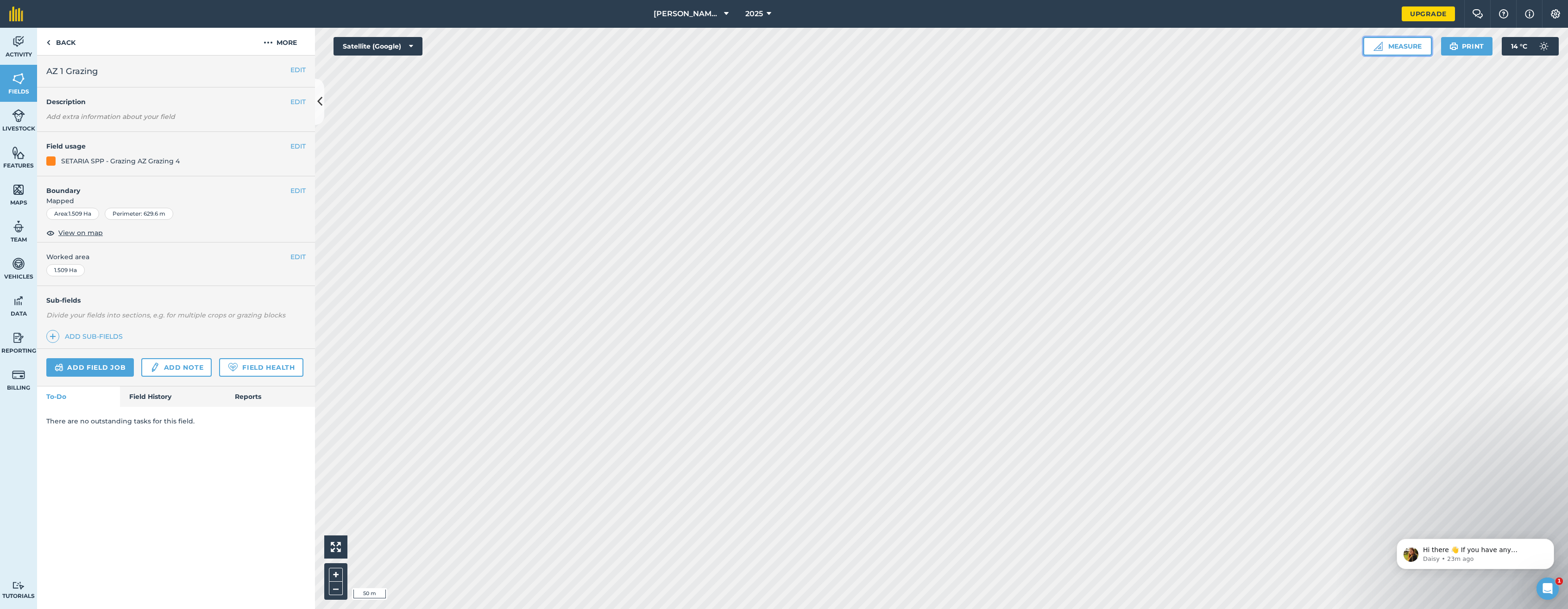
click at [1065, 46] on button "Measure" at bounding box center [1398, 46] width 69 height 18
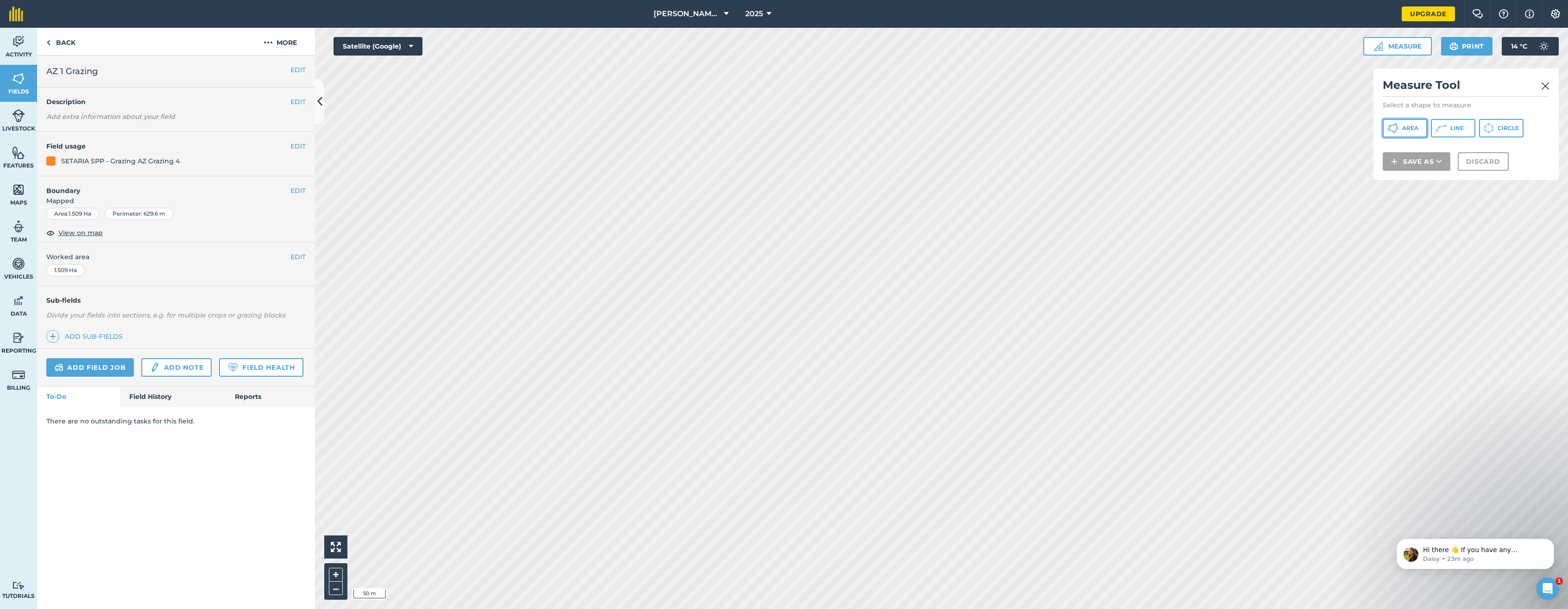
click at [1065, 127] on span "Area" at bounding box center [1410, 128] width 16 height 7
drag, startPoint x: 928, startPoint y: 394, endPoint x: 1439, endPoint y: 172, distance: 557.1
click at [1065, 172] on icon at bounding box center [1439, 173] width 6 height 9
click at [1065, 191] on link "Field" at bounding box center [1416, 194] width 65 height 20
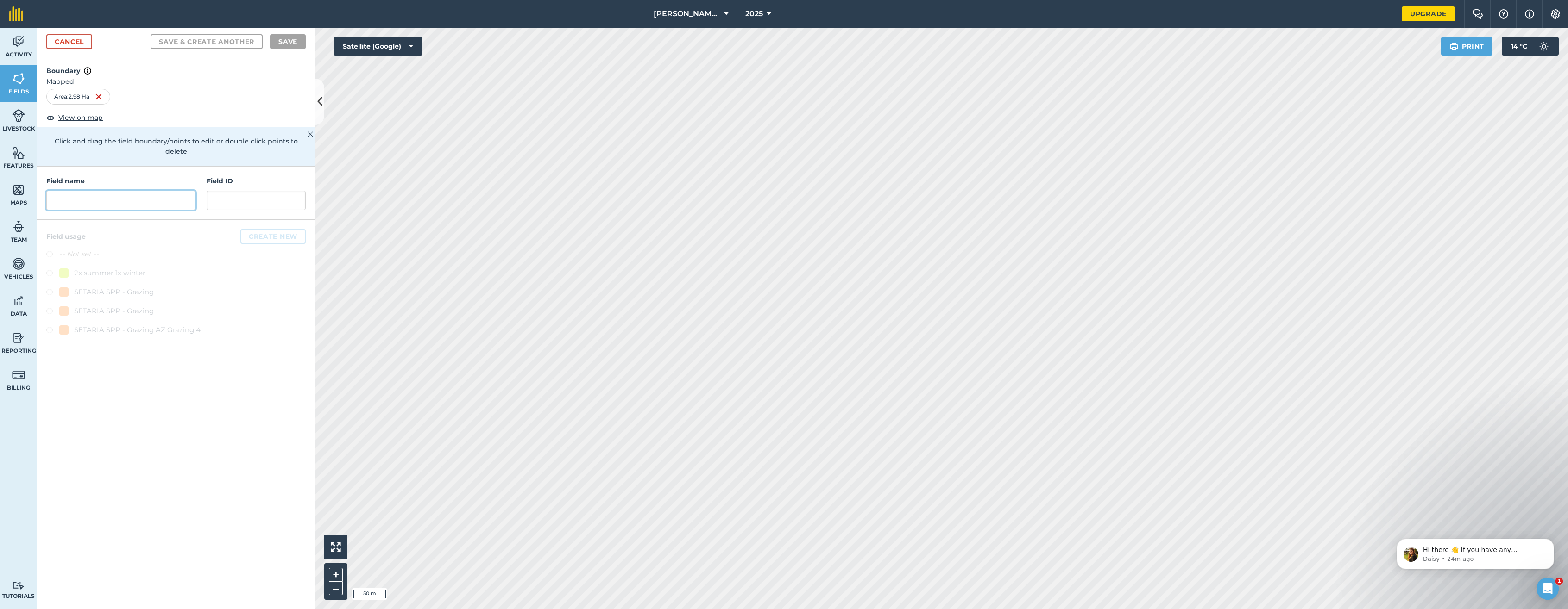
click at [78, 193] on input "text" at bounding box center [121, 201] width 149 height 19
type input "AZ Grazing 5"
click at [268, 229] on button "Create new" at bounding box center [273, 237] width 65 height 15
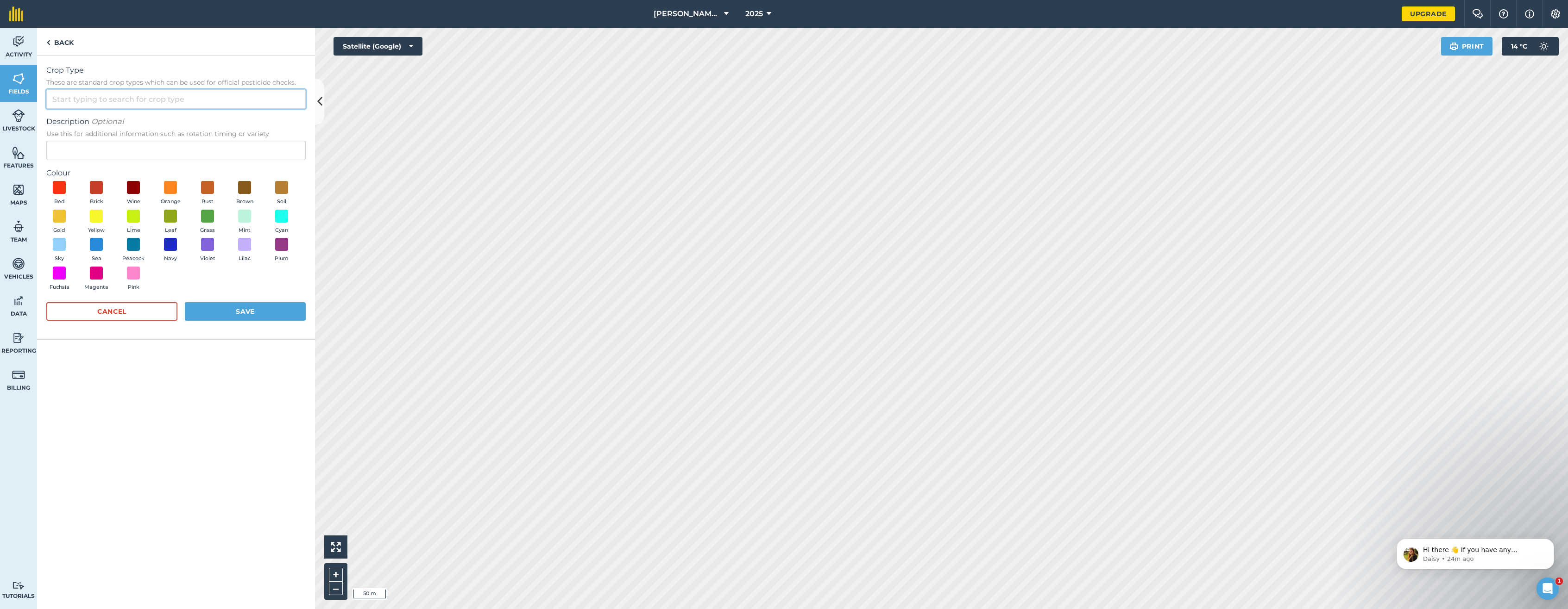
click at [67, 105] on input "Crop Type These are standard crop types which can be used for official pesticid…" at bounding box center [176, 99] width 259 height 19
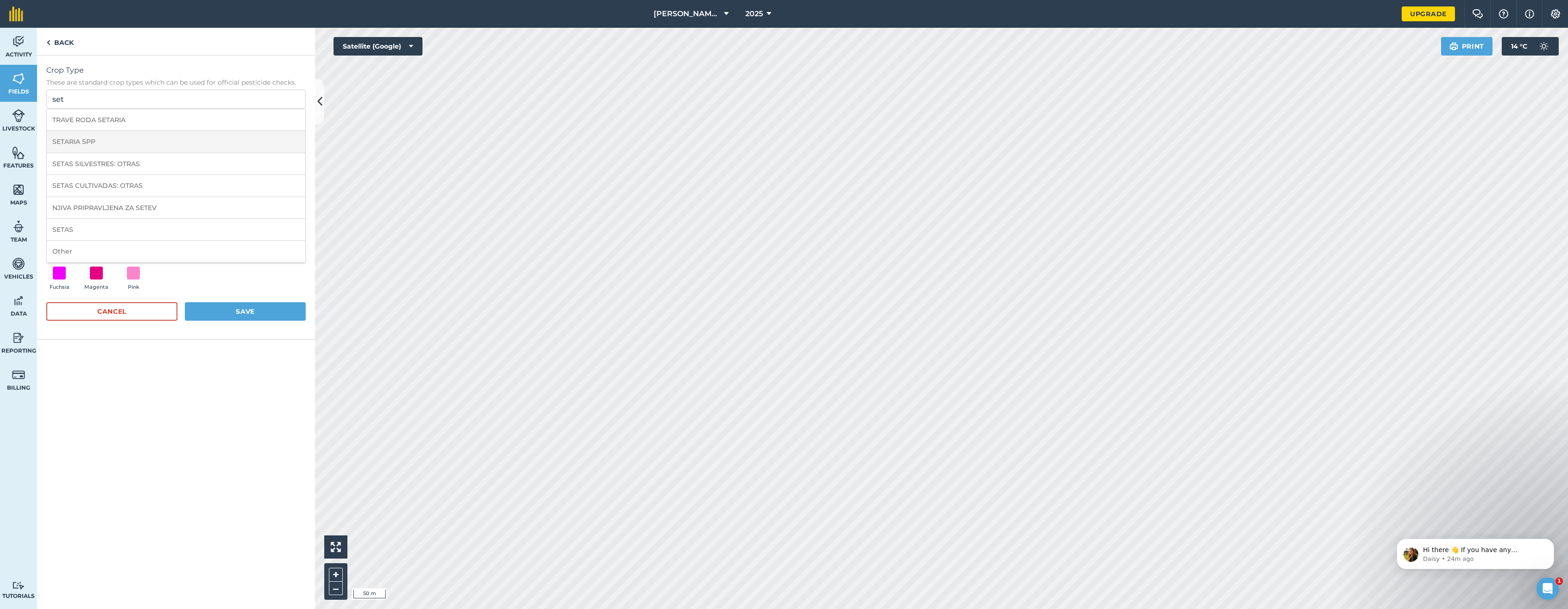
click at [96, 136] on li "SETARIA SPP" at bounding box center [176, 142] width 259 height 22
type input "SETARIA SPP"
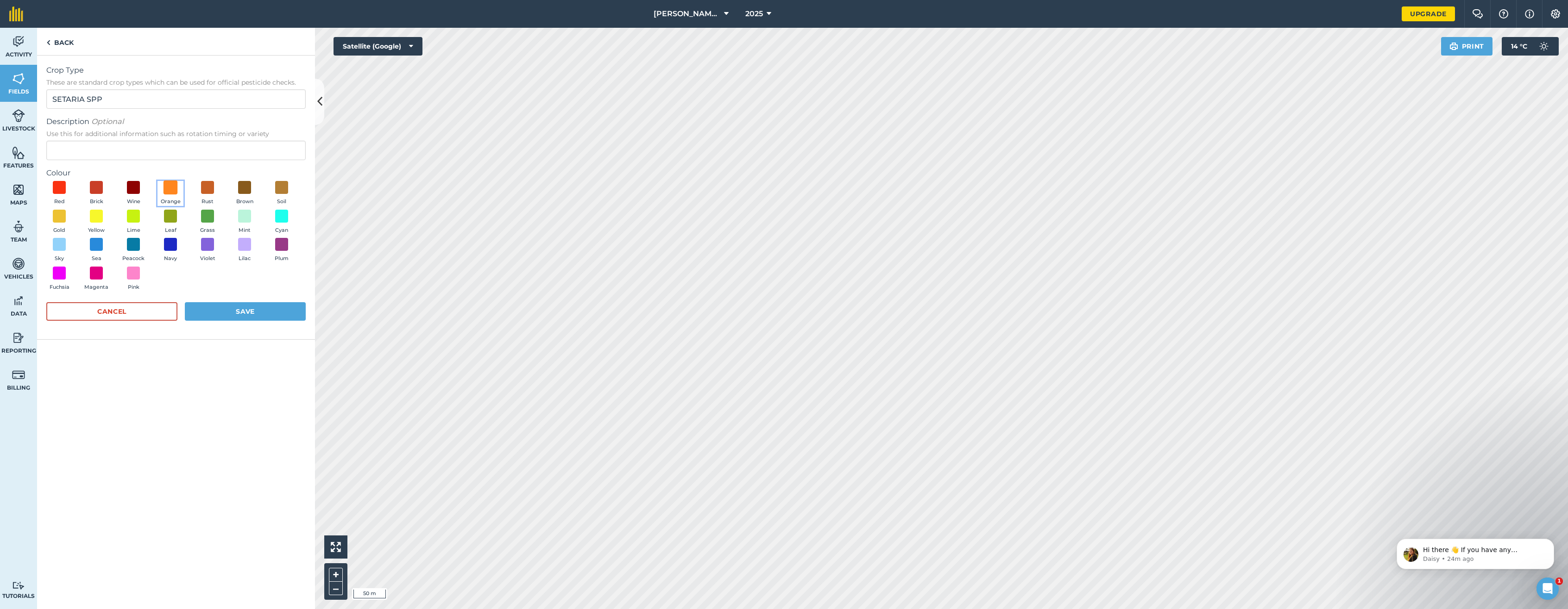
click at [166, 186] on span at bounding box center [171, 188] width 15 height 15
click at [69, 148] on input "Description Optional Use this for additional information such as rotation timin…" at bounding box center [176, 150] width 259 height 19
click at [69, 152] on input "AZ grazing 5" at bounding box center [176, 150] width 259 height 19
type input "AZ Grazing 5"
click at [255, 311] on button "Save" at bounding box center [245, 311] width 121 height 18
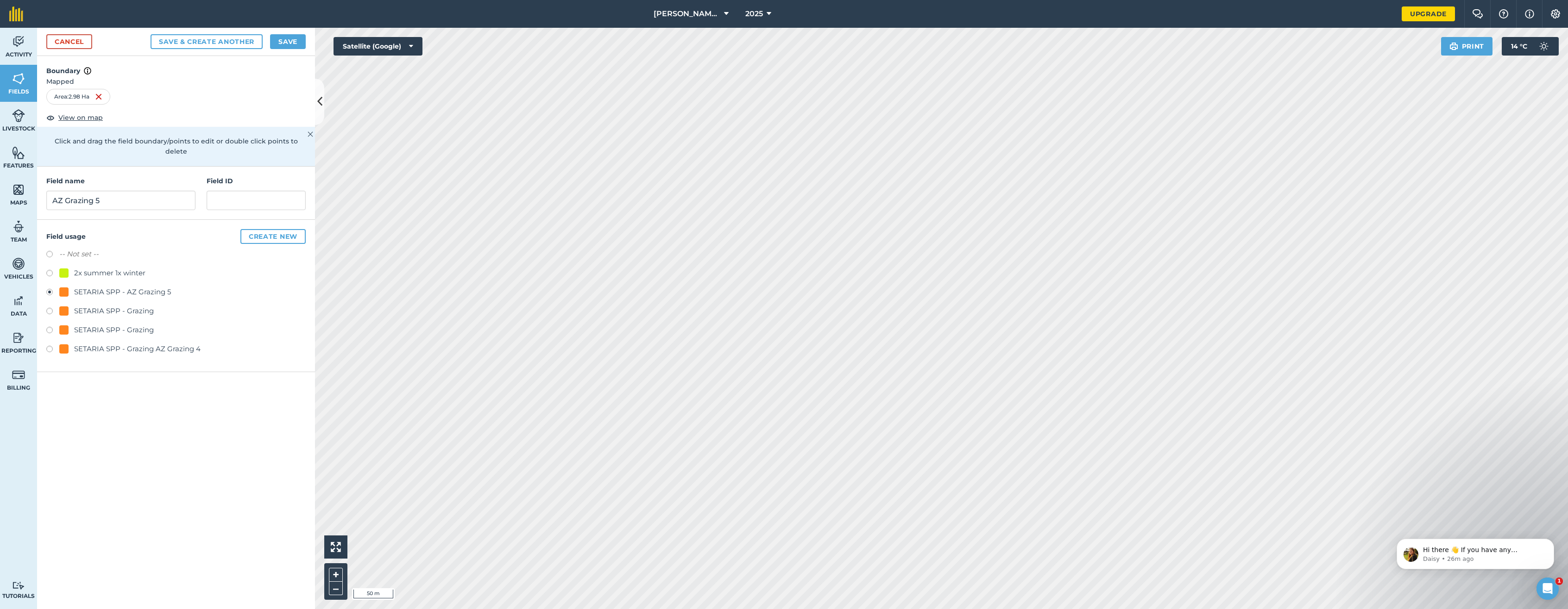
click at [90, 344] on div "SETARIA SPP - Grazing AZ Grazing 4" at bounding box center [138, 349] width 127 height 11
radio input "true"
click at [23, 82] on img at bounding box center [18, 78] width 13 height 14
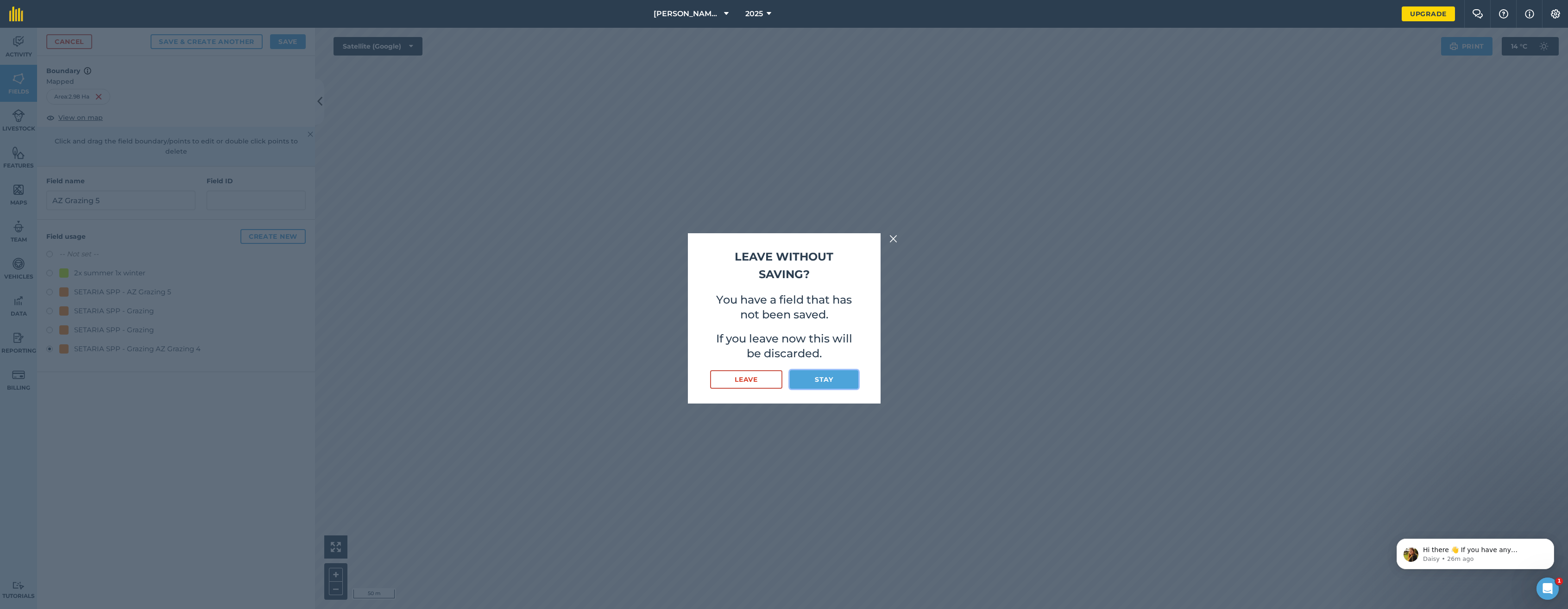
click at [836, 380] on button "Stay" at bounding box center [824, 380] width 68 height 18
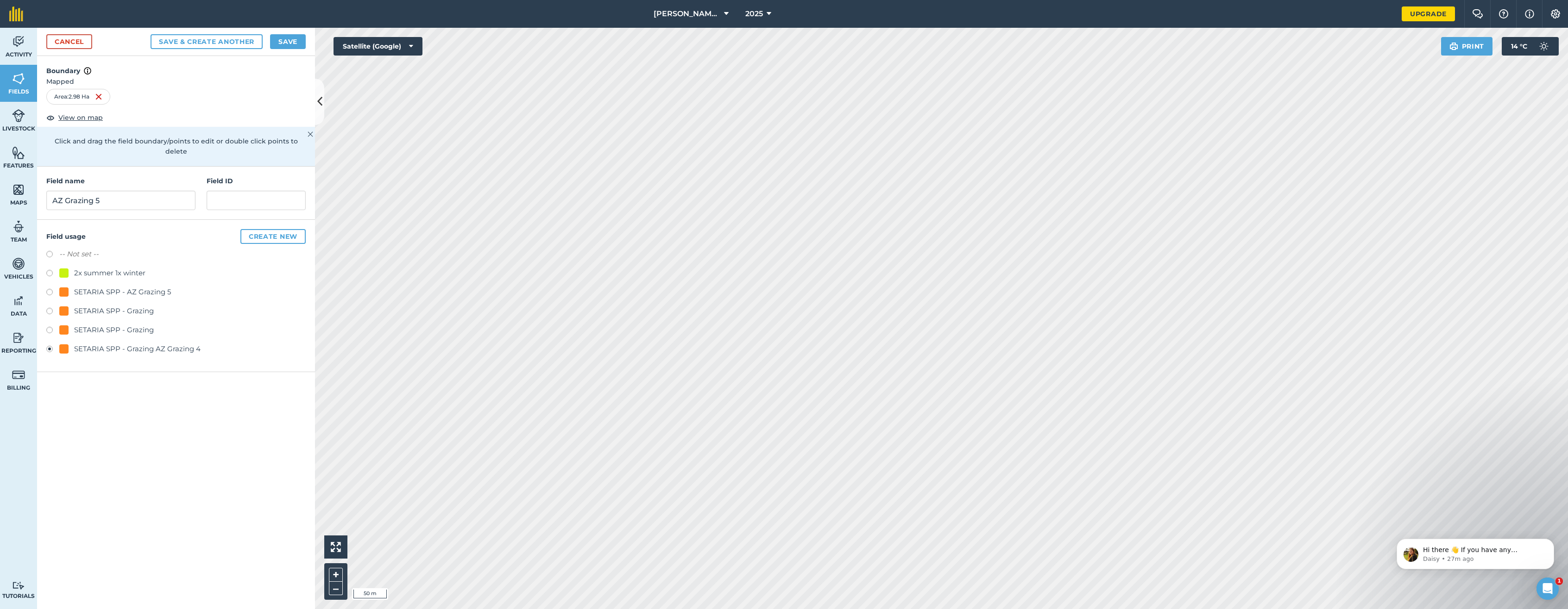
click at [66, 80] on span "Mapped" at bounding box center [176, 82] width 278 height 10
click at [84, 72] on img at bounding box center [88, 71] width 7 height 11
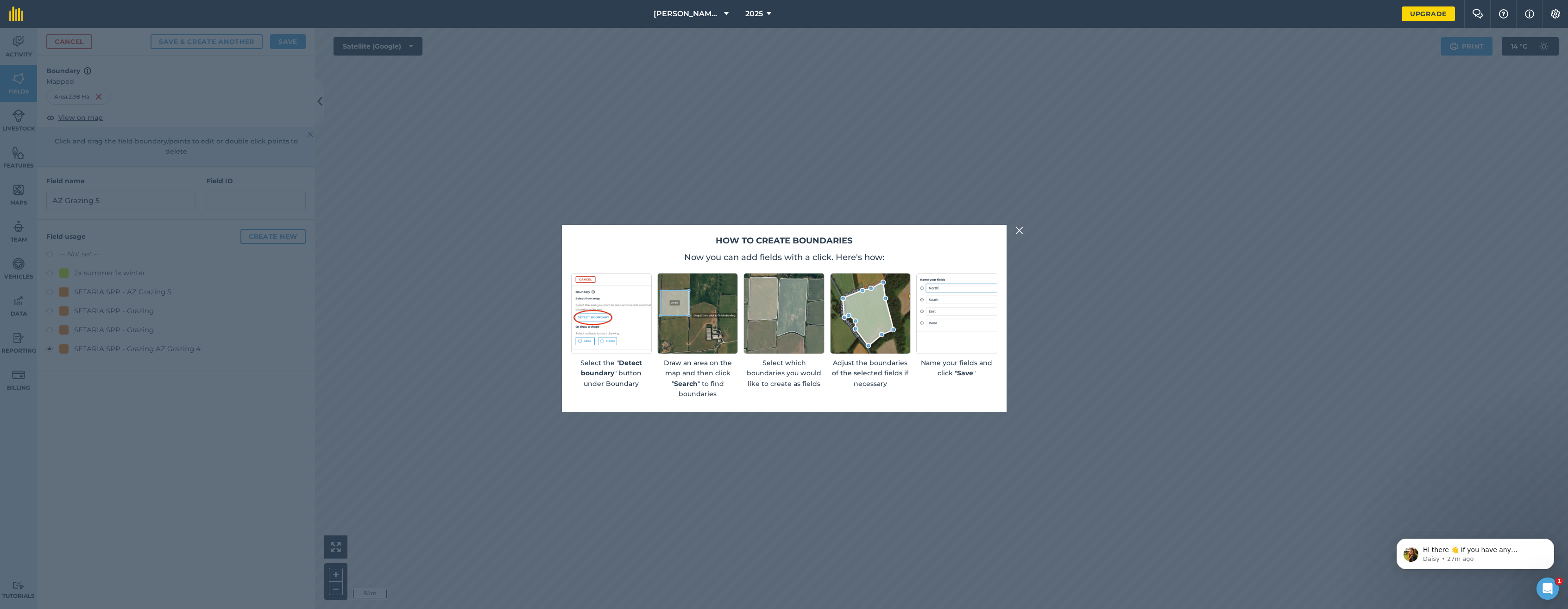
click at [1019, 229] on img at bounding box center [1020, 231] width 9 height 11
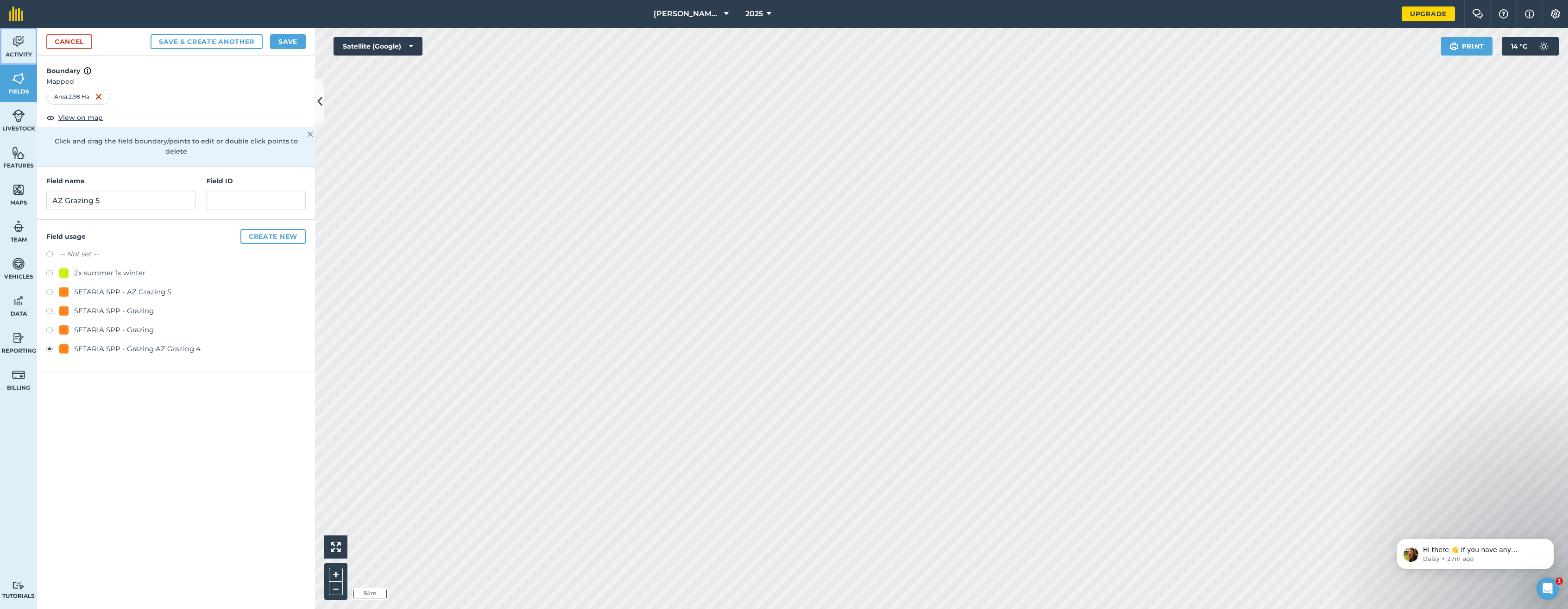
click at [16, 44] on img at bounding box center [18, 41] width 13 height 14
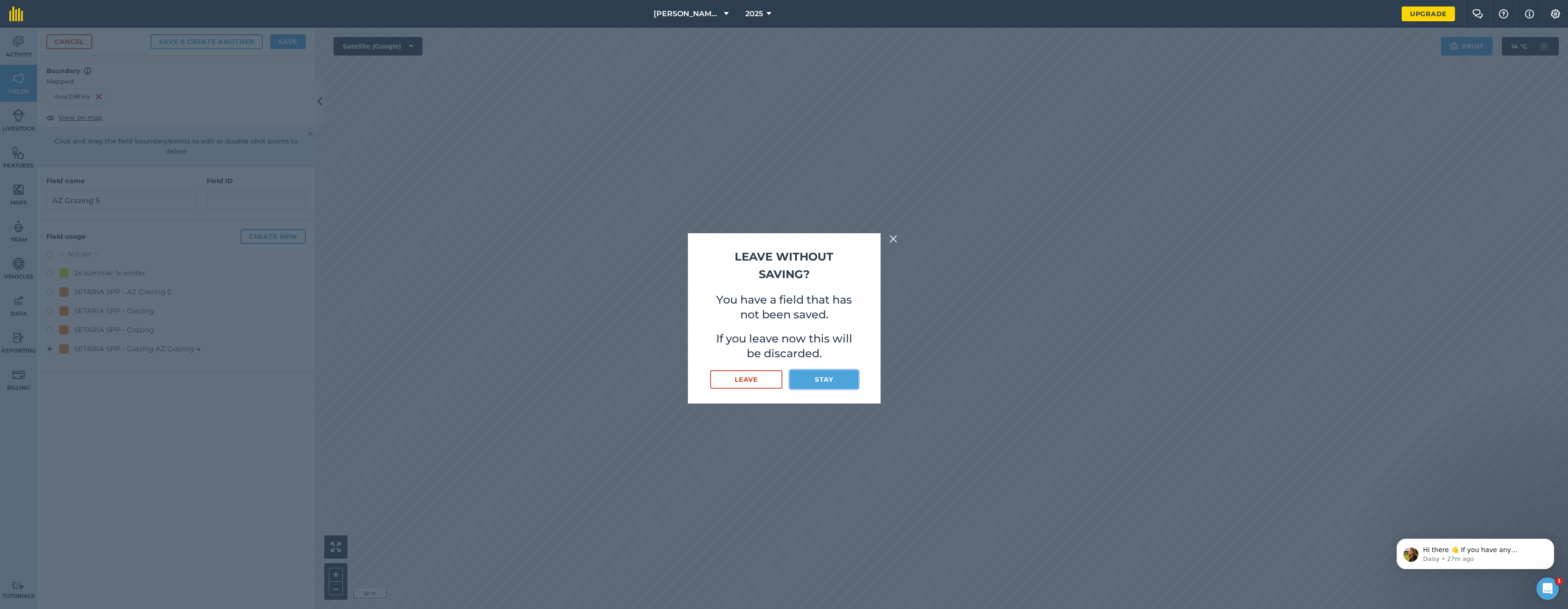
click at [831, 379] on button "Stay" at bounding box center [824, 380] width 68 height 18
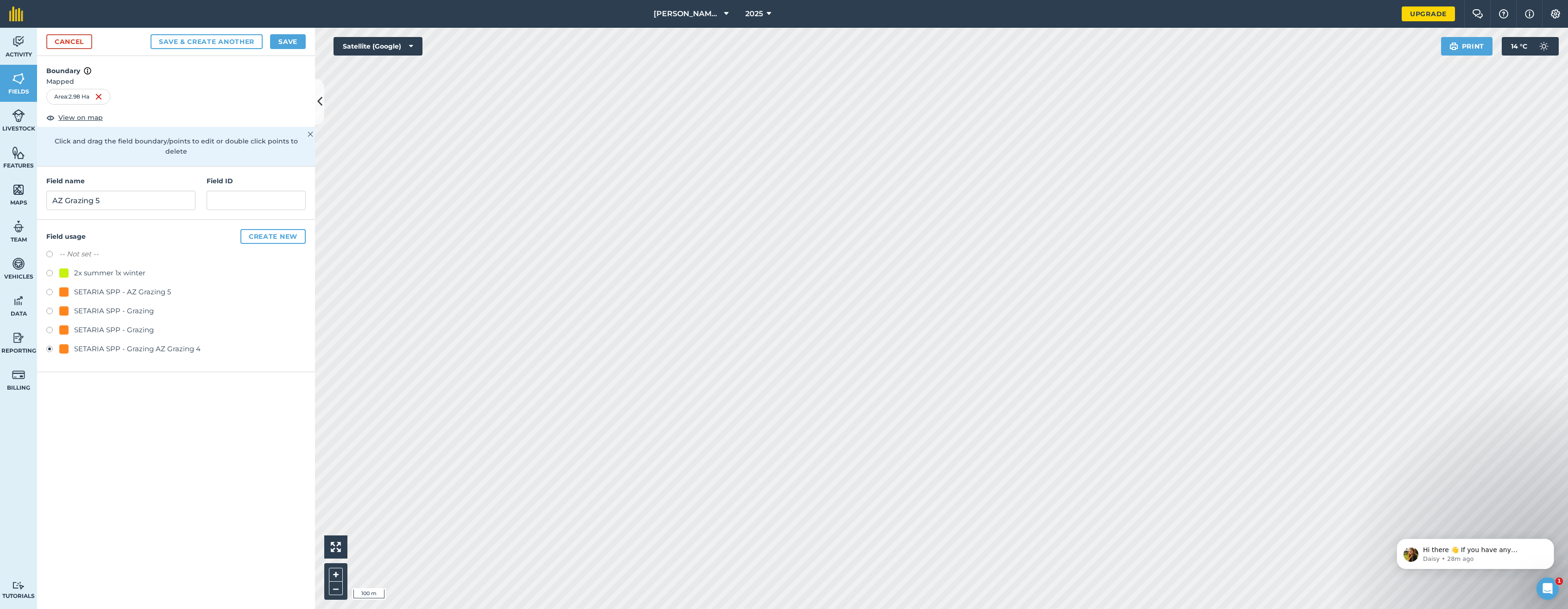
click at [49, 289] on label at bounding box center [52, 293] width 13 height 9
radio input "true"
click at [286, 41] on button "Save" at bounding box center [288, 41] width 36 height 15
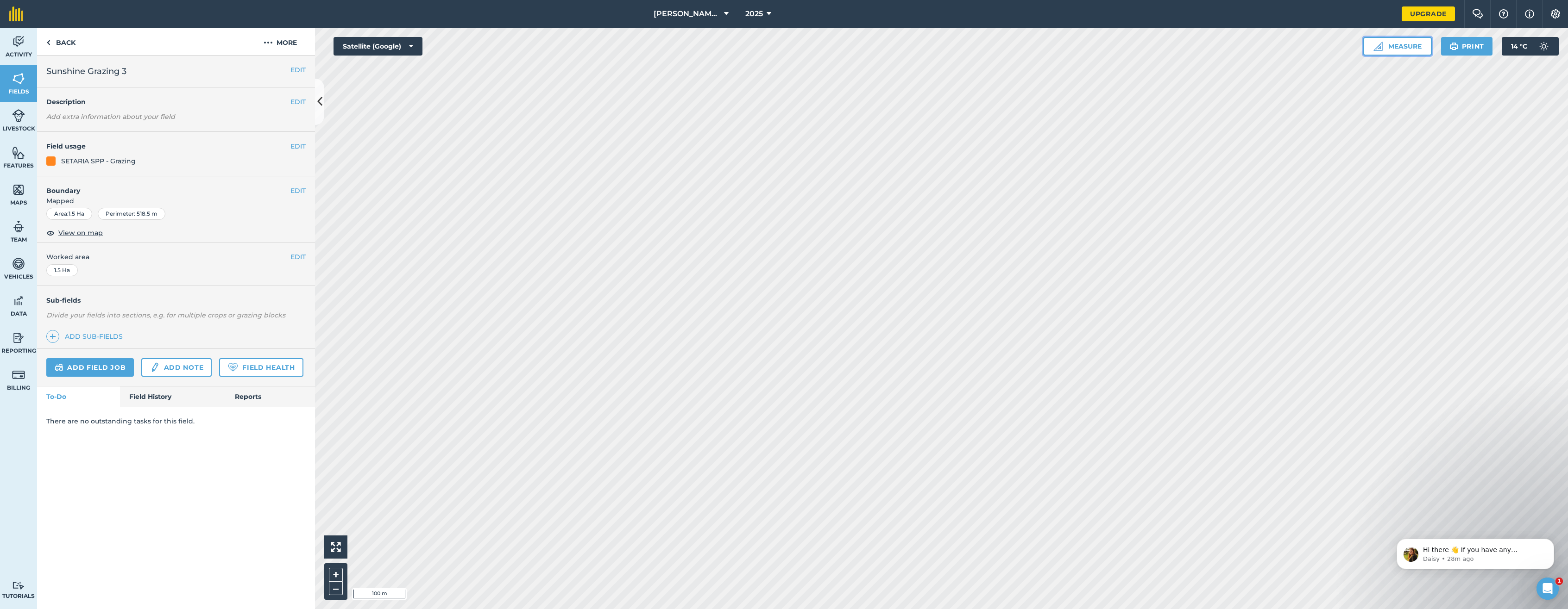
click at [1065, 46] on button "Measure" at bounding box center [1398, 46] width 69 height 18
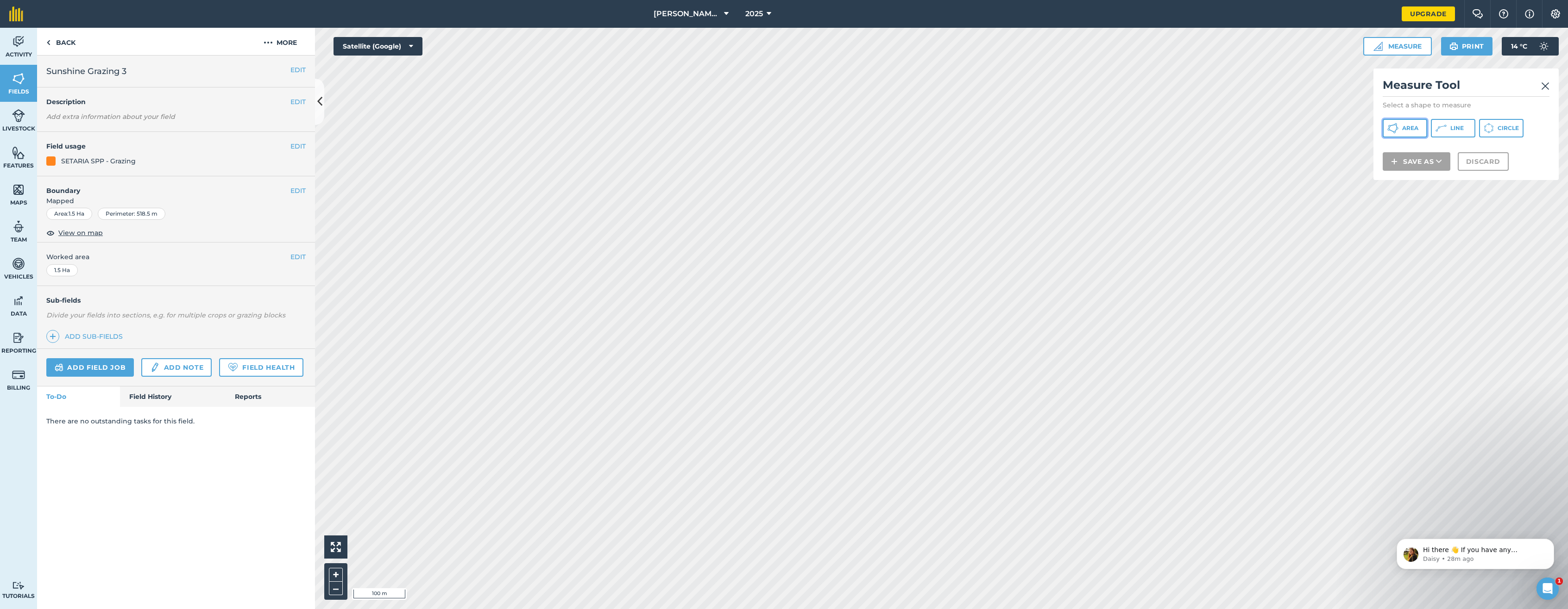
click at [1065, 127] on span "Area" at bounding box center [1410, 128] width 16 height 7
click at [1065, 172] on icon at bounding box center [1439, 173] width 6 height 9
click at [1065, 193] on link "Field" at bounding box center [1416, 194] width 65 height 20
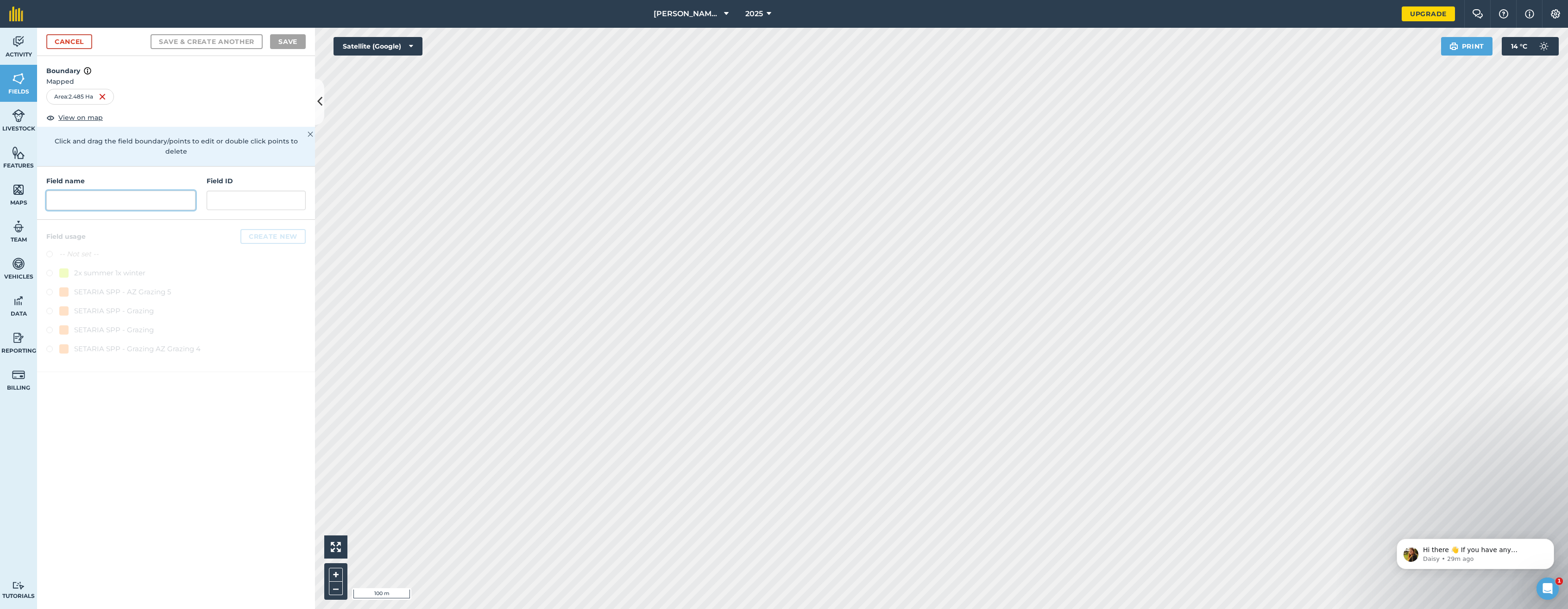
click at [74, 191] on input "text" at bounding box center [121, 201] width 149 height 19
type input "AZ Grazing 6"
click at [278, 229] on button "Create new" at bounding box center [273, 237] width 65 height 15
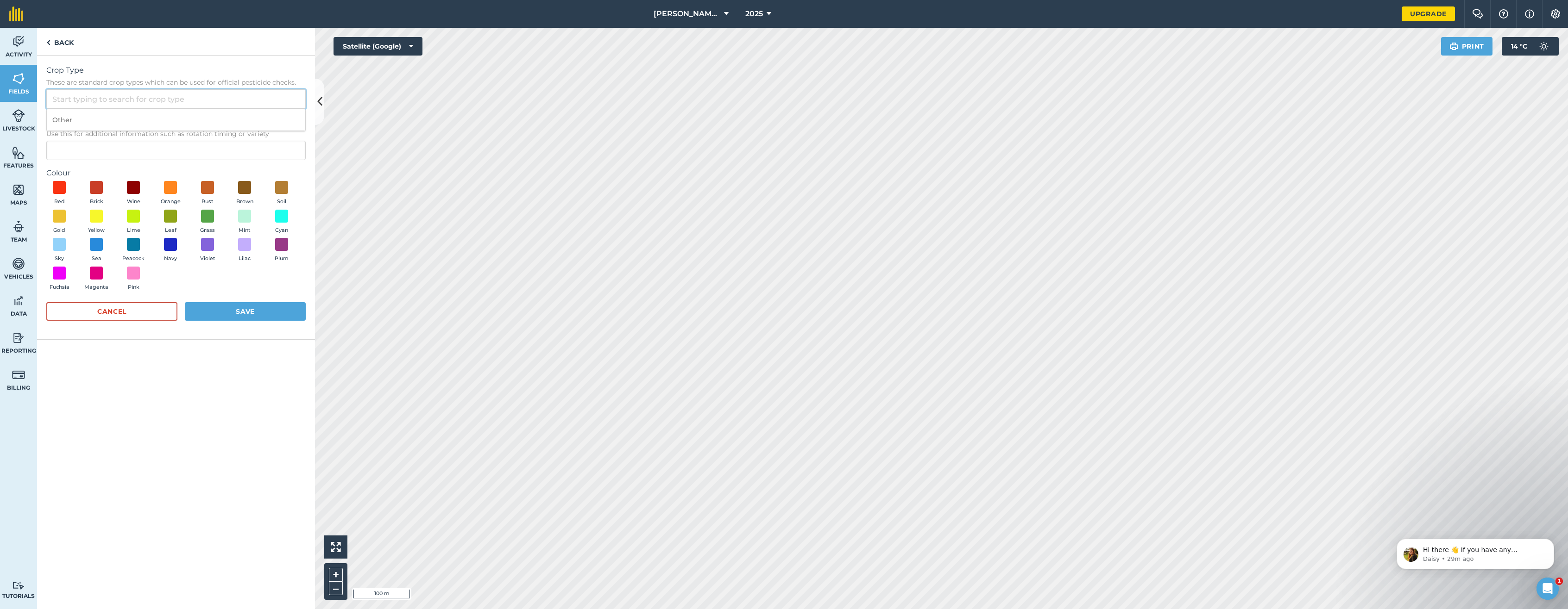
click at [72, 103] on input "Crop Type These are standard crop types which can be used for official pesticid…" at bounding box center [176, 99] width 259 height 19
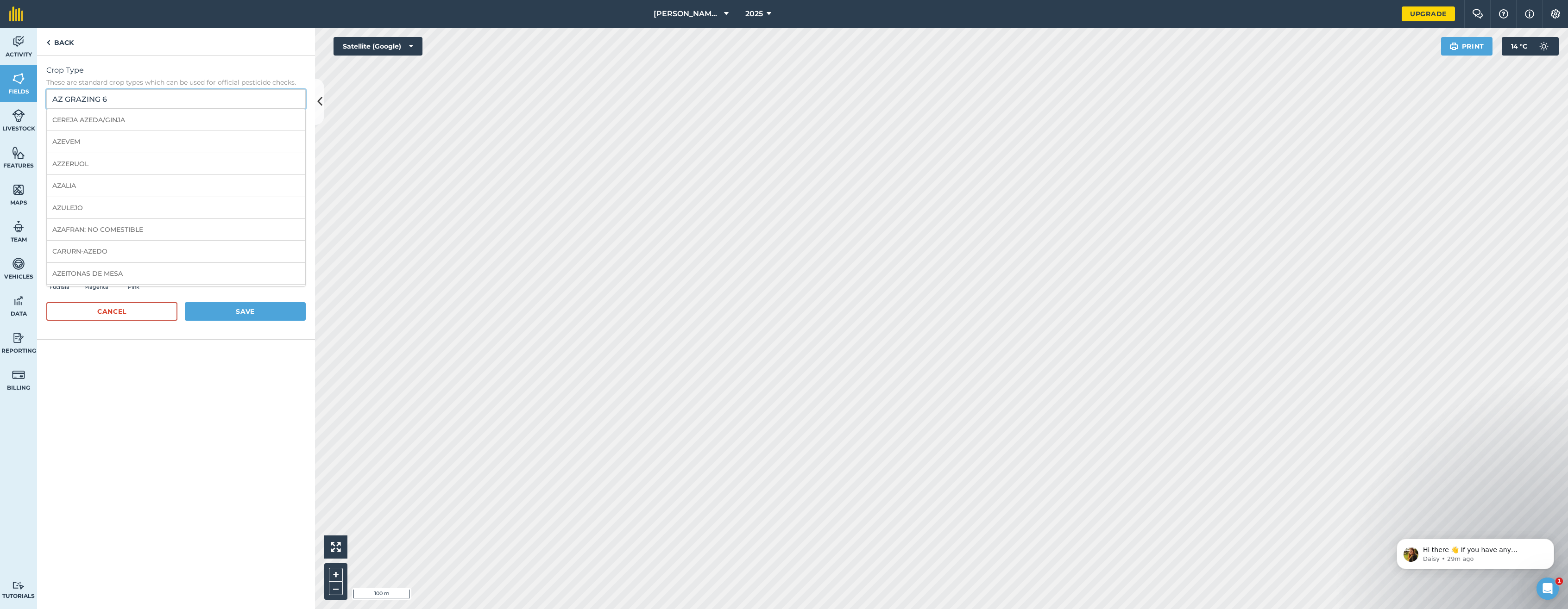
click at [155, 99] on input "AZ GRAZING 6" at bounding box center [176, 99] width 259 height 19
drag, startPoint x: 127, startPoint y: 102, endPoint x: -4, endPoint y: 96, distance: 131.1
click at [0, 96] on html "Bobo Creek 2025 Upgrade Farm Chat Help Info Settings Map printing is not availa…" at bounding box center [784, 304] width 1568 height 609
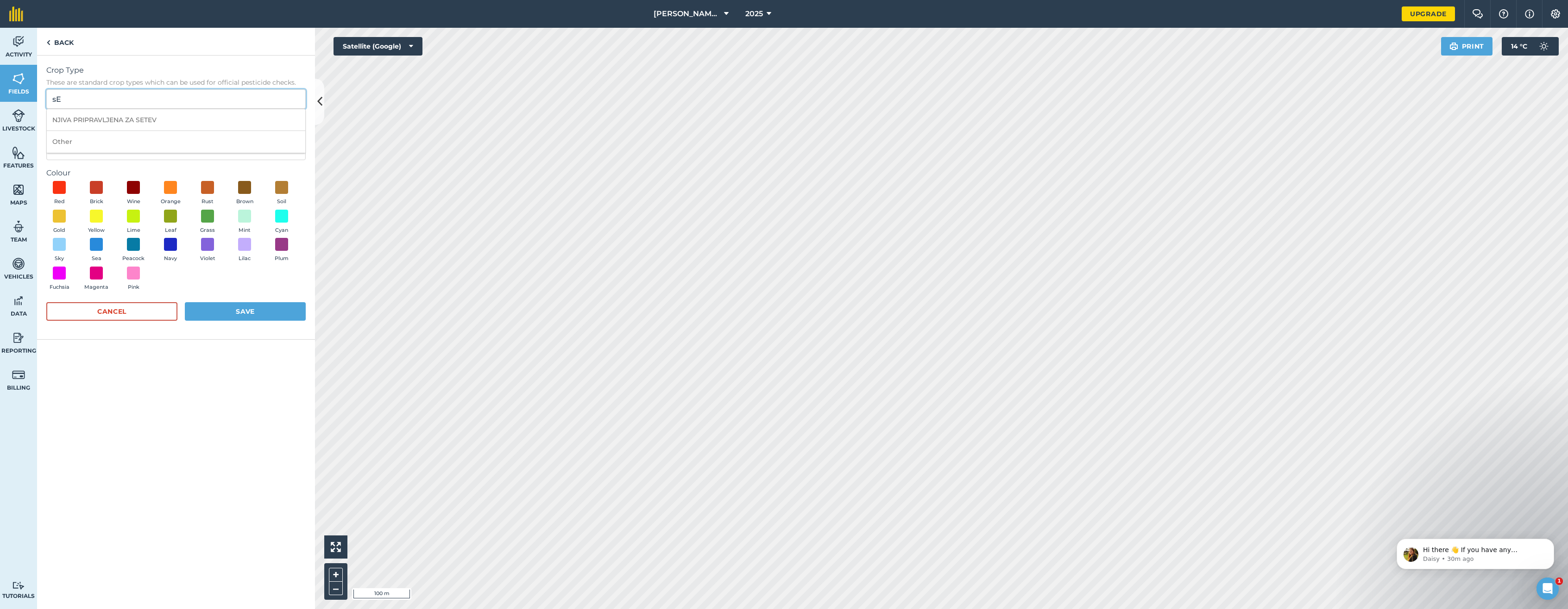
type input "s"
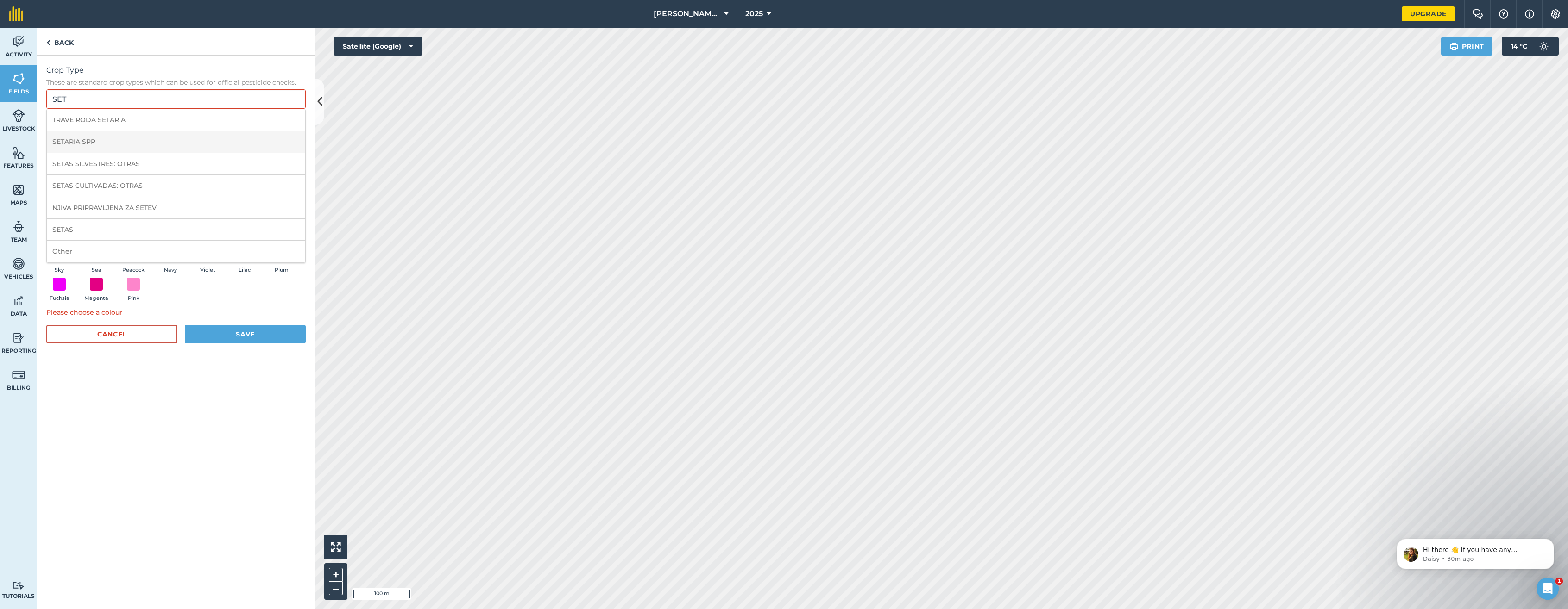
click at [67, 143] on li "SETARIA SPP" at bounding box center [176, 142] width 259 height 22
type input "SETARIA SPP"
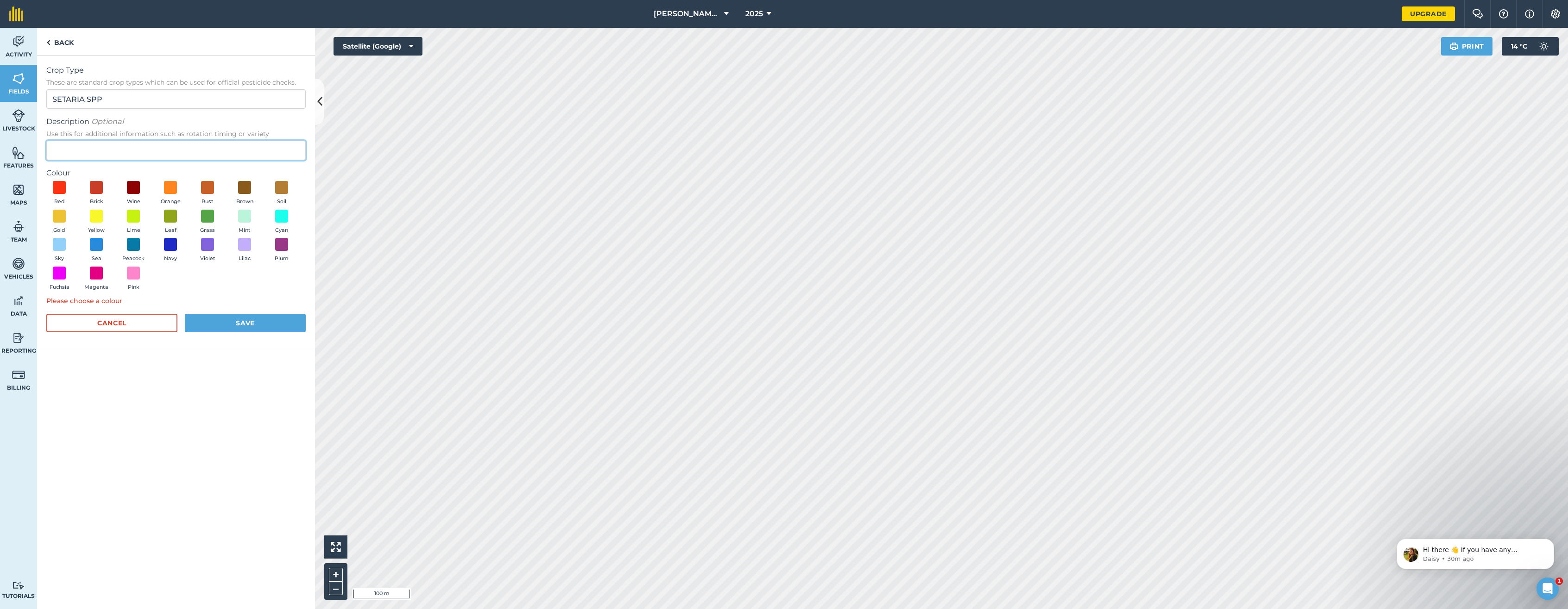
click at [94, 152] on input "Description Optional Use this for additional information such as rotation timin…" at bounding box center [176, 150] width 259 height 19
type input "a"
type input "AZ GRAZING 6"
click at [169, 187] on span at bounding box center [171, 188] width 15 height 15
click at [234, 322] on button "Save" at bounding box center [245, 323] width 121 height 18
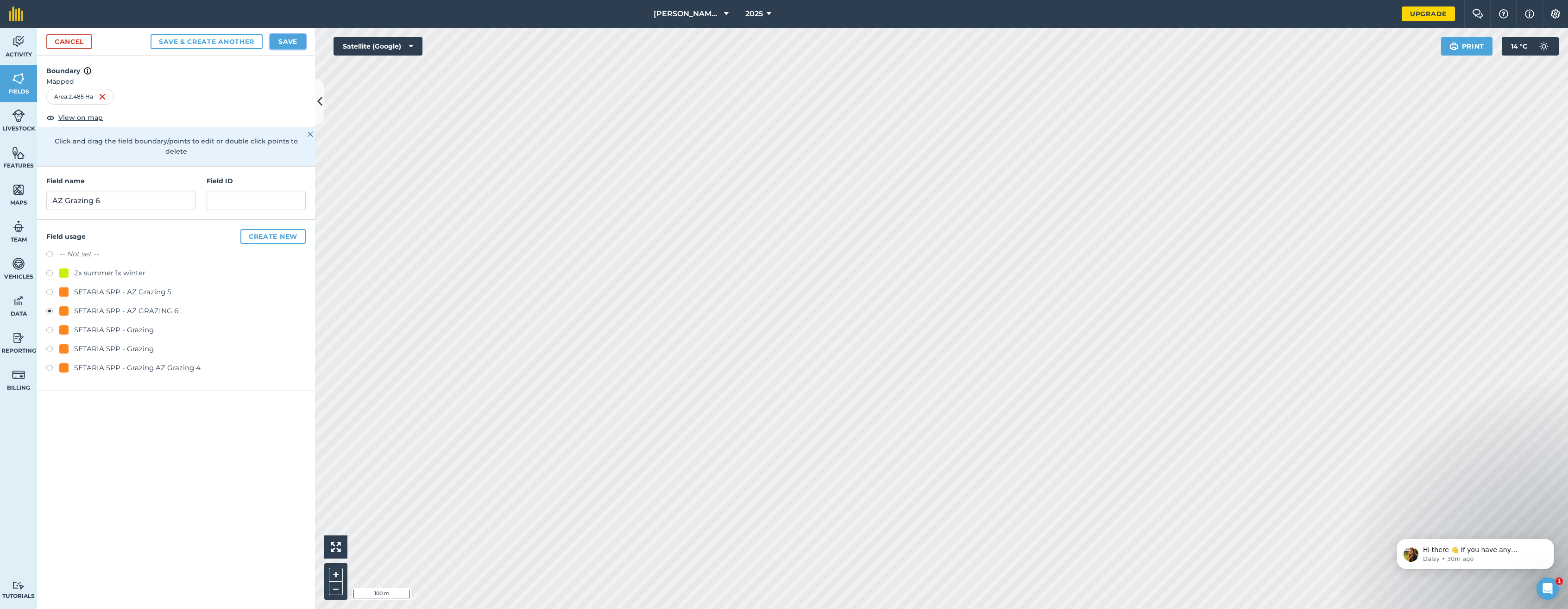
click at [297, 41] on button "Save" at bounding box center [288, 41] width 36 height 15
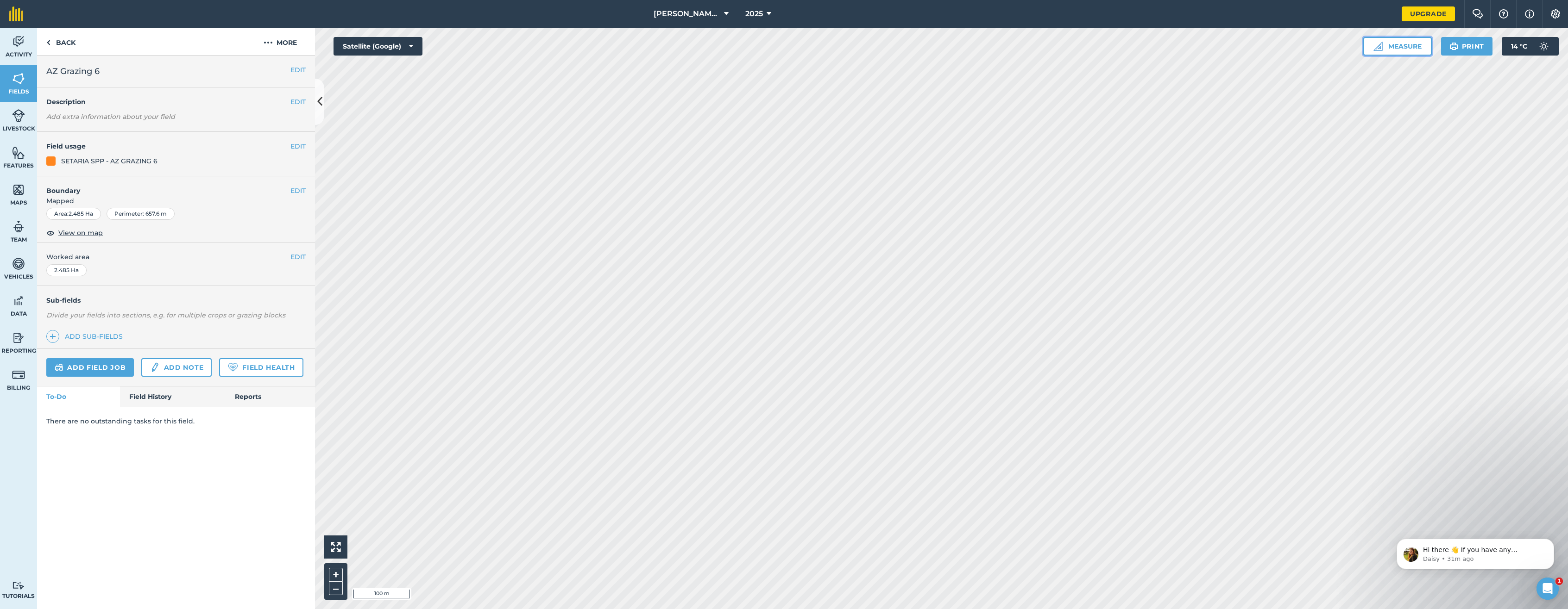
click at [1065, 46] on button "Measure" at bounding box center [1398, 46] width 69 height 18
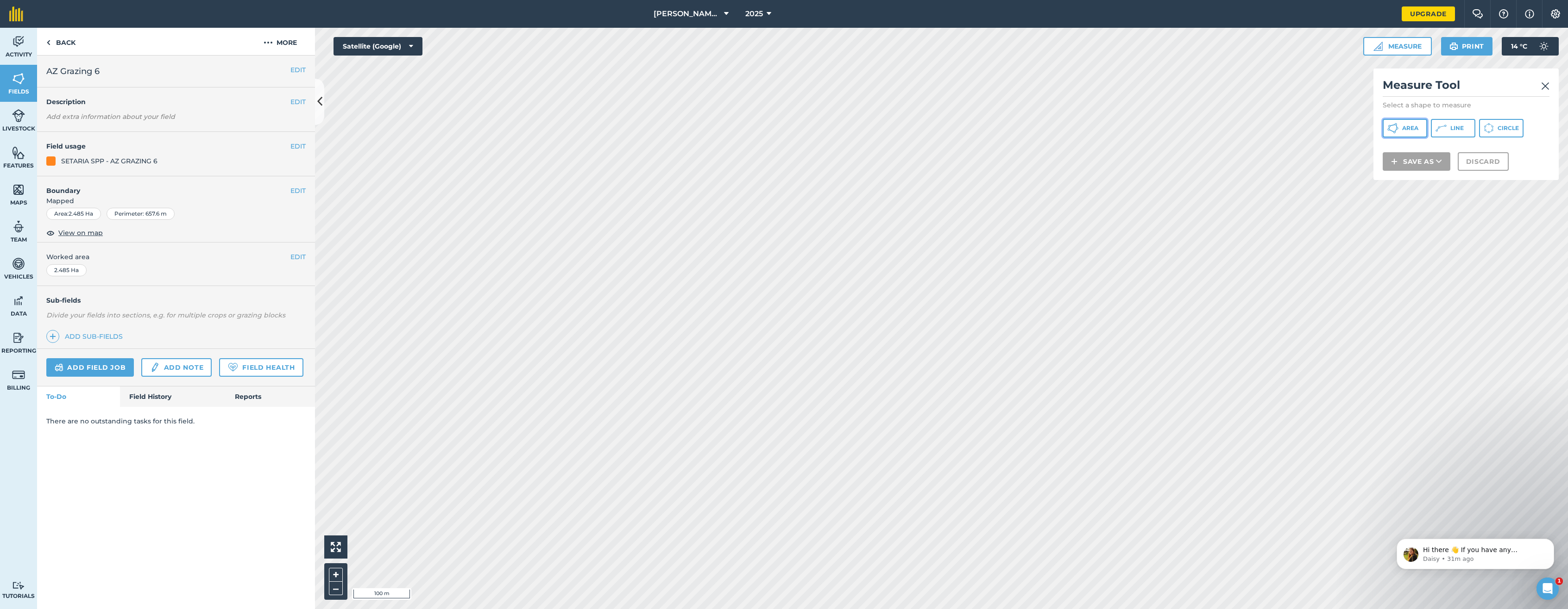
click at [1065, 126] on span "Area" at bounding box center [1410, 128] width 16 height 7
click at [1065, 171] on button "Save as" at bounding box center [1416, 173] width 68 height 18
click at [1065, 194] on link "Field" at bounding box center [1416, 194] width 65 height 20
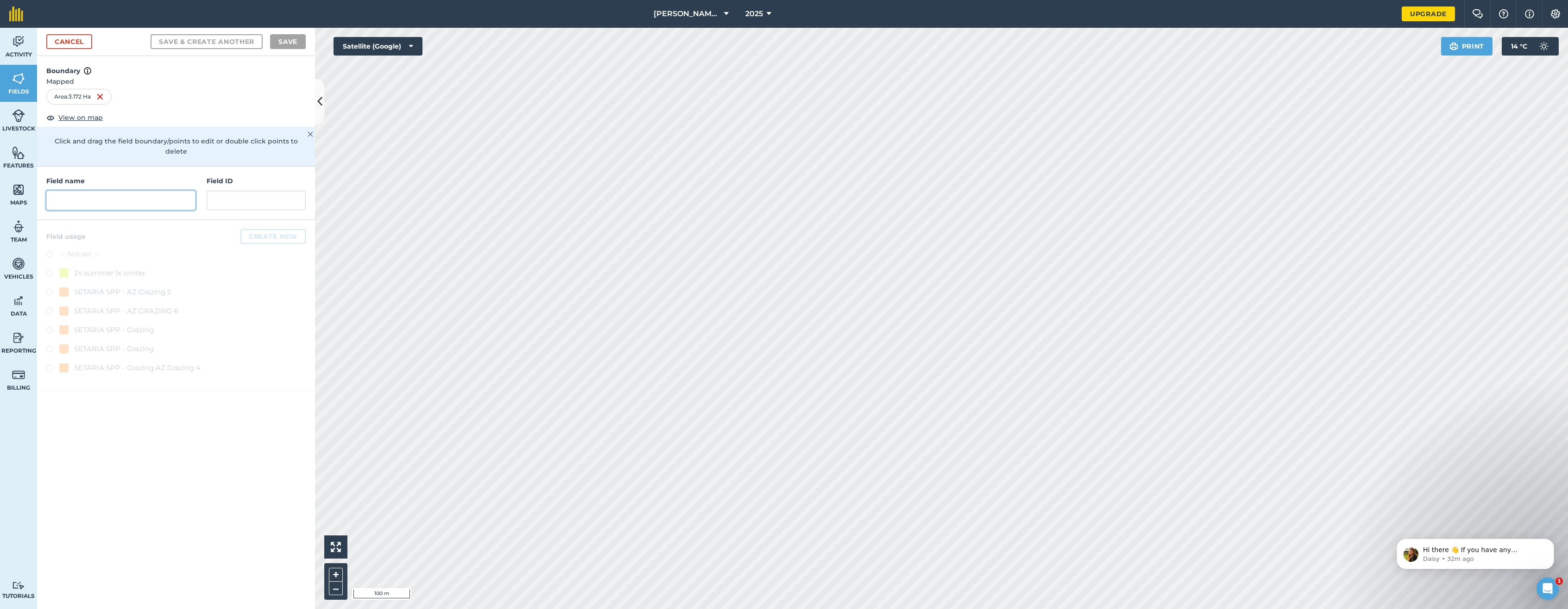
click at [86, 191] on input "text" at bounding box center [121, 201] width 149 height 19
type input "a"
type input "AZ GRAZING 7"
click at [276, 229] on button "Create new" at bounding box center [273, 237] width 65 height 15
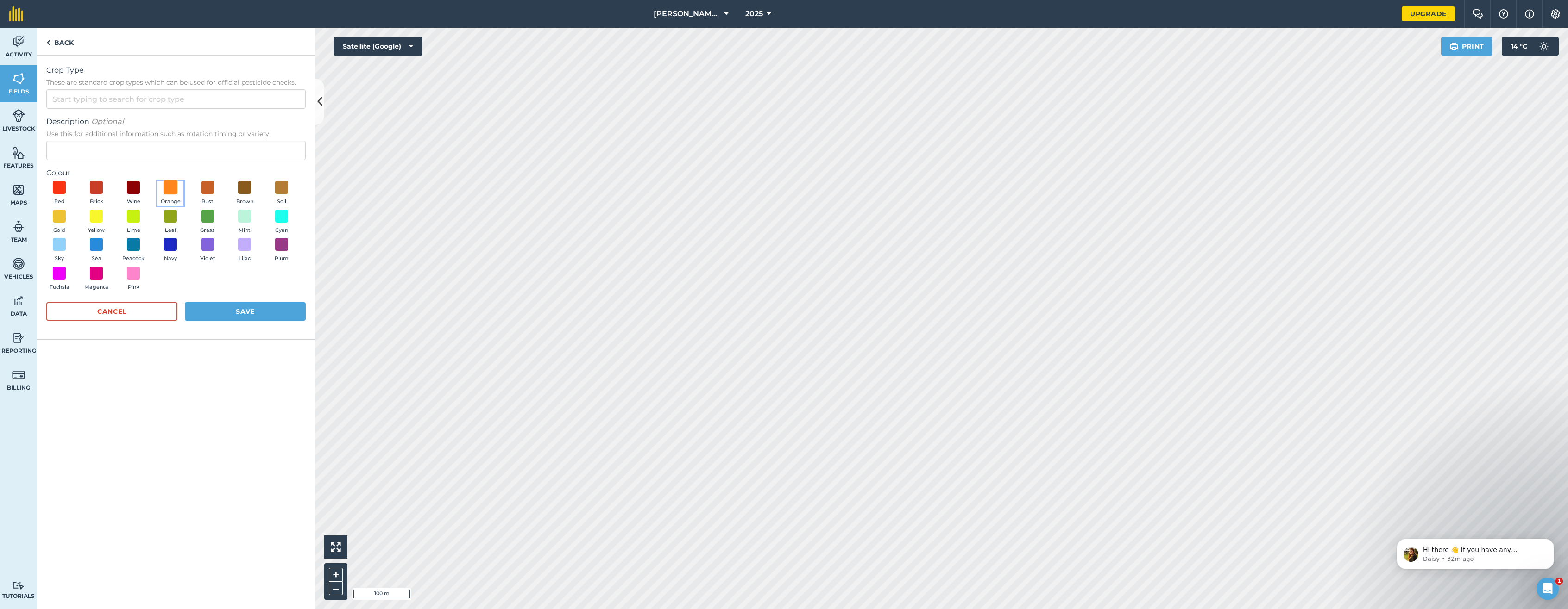
click at [173, 187] on span at bounding box center [171, 188] width 15 height 15
click at [88, 98] on input "Crop Type These are standard crop types which can be used for official pesticid…" at bounding box center [176, 99] width 259 height 19
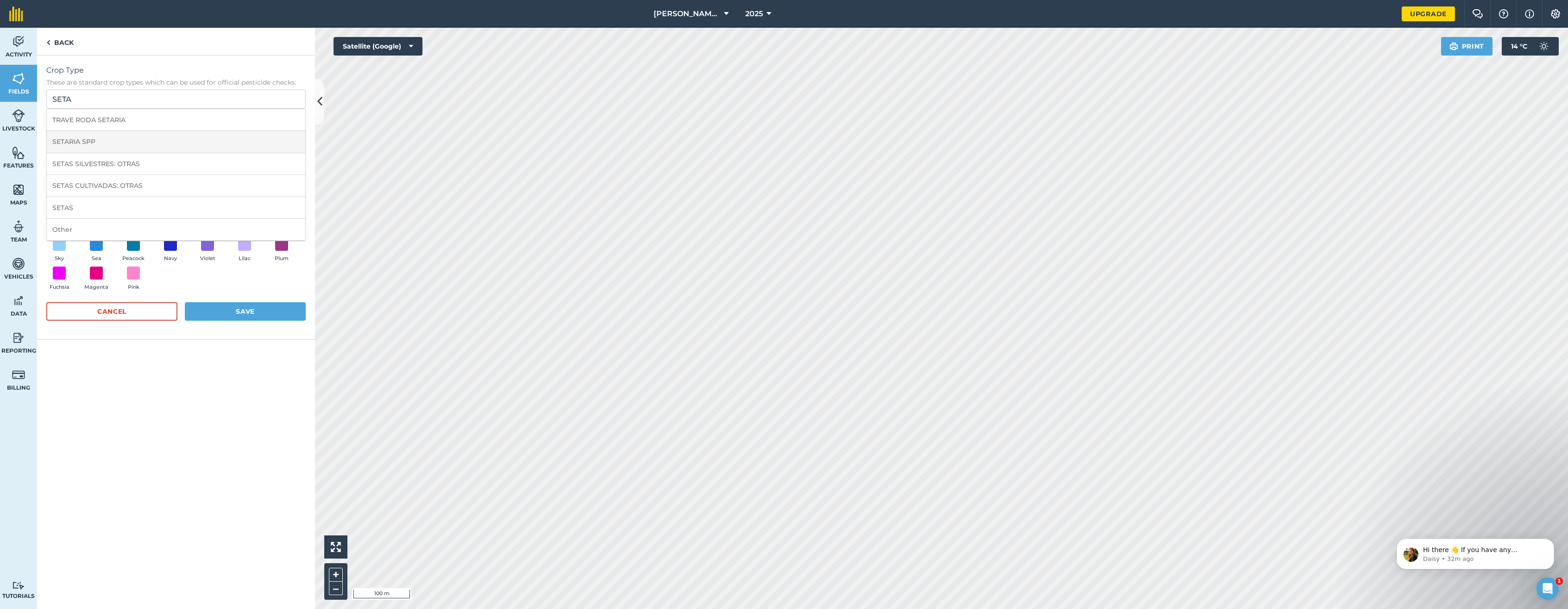
click at [96, 142] on li "SETARIA SPP" at bounding box center [176, 142] width 259 height 22
type input "SETARIA SPP"
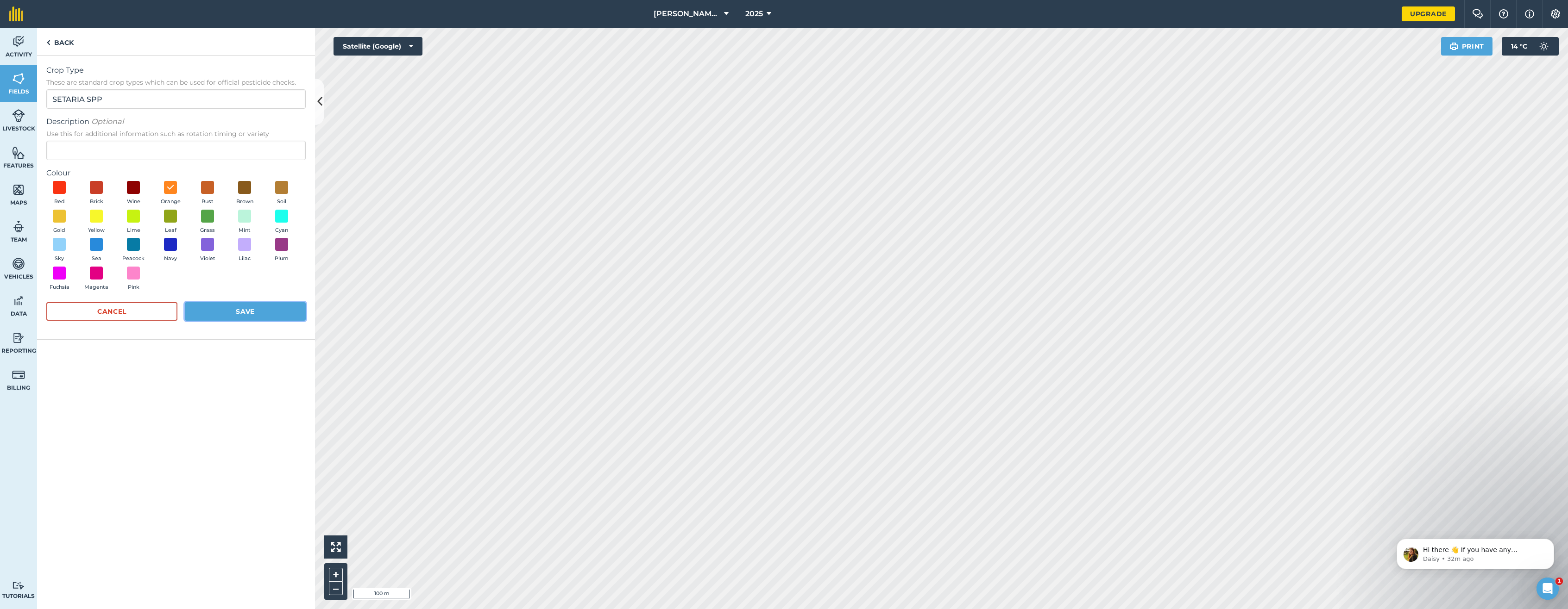
click at [250, 310] on button "Save" at bounding box center [245, 311] width 121 height 18
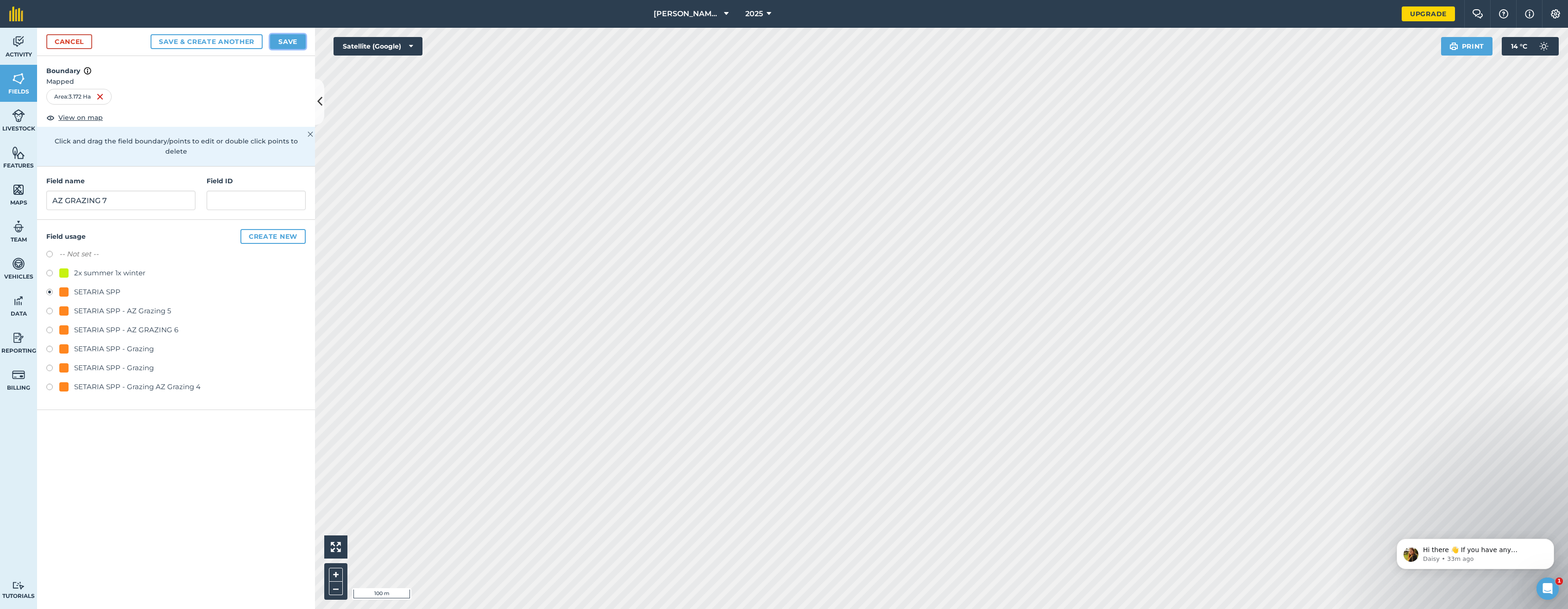
click at [288, 41] on button "Save" at bounding box center [288, 41] width 36 height 15
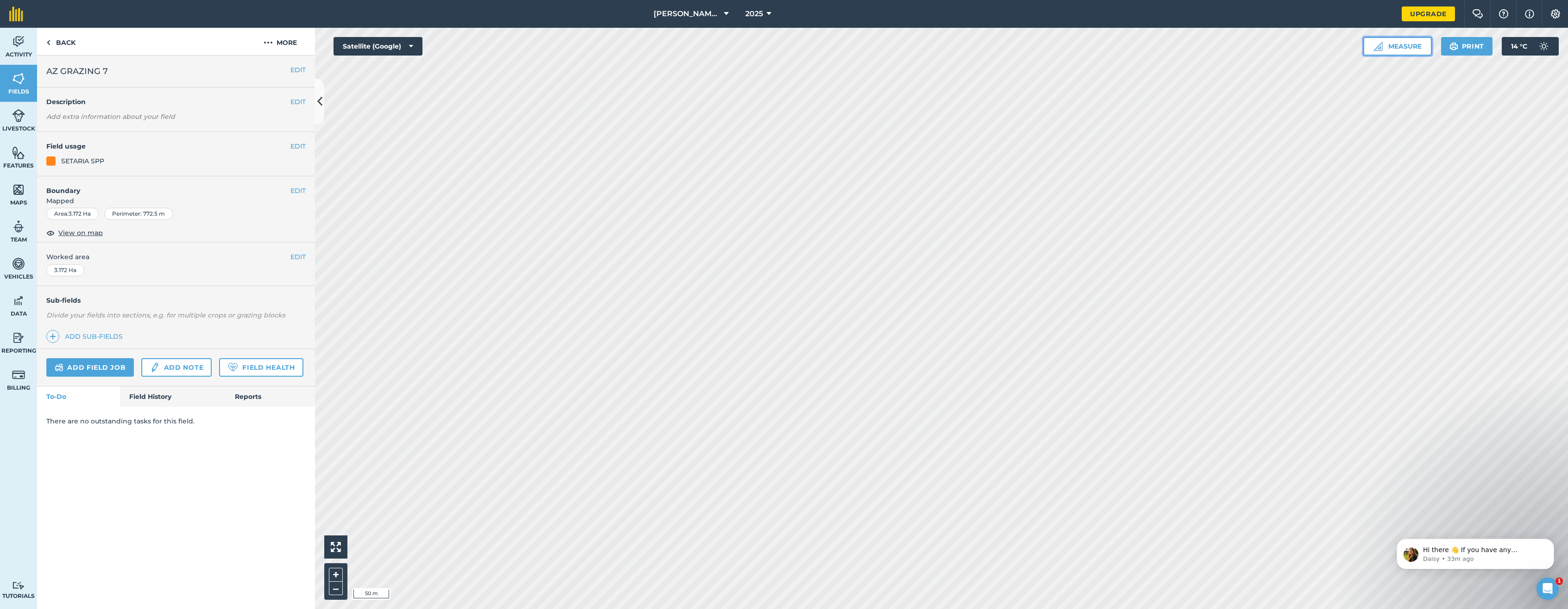
click at [1065, 42] on button "Measure" at bounding box center [1398, 46] width 69 height 18
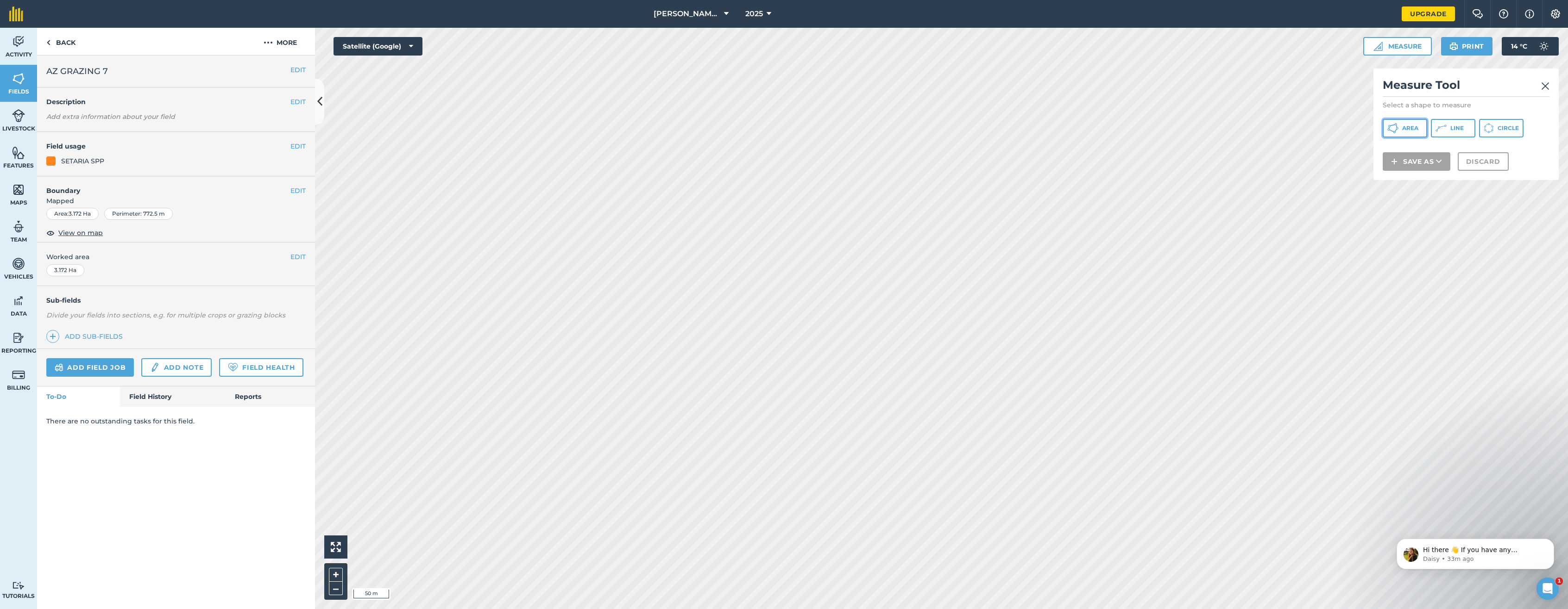
click at [1065, 127] on span "Area" at bounding box center [1410, 128] width 16 height 7
click at [1065, 174] on button "Save as" at bounding box center [1416, 173] width 68 height 18
click at [1065, 201] on link "Field" at bounding box center [1416, 194] width 65 height 20
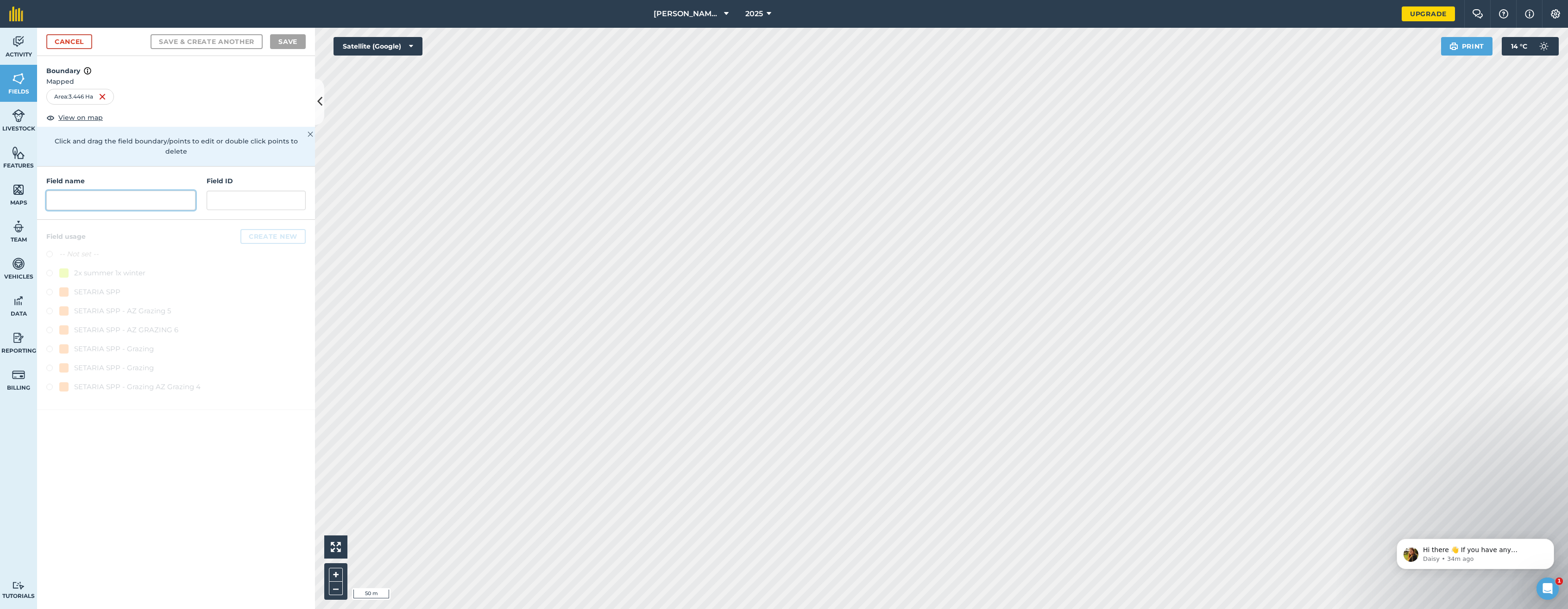
click at [75, 191] on input "text" at bounding box center [121, 201] width 149 height 19
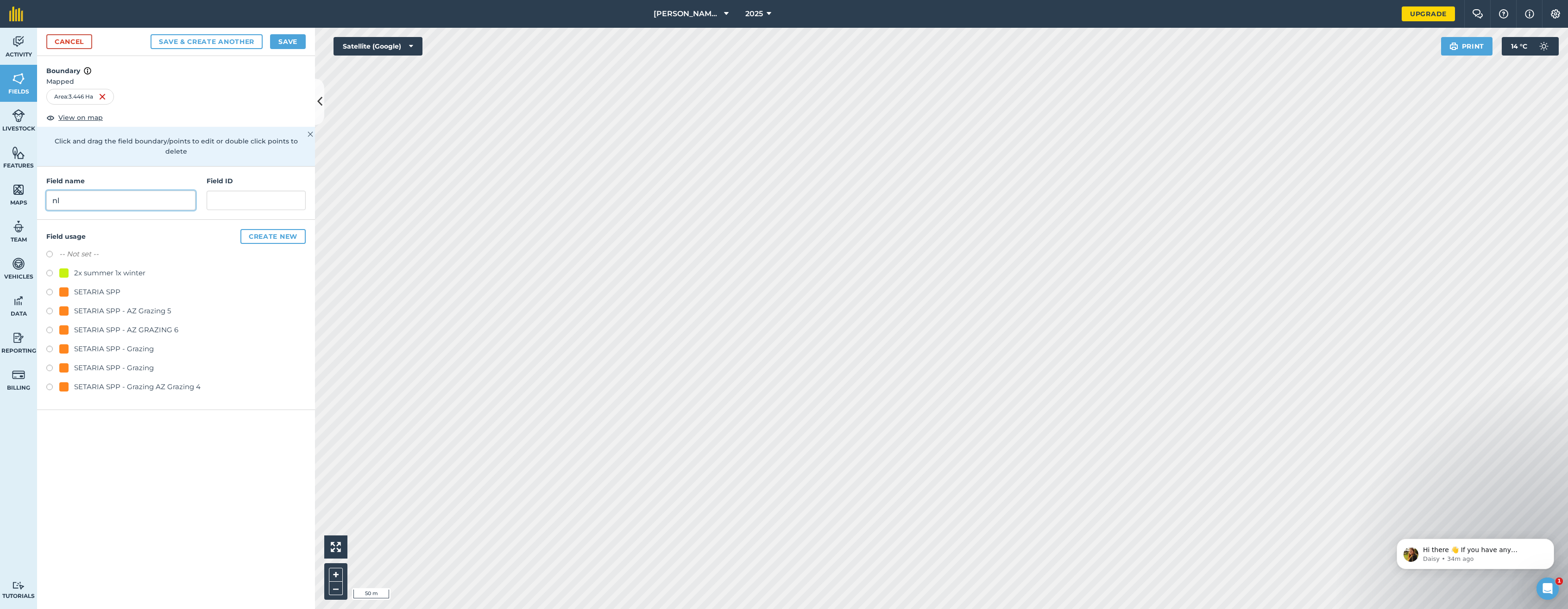
type input "n"
click at [63, 191] on input "NKL 8" at bounding box center [121, 201] width 149 height 19
type input "NL 8"
click at [288, 229] on button "Create new" at bounding box center [273, 237] width 65 height 15
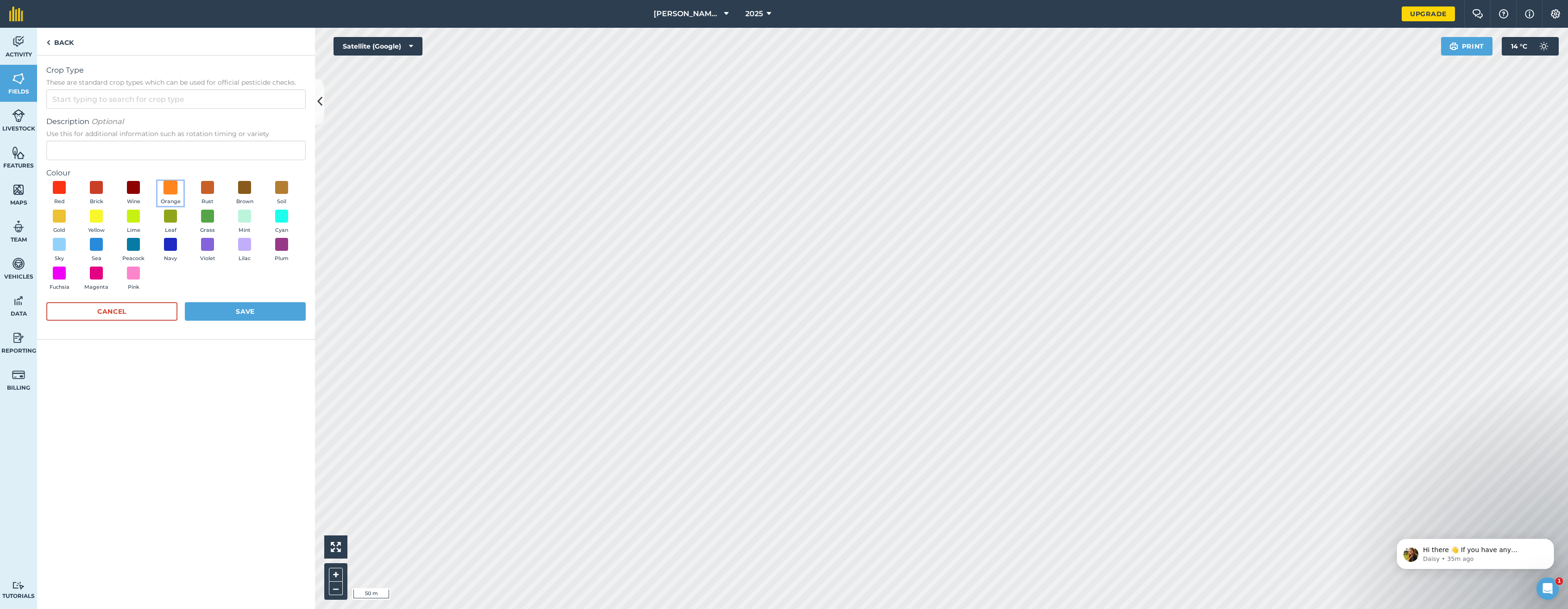
click at [175, 185] on span at bounding box center [171, 188] width 15 height 15
drag, startPoint x: 63, startPoint y: 100, endPoint x: 119, endPoint y: 89, distance: 57.1
click at [63, 100] on input "Crop Type These are standard crop types which can be used for official pesticid…" at bounding box center [176, 99] width 259 height 19
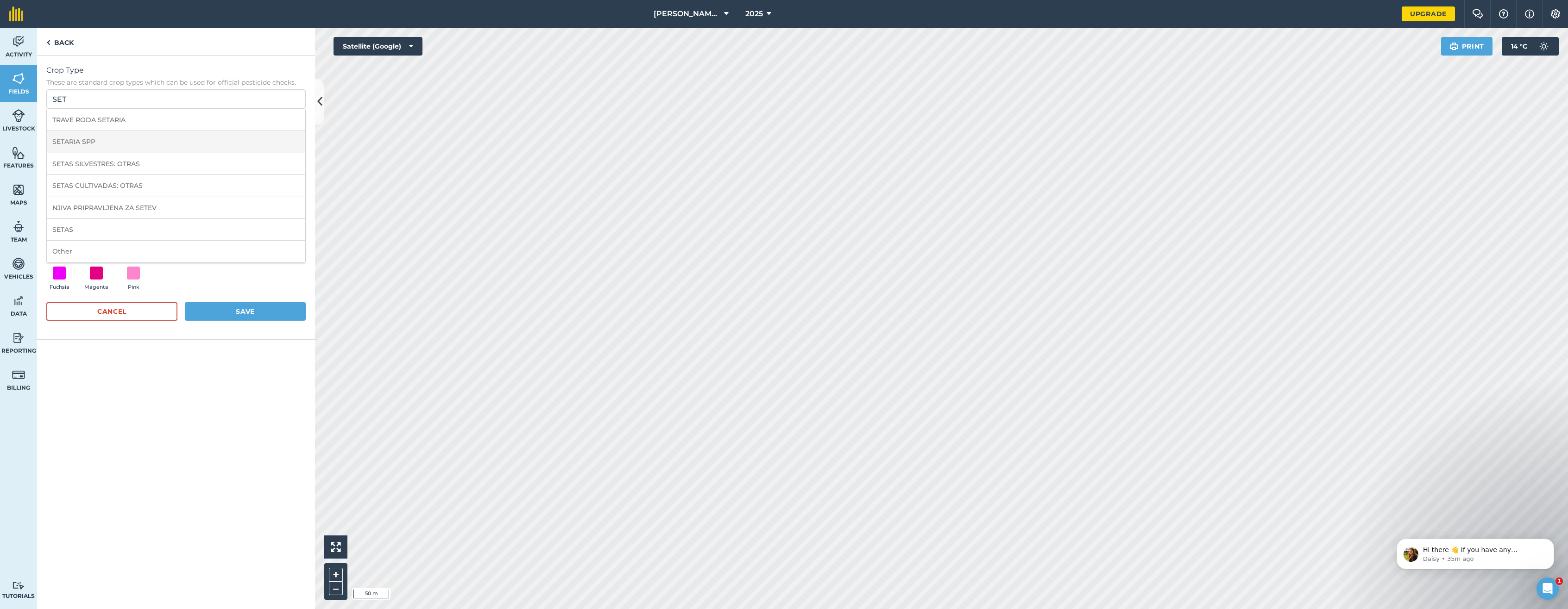
click at [95, 140] on li "SETARIA SPP" at bounding box center [176, 142] width 259 height 22
type input "SETARIA SPP"
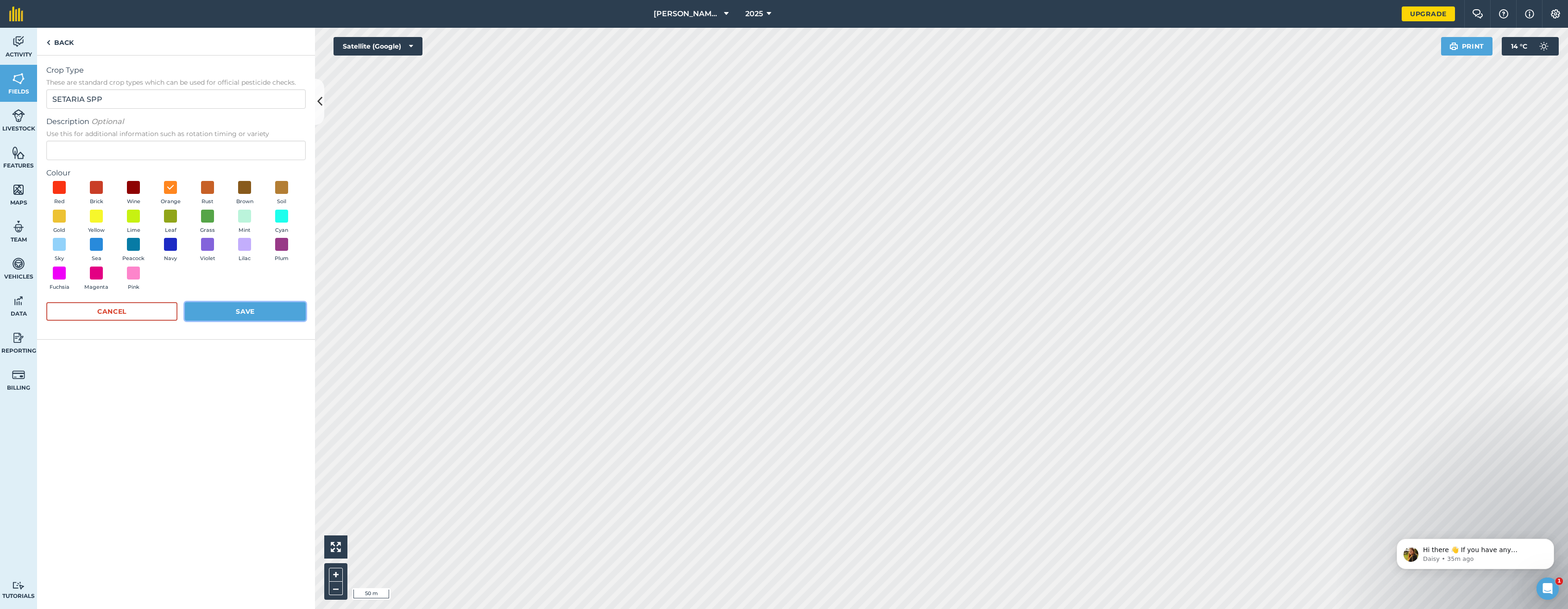
click at [242, 310] on button "Save" at bounding box center [245, 311] width 121 height 18
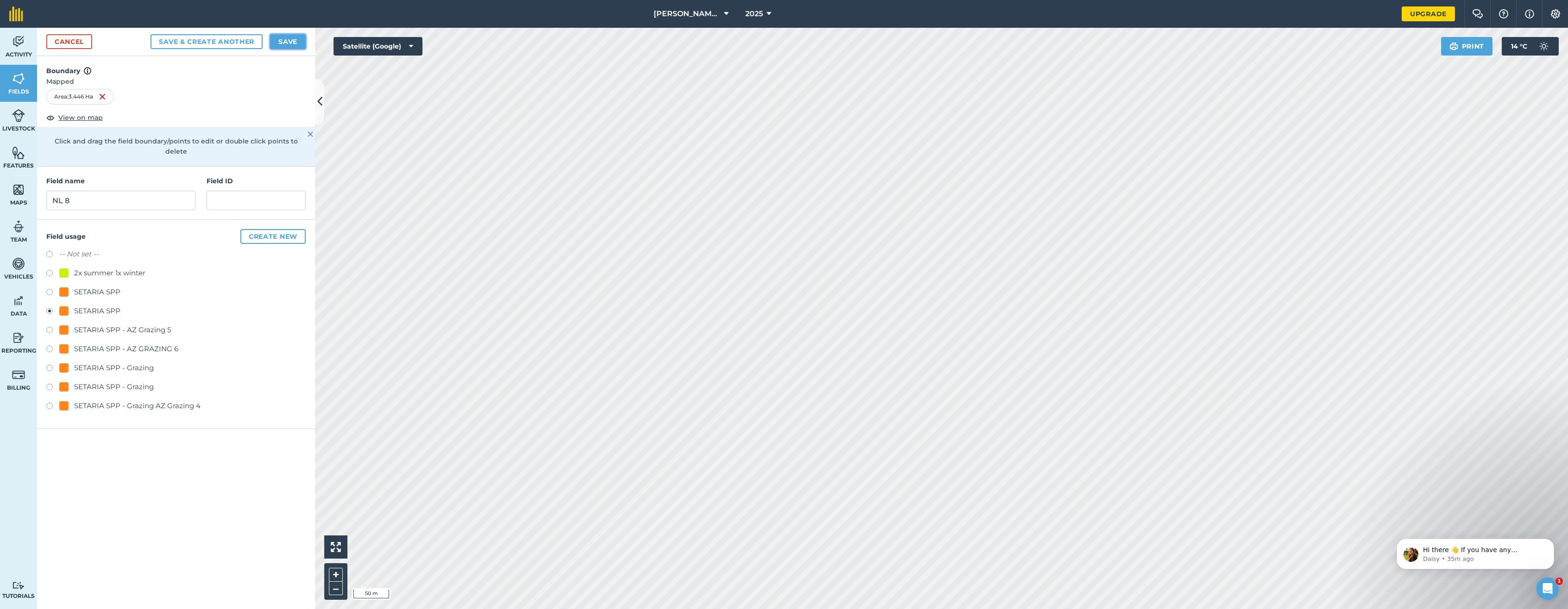
click at [290, 42] on button "Save" at bounding box center [288, 41] width 36 height 15
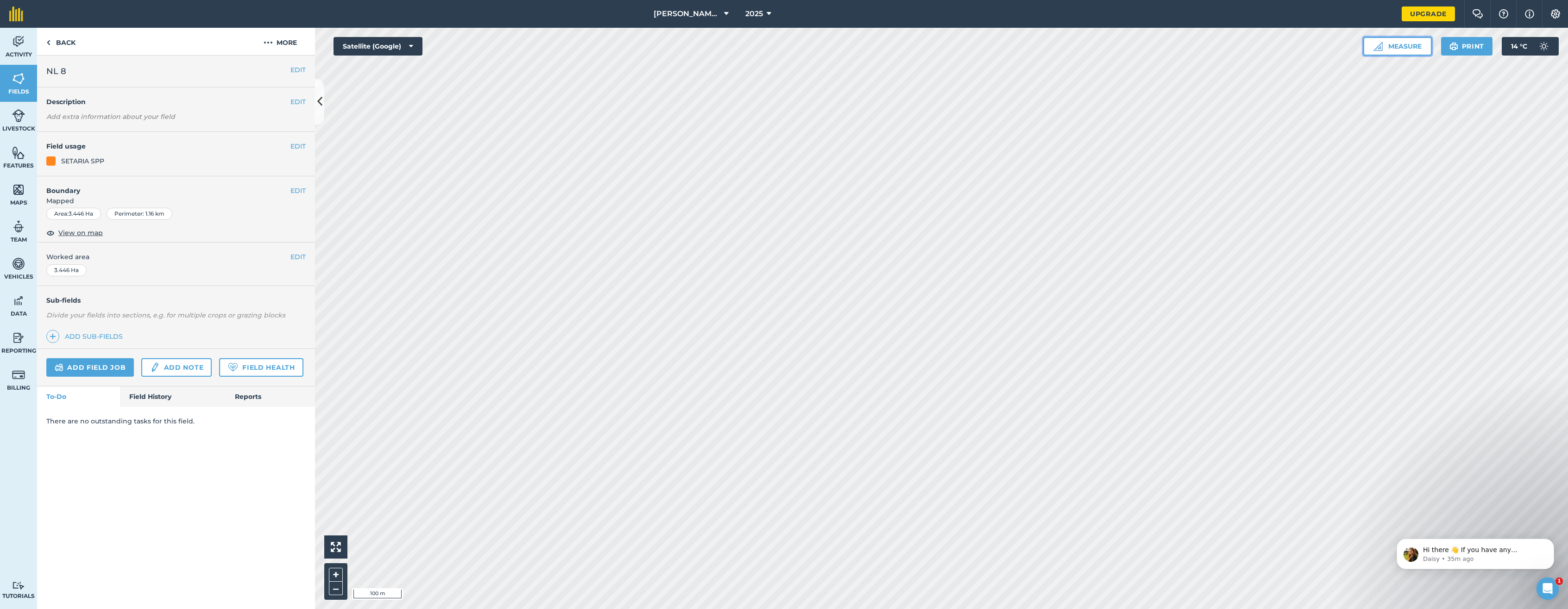
click at [1065, 49] on button "Measure" at bounding box center [1398, 46] width 69 height 18
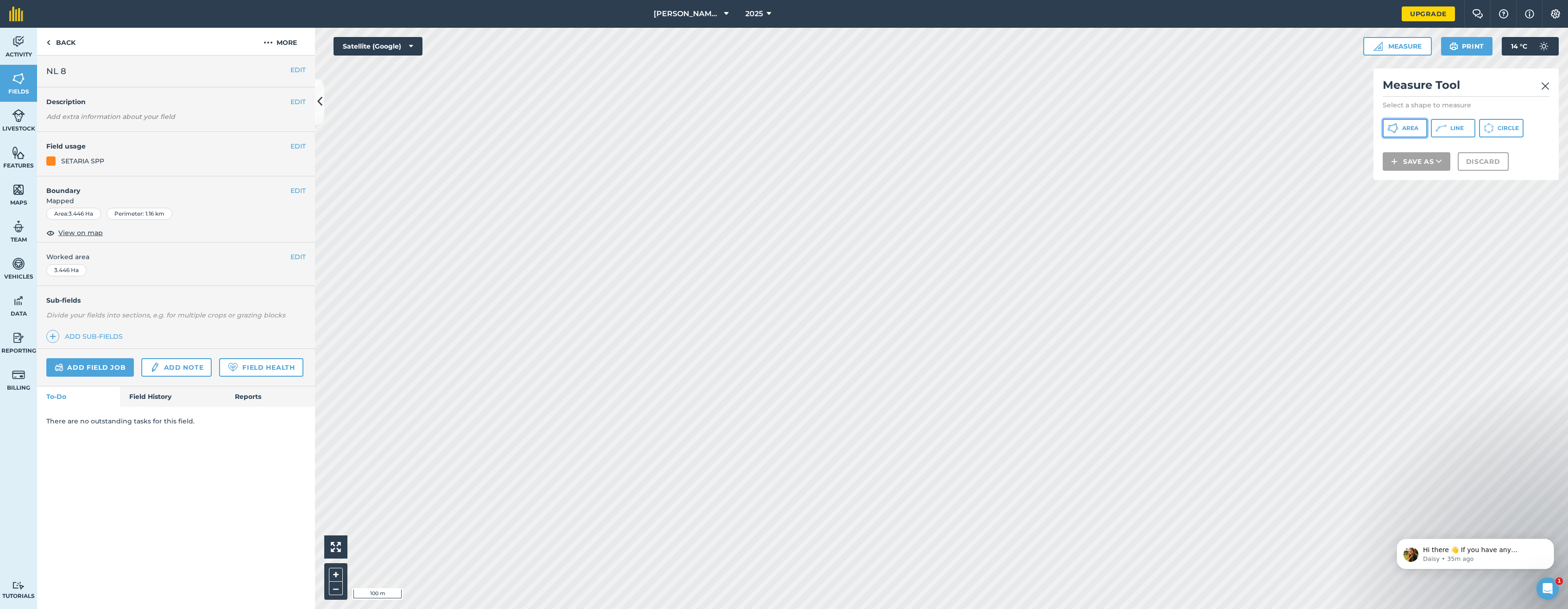
click at [1065, 126] on span "Area" at bounding box center [1410, 128] width 16 height 7
click at [1065, 170] on button "Save as" at bounding box center [1416, 173] width 68 height 18
click at [1065, 191] on link "Field" at bounding box center [1416, 194] width 65 height 20
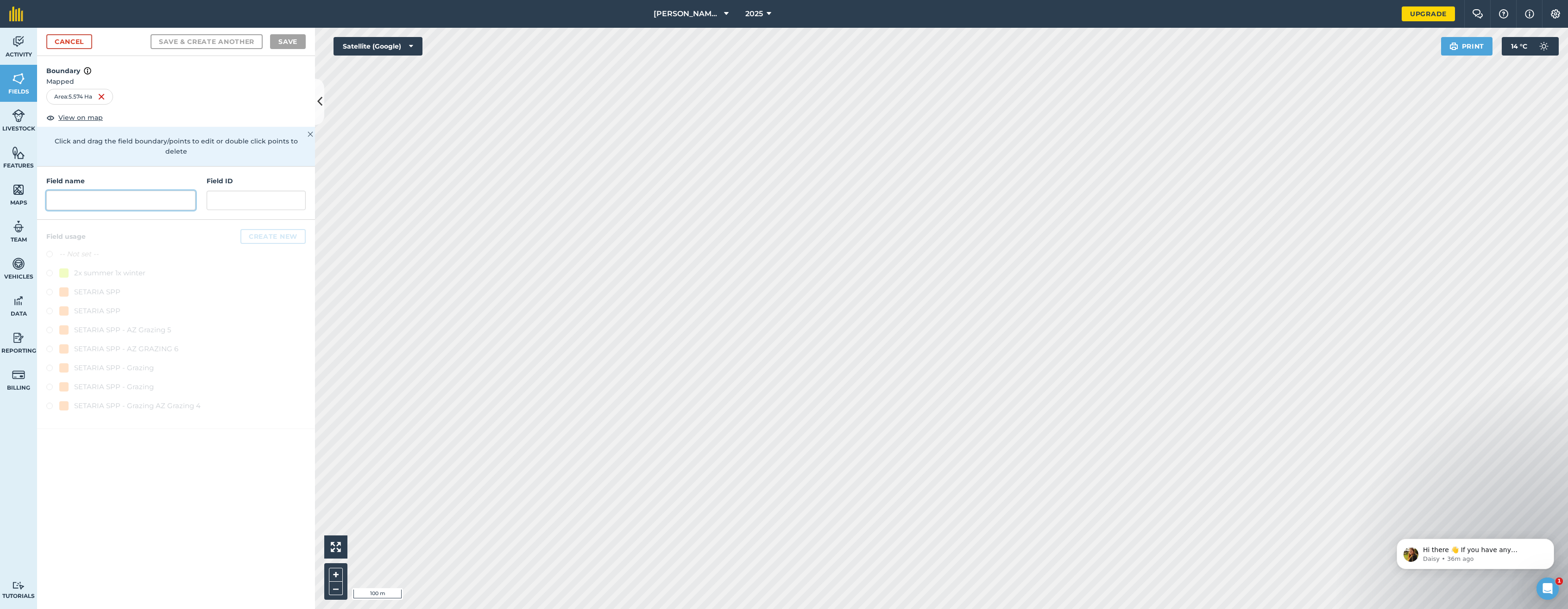
click at [102, 191] on input "text" at bounding box center [121, 201] width 149 height 19
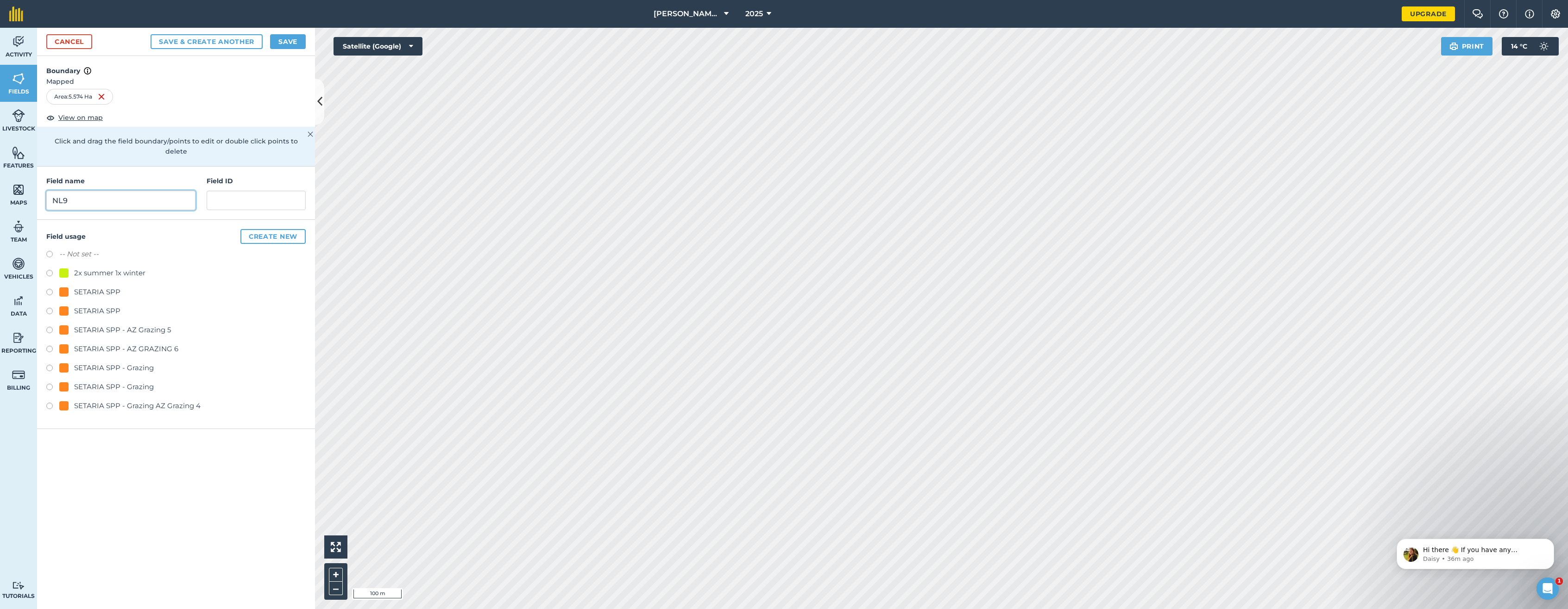
type input "NL9"
click at [273, 229] on button "Create new" at bounding box center [273, 237] width 65 height 15
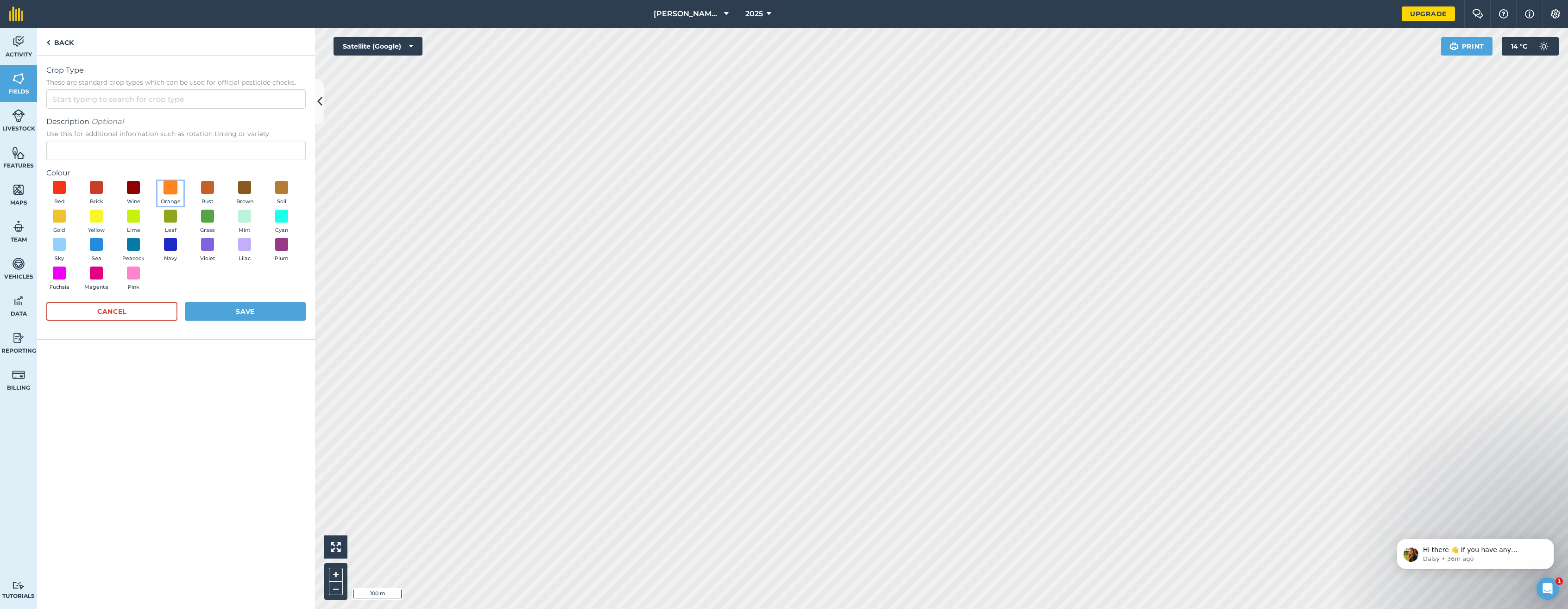
click at [170, 187] on span at bounding box center [171, 188] width 15 height 15
click at [232, 313] on button "Save" at bounding box center [245, 311] width 121 height 18
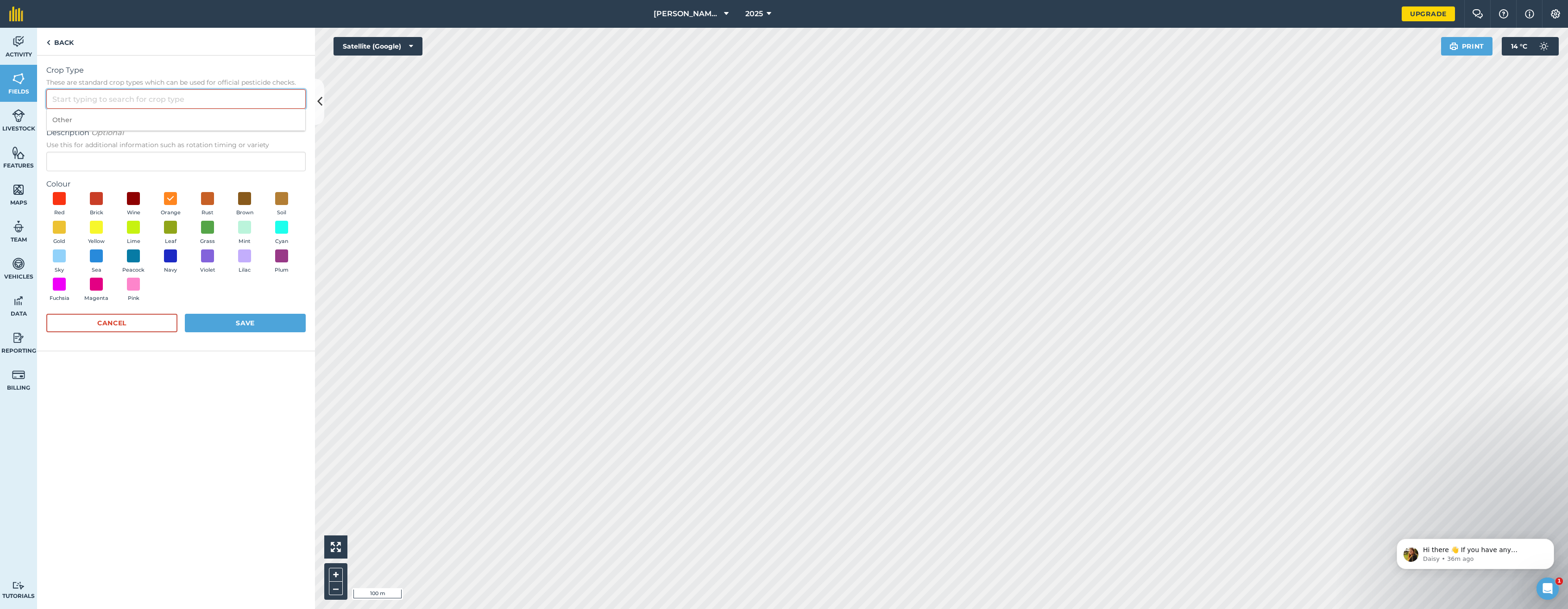
click at [101, 103] on input "Crop Type These are standard crop types which can be used for official pesticid…" at bounding box center [176, 99] width 259 height 19
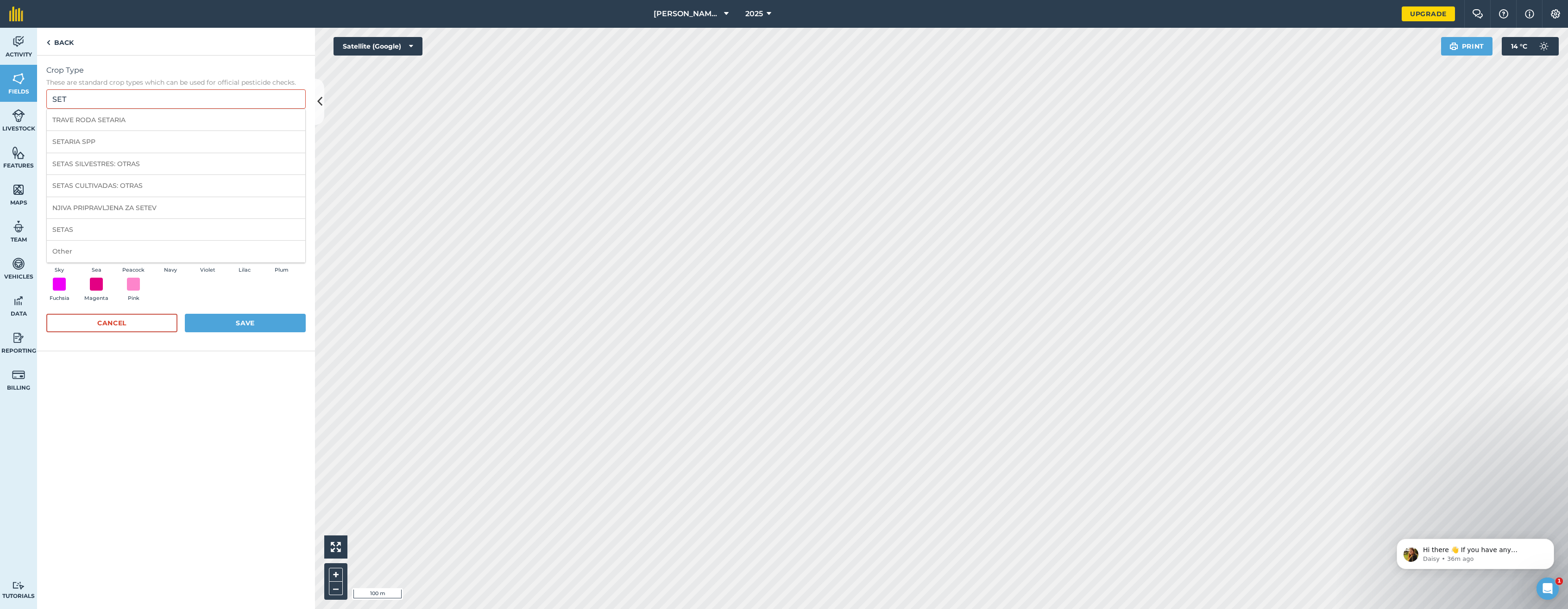
drag, startPoint x: 113, startPoint y: 144, endPoint x: 117, endPoint y: 147, distance: 5.0
click at [113, 144] on li "SETARIA SPP" at bounding box center [176, 142] width 259 height 22
type input "SETARIA SPP"
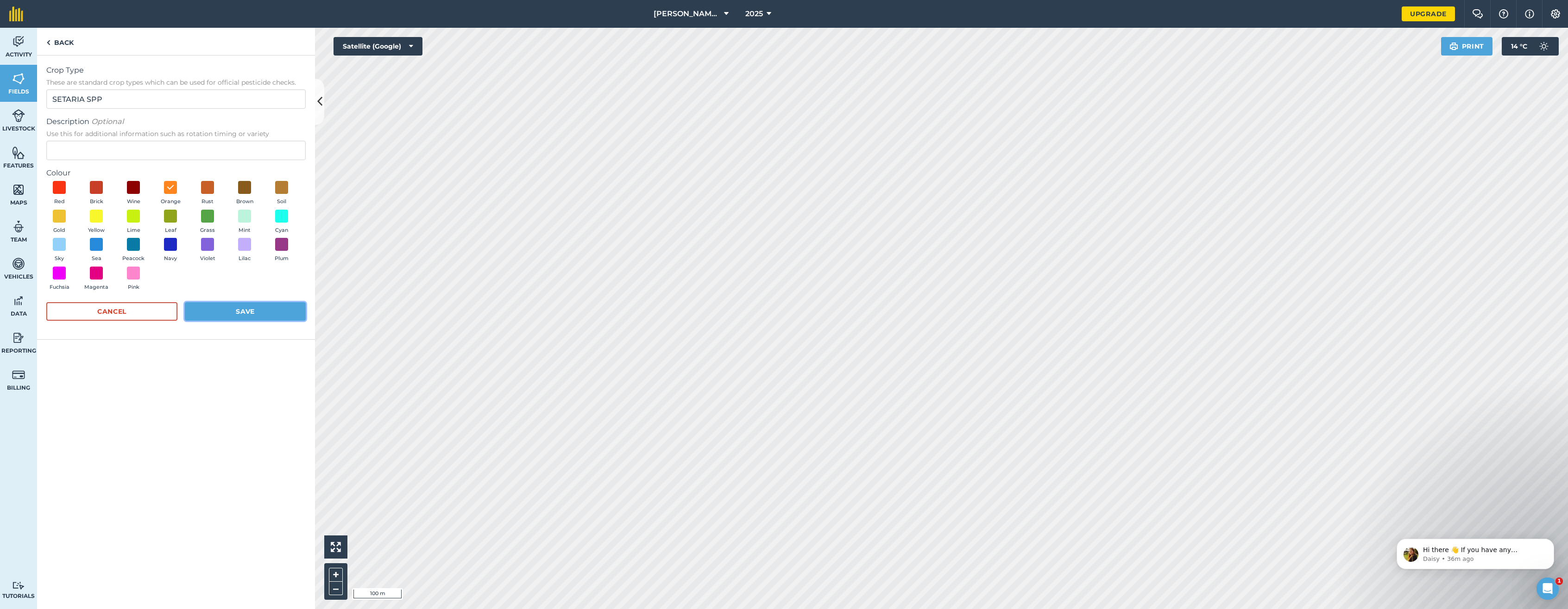
click at [251, 305] on button "Save" at bounding box center [245, 311] width 121 height 18
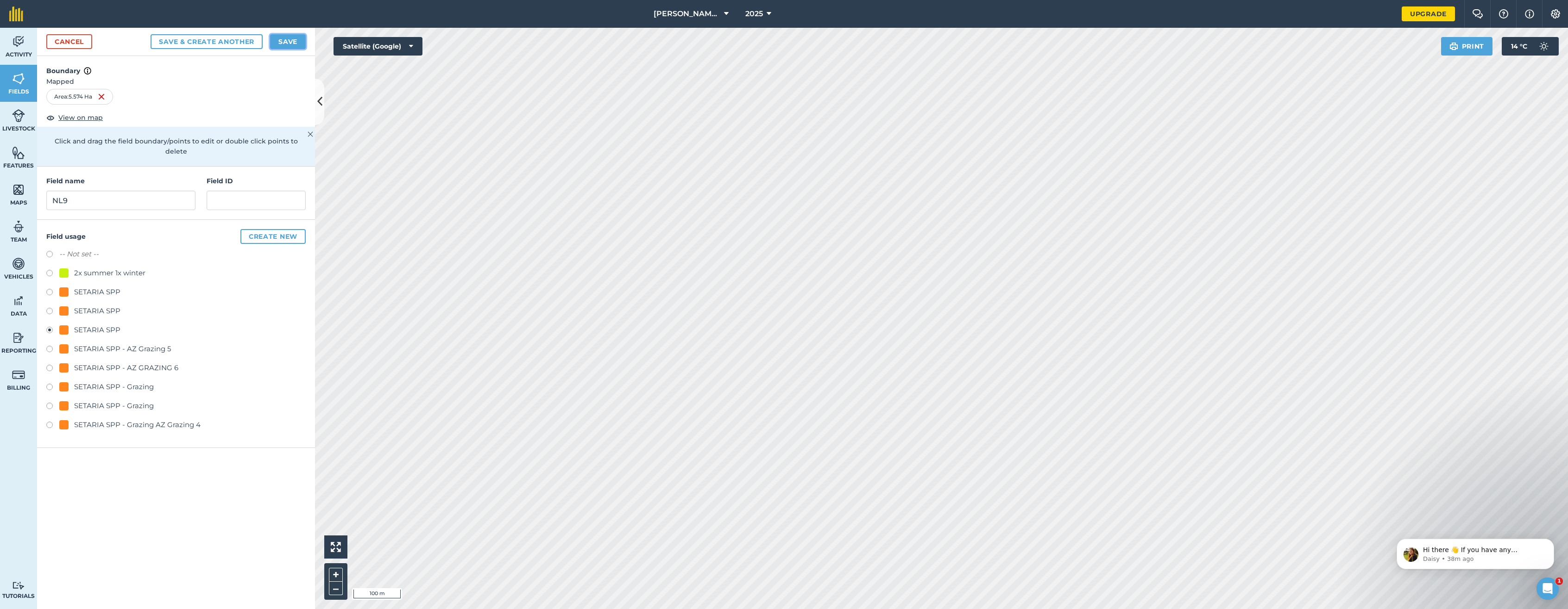
click at [290, 40] on button "Save" at bounding box center [288, 41] width 36 height 15
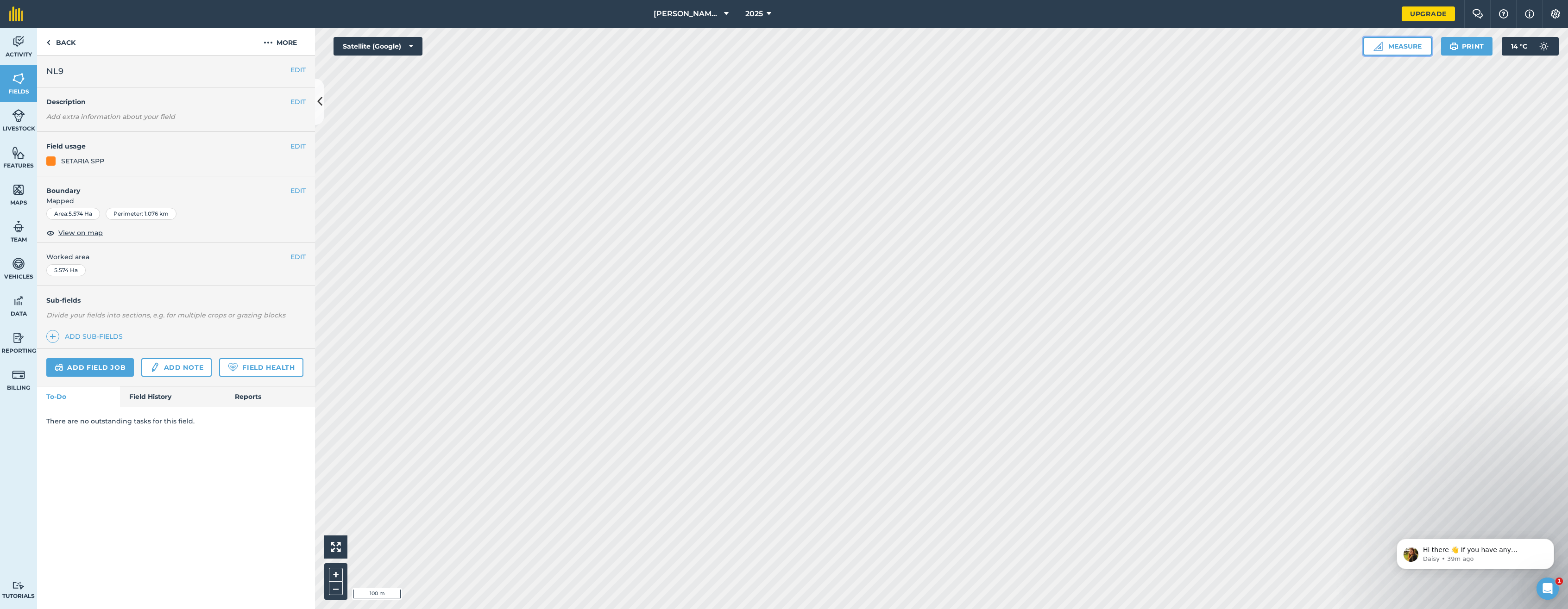
click at [1065, 46] on button "Measure" at bounding box center [1398, 46] width 69 height 18
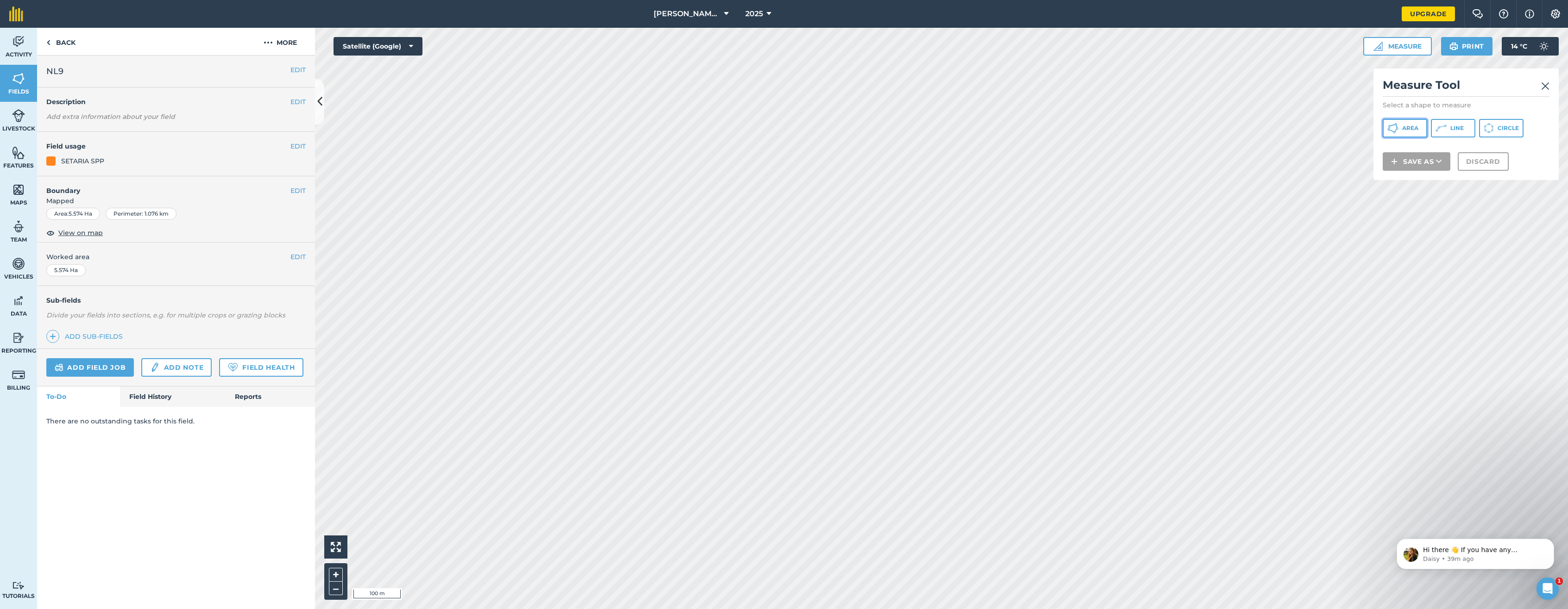
click at [1065, 127] on span "Area" at bounding box center [1410, 128] width 16 height 7
click at [1065, 177] on button "Save as" at bounding box center [1416, 173] width 68 height 18
click at [1065, 195] on link "Field" at bounding box center [1416, 194] width 65 height 20
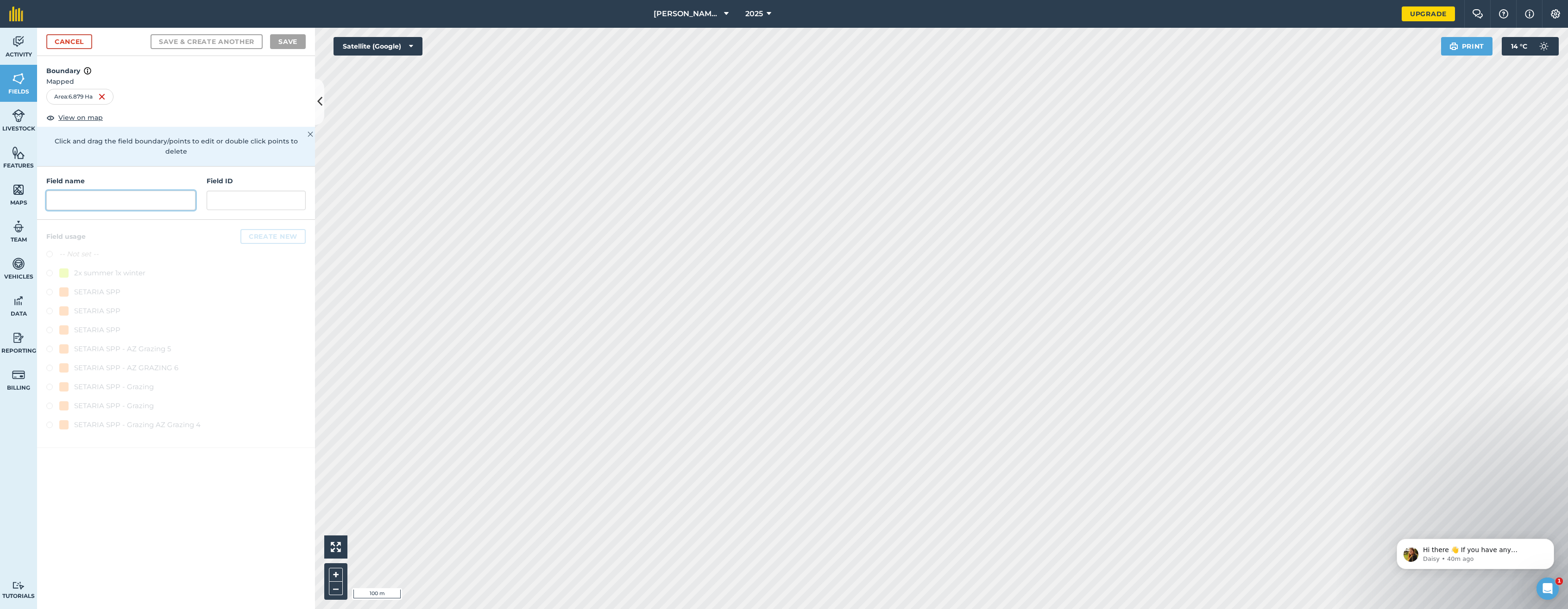
click at [83, 191] on input "text" at bounding box center [121, 201] width 149 height 19
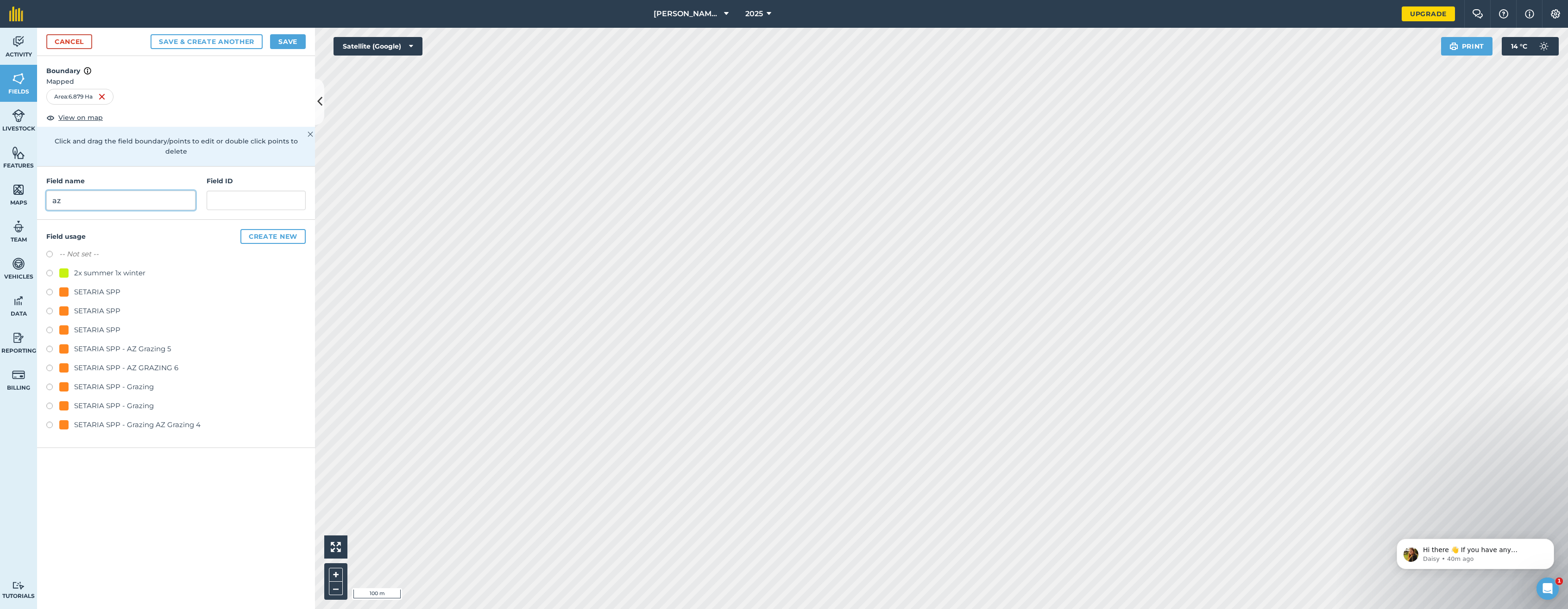
type input "a"
type input "AZ 10"
click at [266, 229] on button "Create new" at bounding box center [273, 237] width 65 height 15
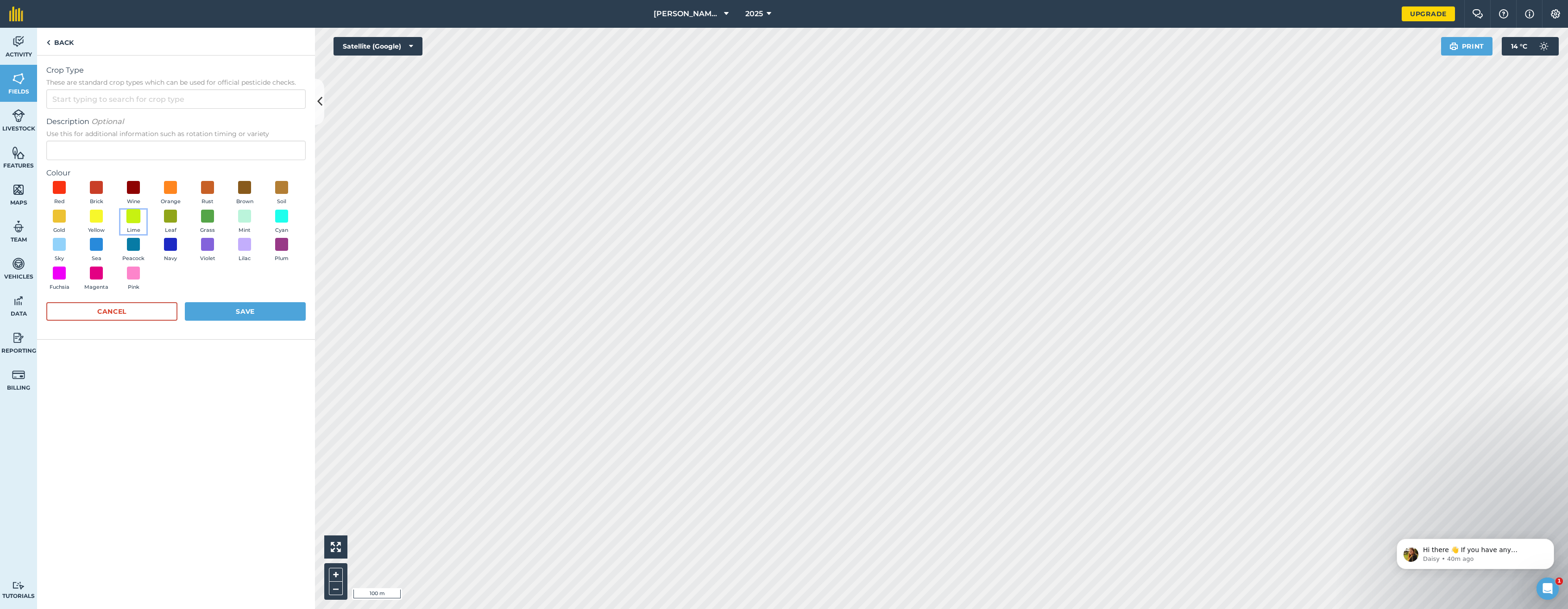
click at [131, 218] on span at bounding box center [134, 216] width 15 height 15
click at [241, 311] on button "Save" at bounding box center [245, 311] width 121 height 18
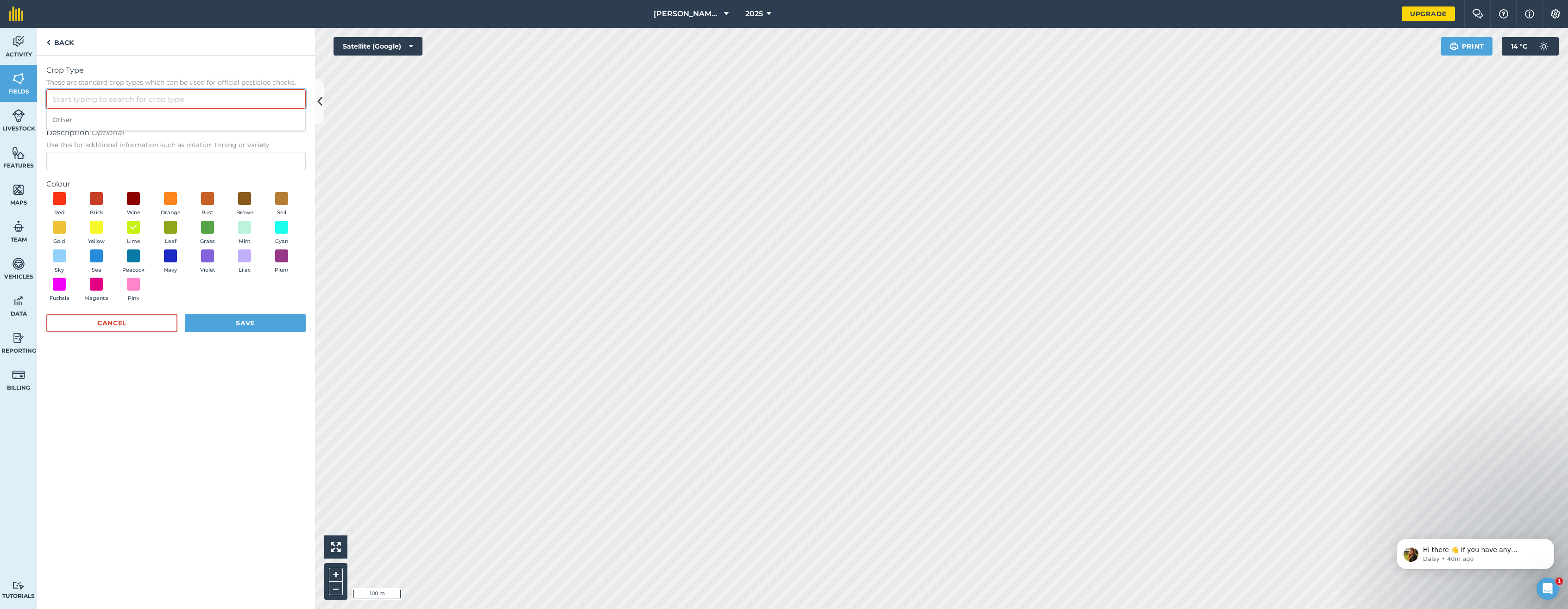
click at [73, 93] on input "Crop Type These are standard crop types which can be used for official pesticid…" at bounding box center [176, 99] width 259 height 19
click at [80, 97] on input "Crop Type These are standard crop types which can be used for official pesticid…" at bounding box center [176, 99] width 259 height 19
click at [75, 100] on input "Crop Type These are standard crop types which can be used for official pesticid…" at bounding box center [176, 99] width 259 height 19
type input "S"
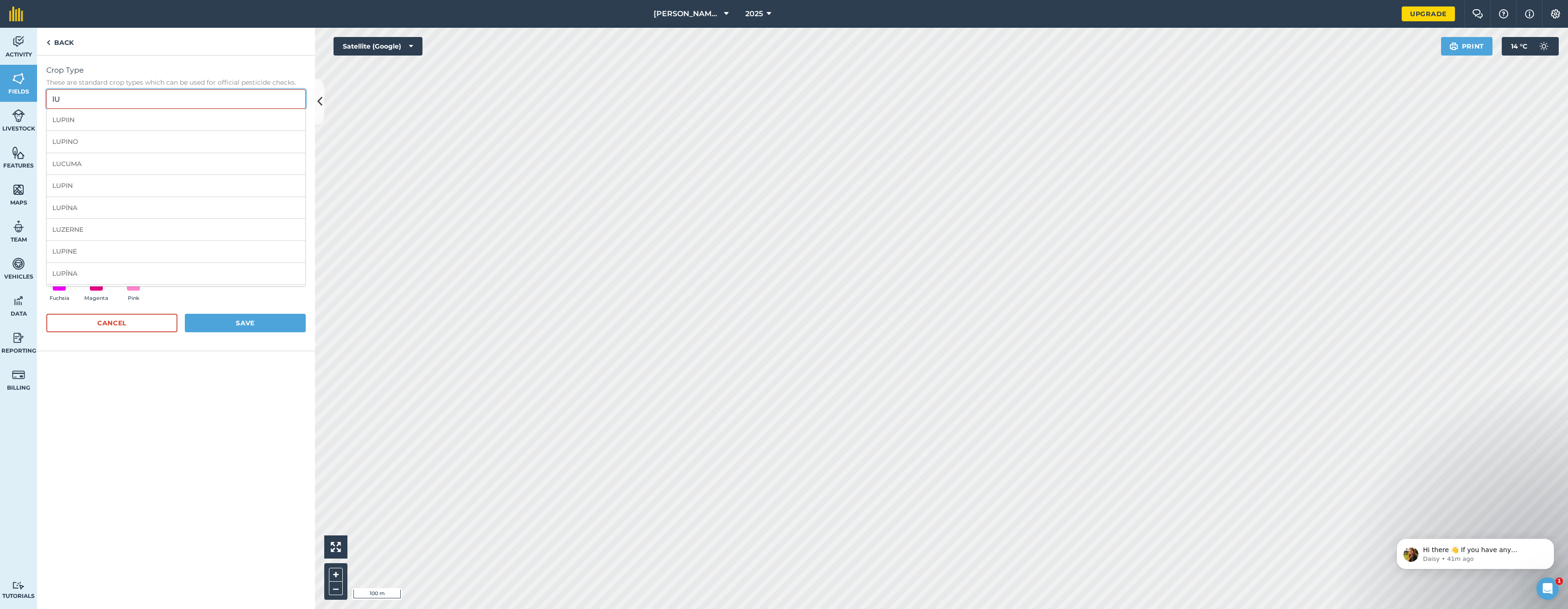
type input "l"
type input "o"
type input "OATS"
click at [70, 123] on li "OATS" at bounding box center [176, 120] width 259 height 22
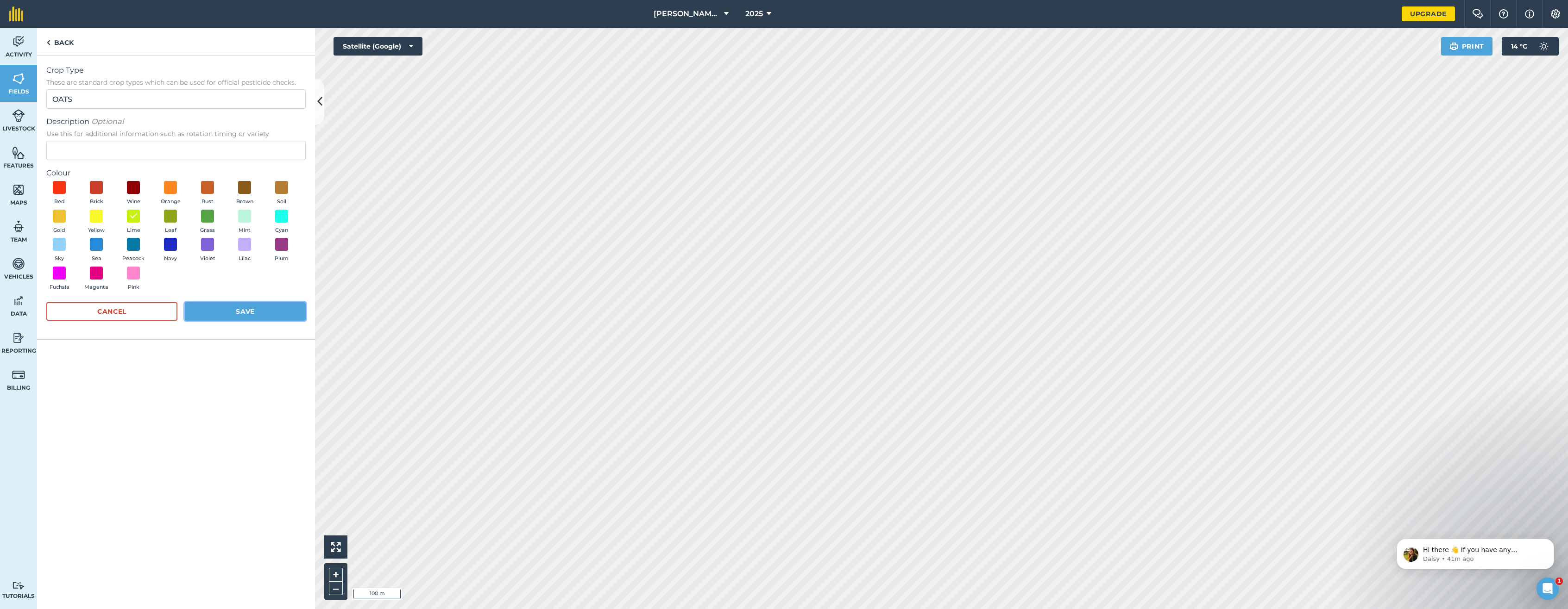
click at [248, 308] on button "Save" at bounding box center [245, 311] width 121 height 18
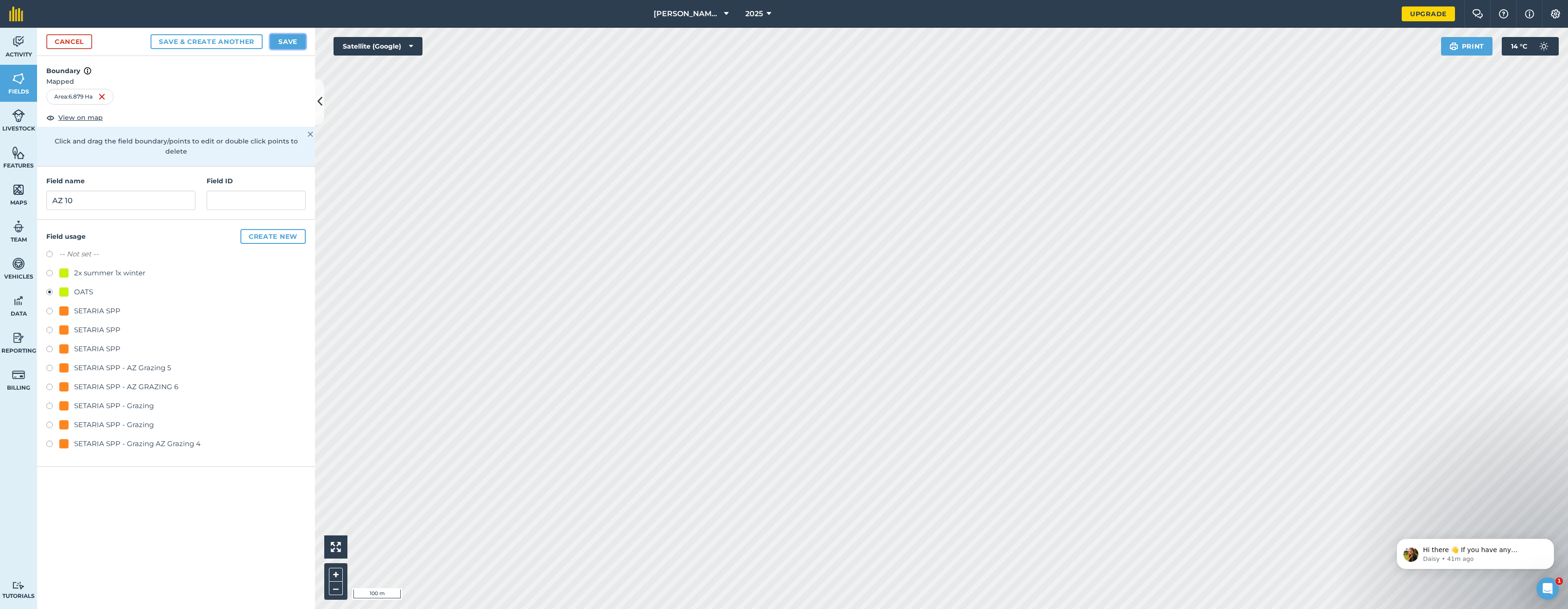
click at [287, 41] on button "Save" at bounding box center [288, 41] width 36 height 15
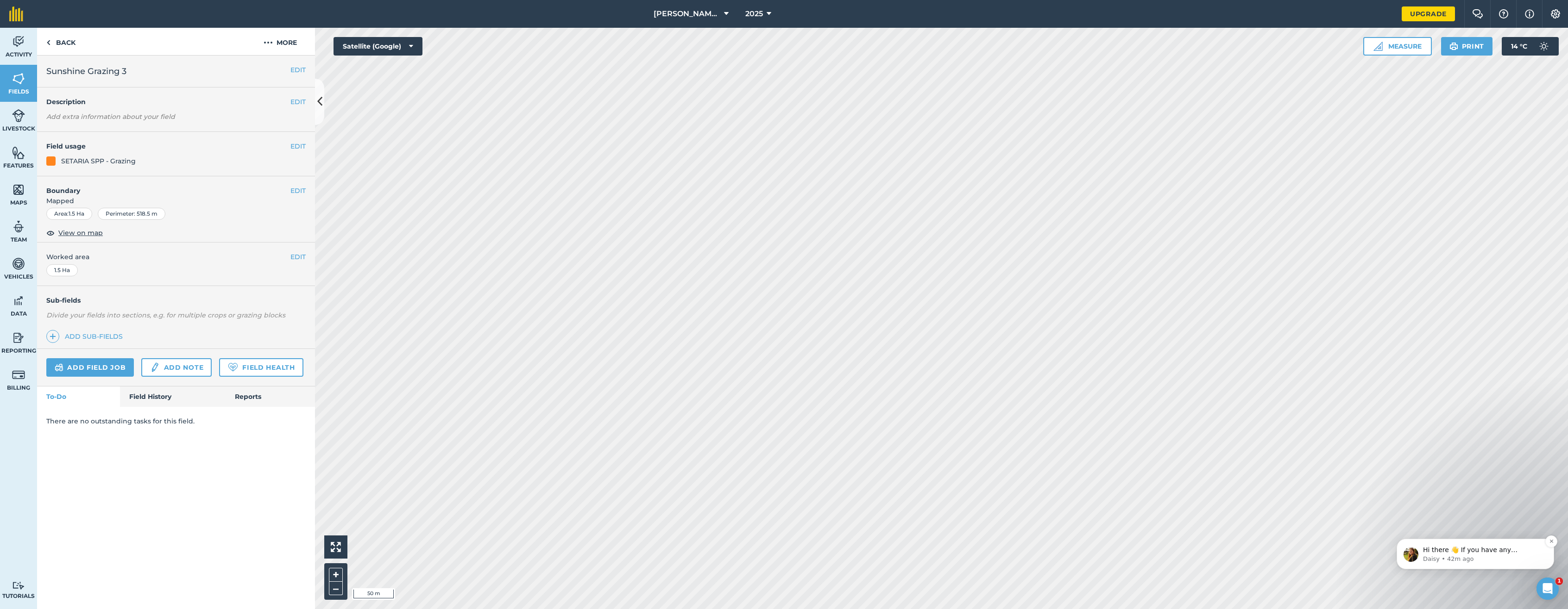
click at [1065, 556] on p "Daisy • 42m ago" at bounding box center [1483, 559] width 119 height 9
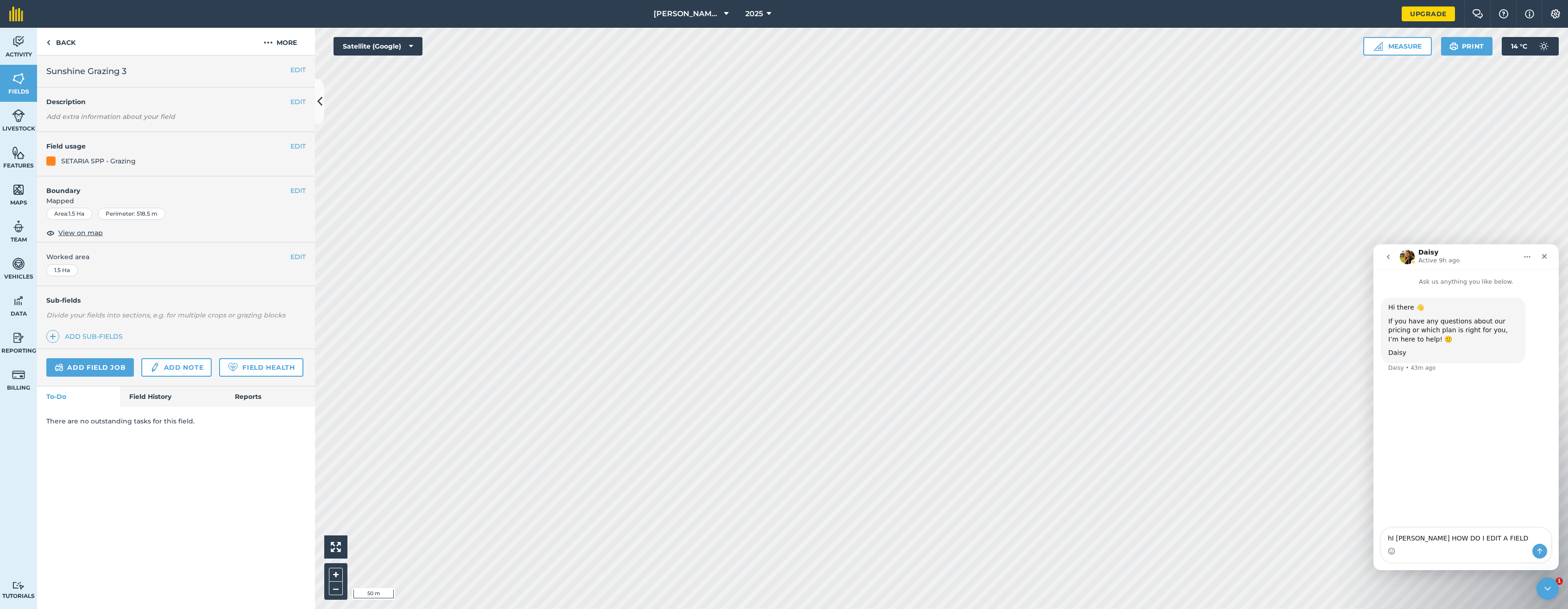
type textarea "hI DAISY HOW DO I EDIT A FIELD"
click at [1065, 549] on icon "Send a message…" at bounding box center [1539, 551] width 7 height 7
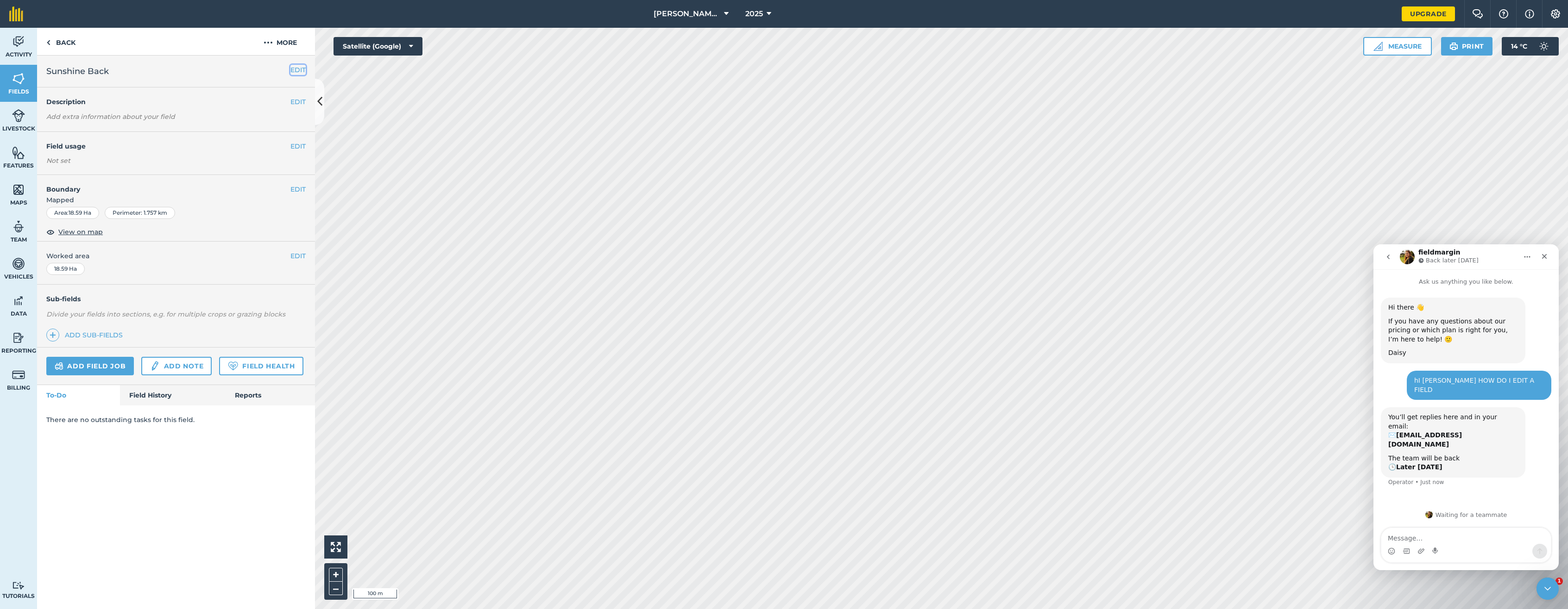
click at [301, 70] on button "EDIT" at bounding box center [298, 70] width 15 height 10
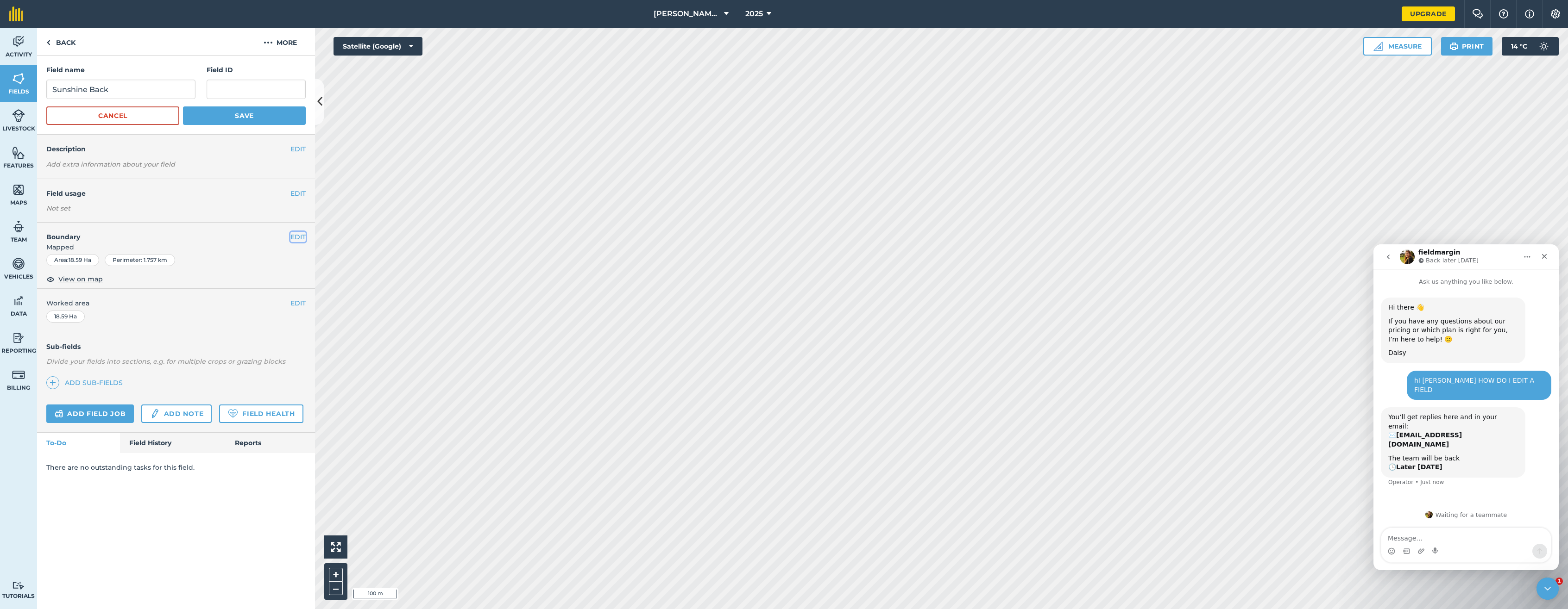
click at [295, 235] on button "EDIT" at bounding box center [298, 237] width 15 height 10
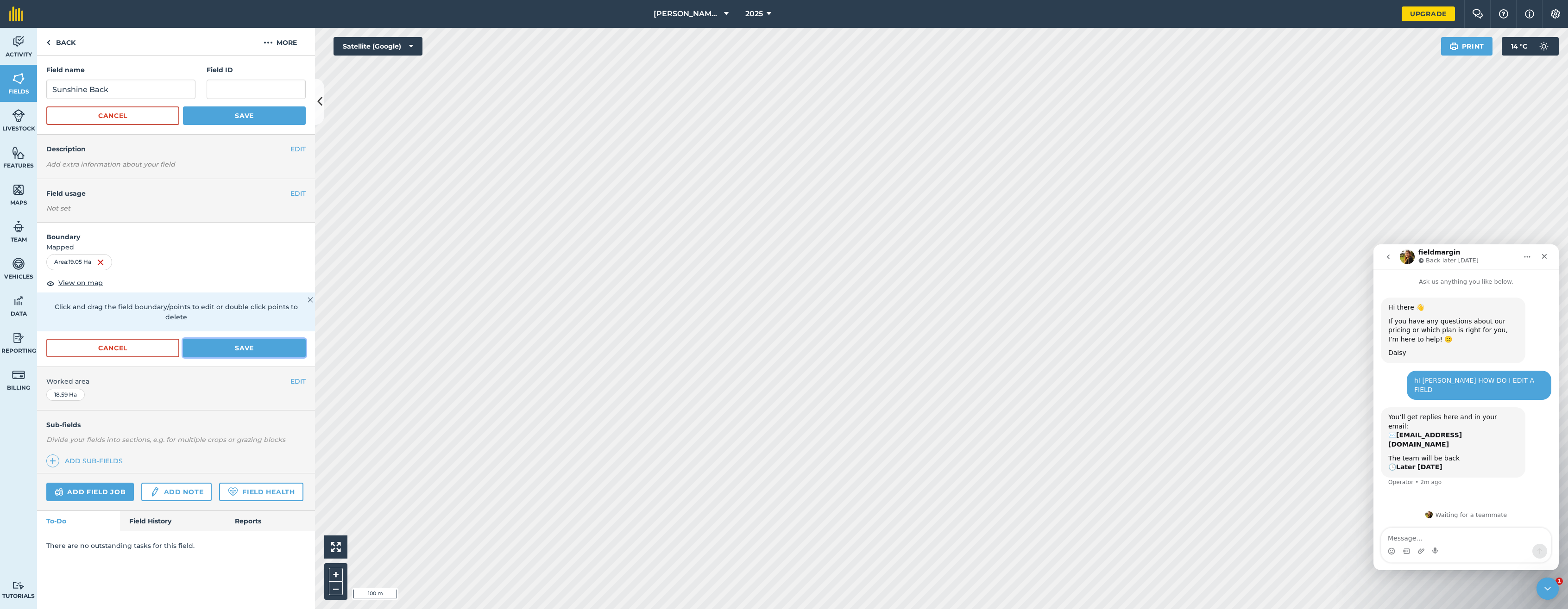
click at [238, 339] on button "Save" at bounding box center [245, 348] width 123 height 18
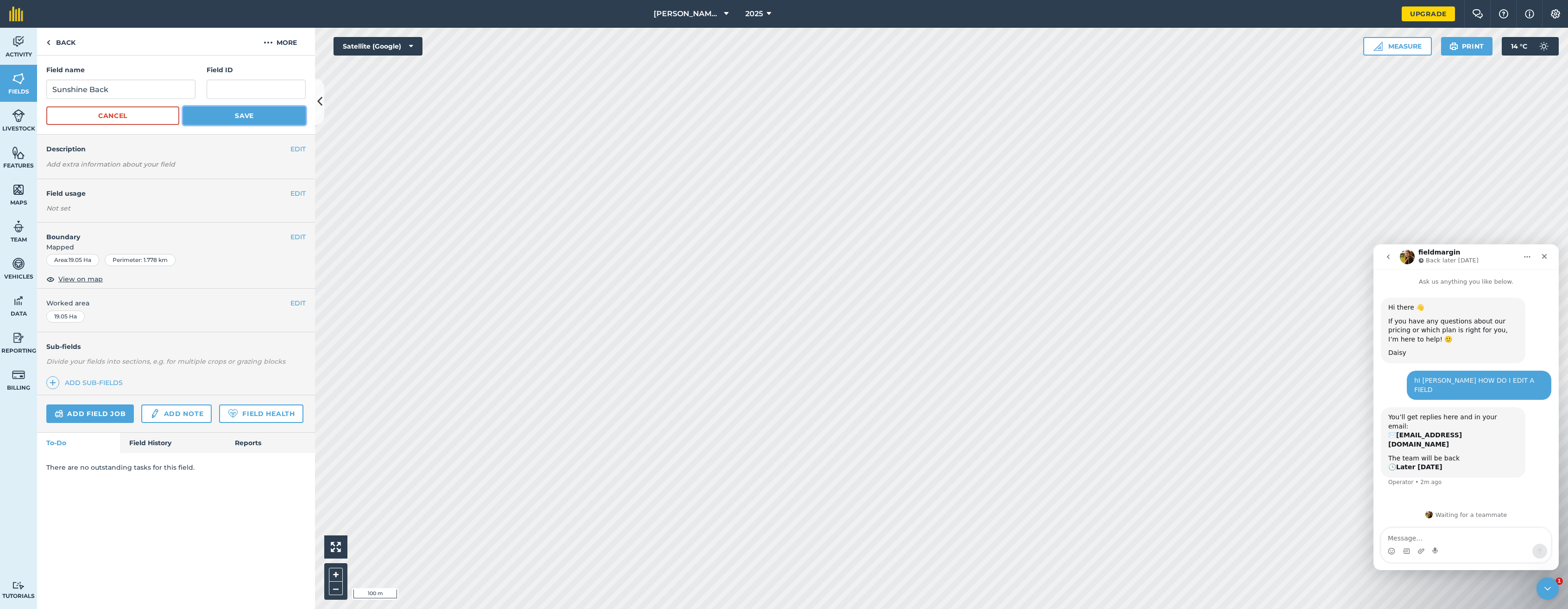
click at [245, 116] on button "Save" at bounding box center [245, 116] width 123 height 18
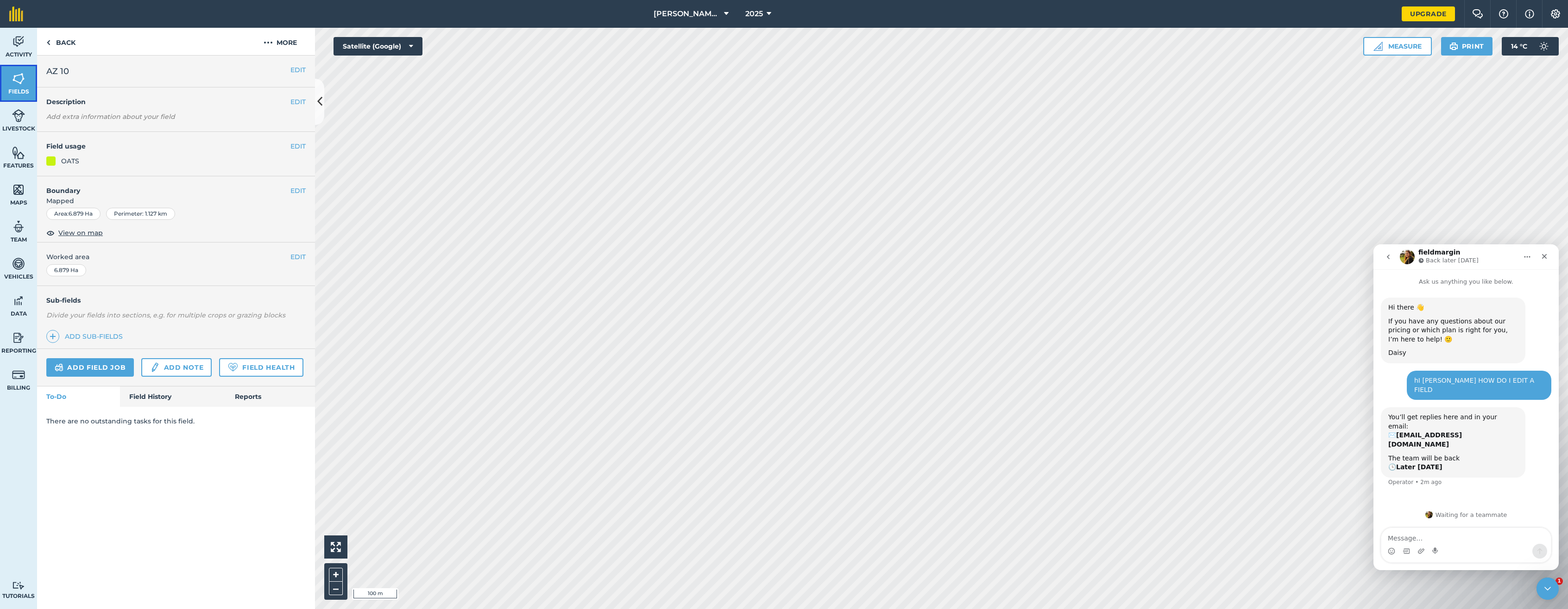
click at [15, 86] on link "Fields" at bounding box center [18, 83] width 37 height 37
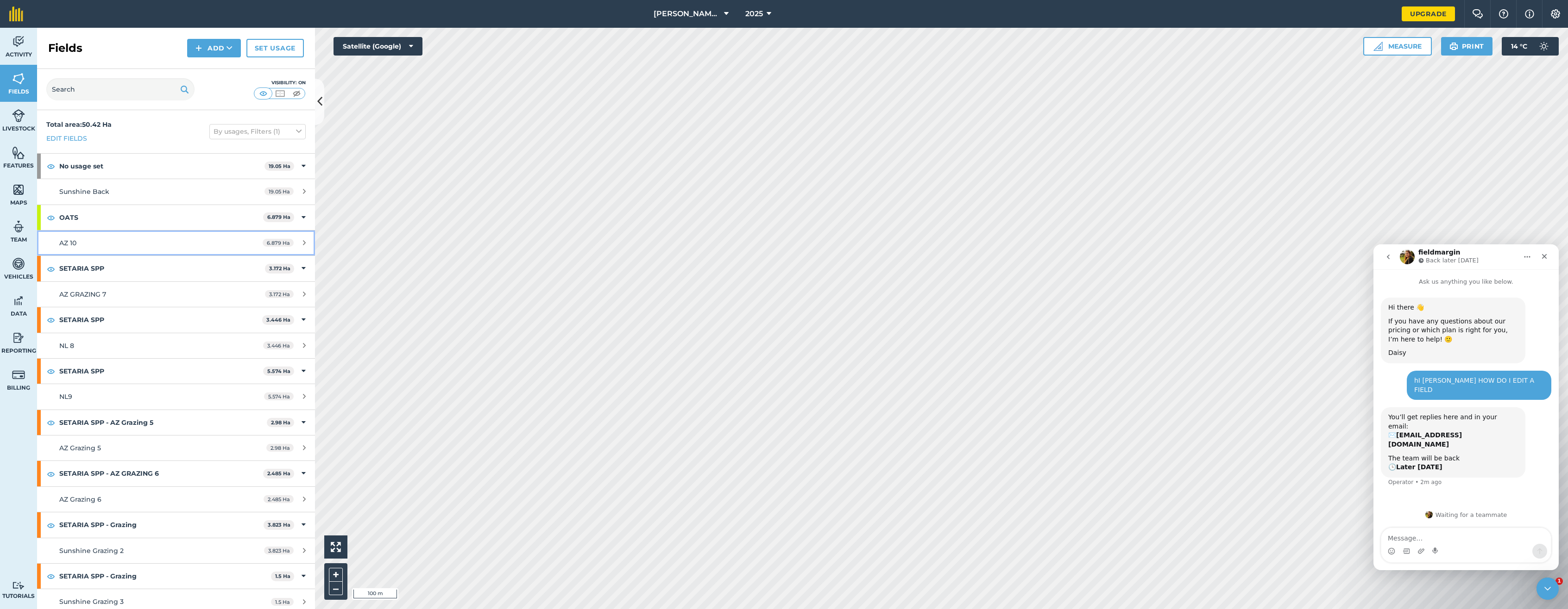
click at [105, 245] on div "AZ 10" at bounding box center [146, 243] width 174 height 10
click at [1065, 46] on button "Measure" at bounding box center [1398, 46] width 69 height 18
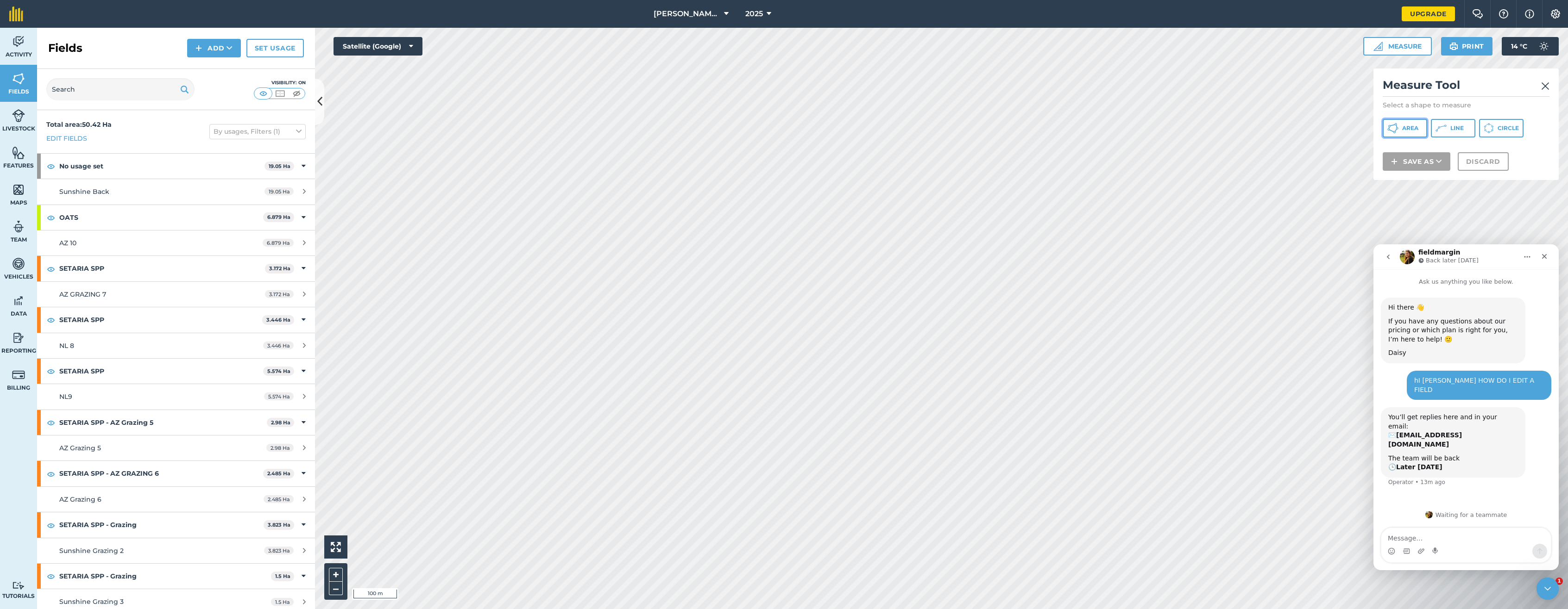
click at [1065, 129] on span "Area" at bounding box center [1410, 128] width 16 height 7
click at [1065, 173] on button "Save as" at bounding box center [1416, 173] width 68 height 18
click at [1065, 195] on link "Field" at bounding box center [1416, 194] width 65 height 20
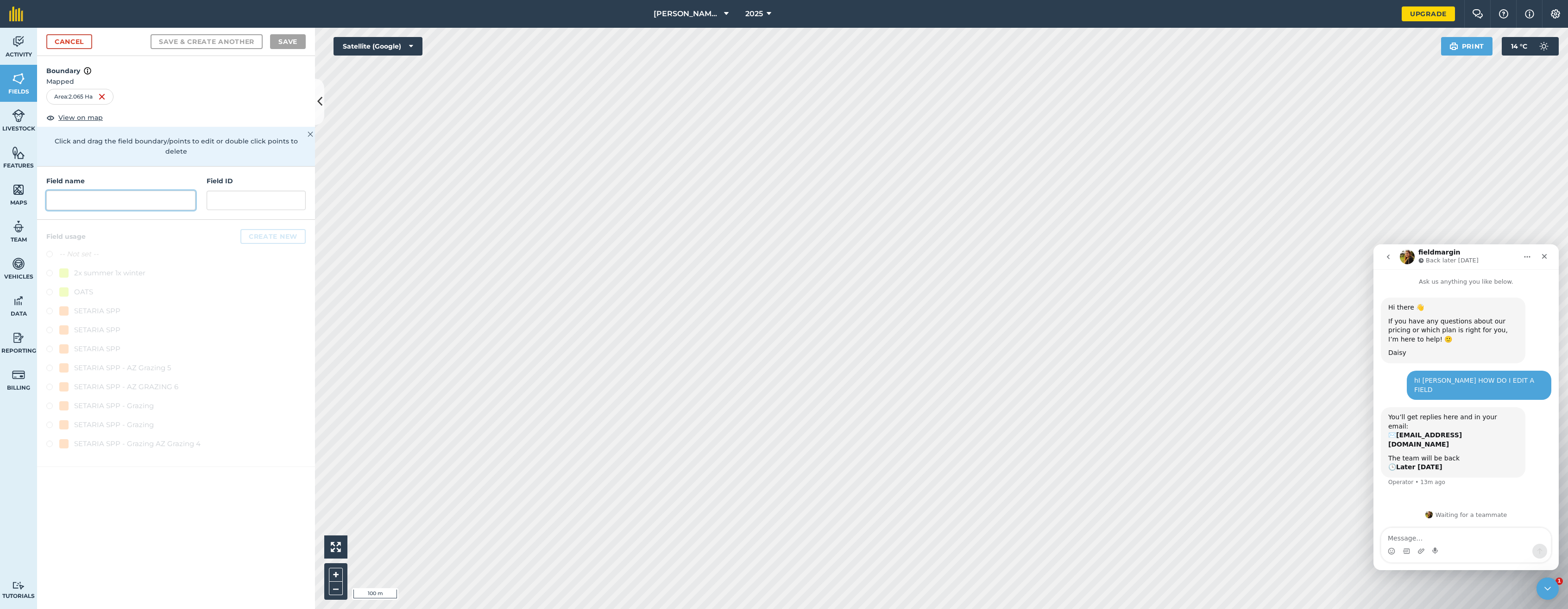
click at [75, 191] on input "text" at bounding box center [121, 201] width 149 height 19
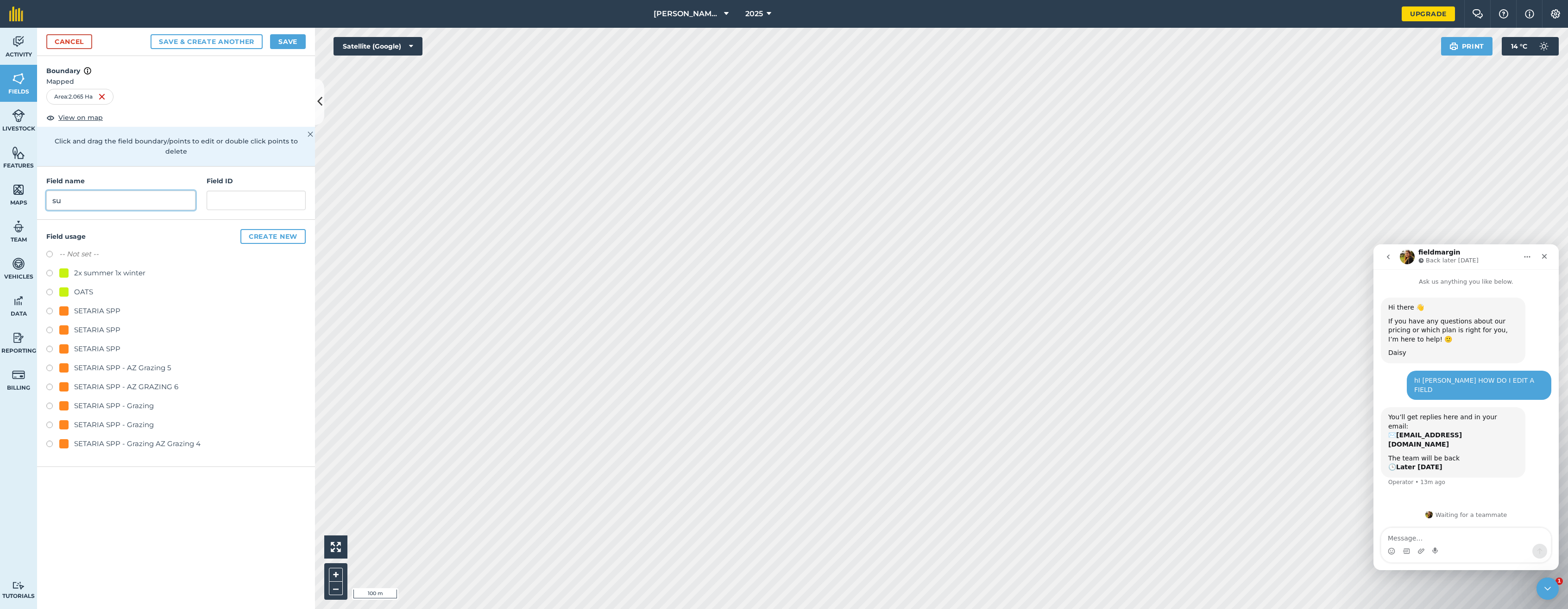
type input "s"
type input "SUNSHINE 1"
click at [287, 43] on button "Save" at bounding box center [288, 41] width 36 height 15
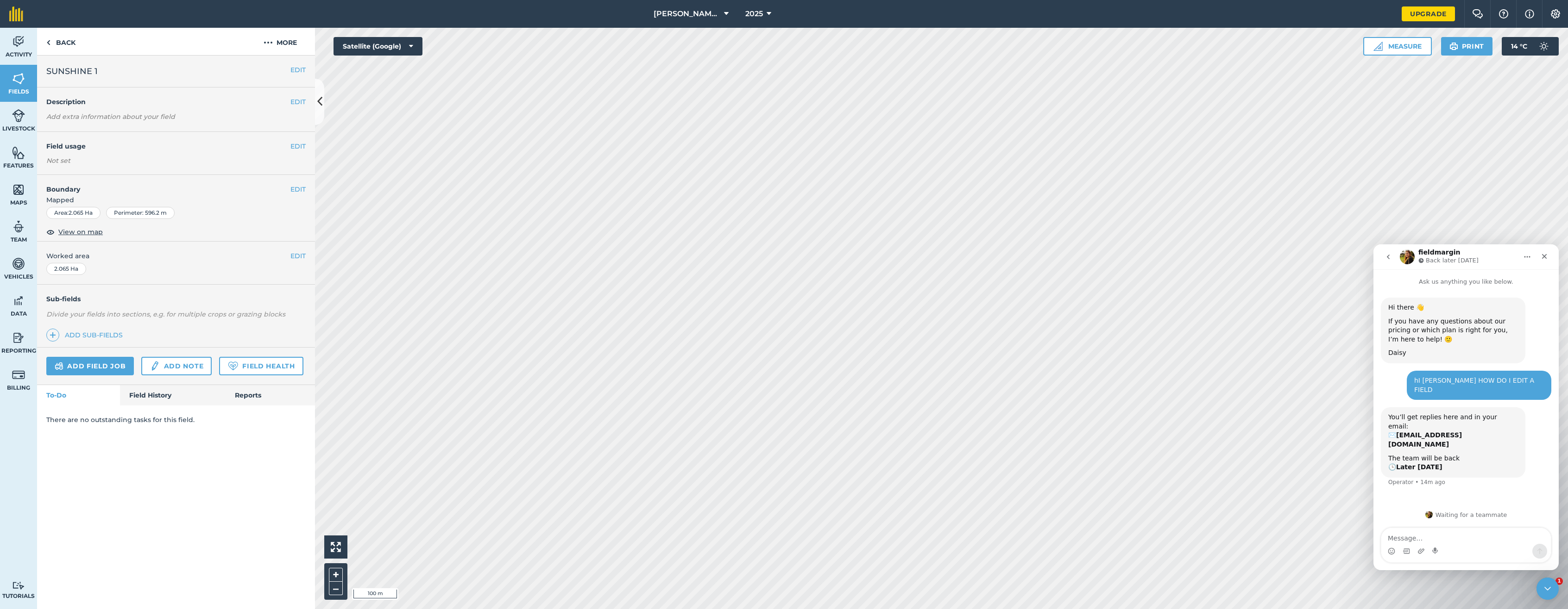
click at [197, 74] on h2 "SUNSHINE 1" at bounding box center [168, 71] width 244 height 13
click at [299, 70] on button "EDIT" at bounding box center [298, 70] width 15 height 10
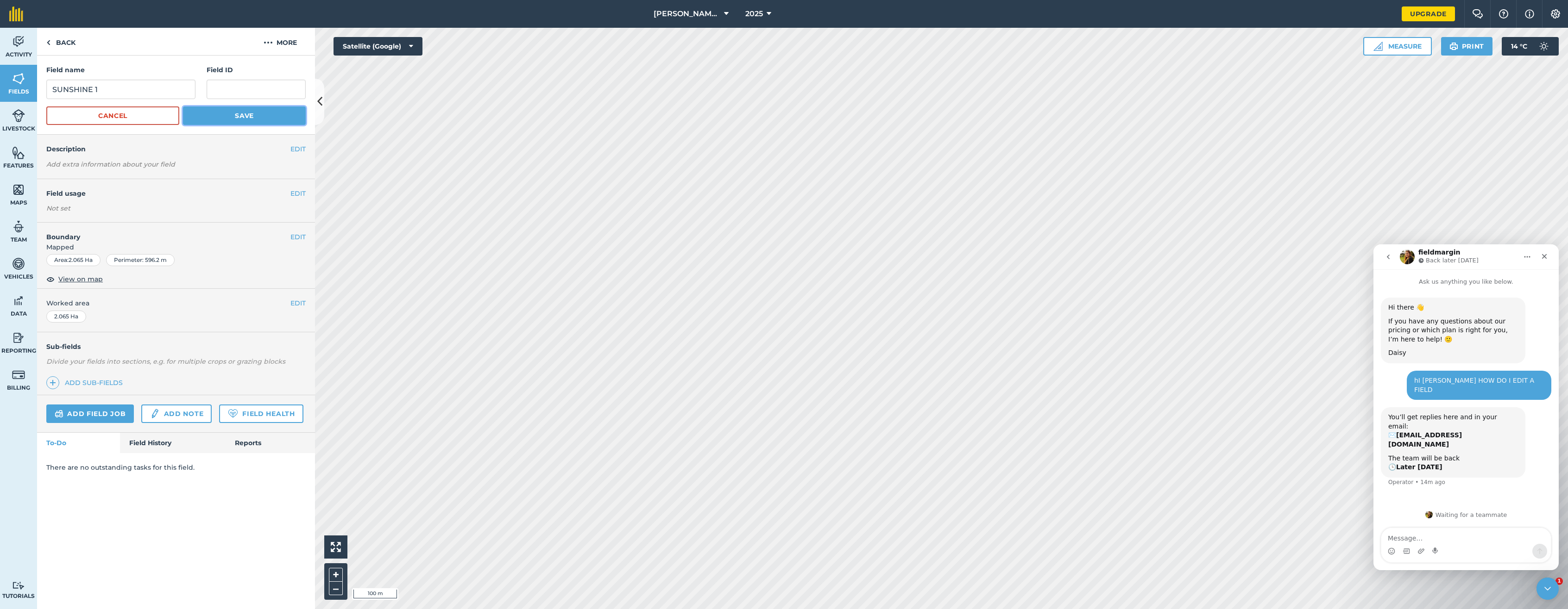
click at [254, 117] on button "Save" at bounding box center [245, 116] width 123 height 18
